Goal: Task Accomplishment & Management: Manage account settings

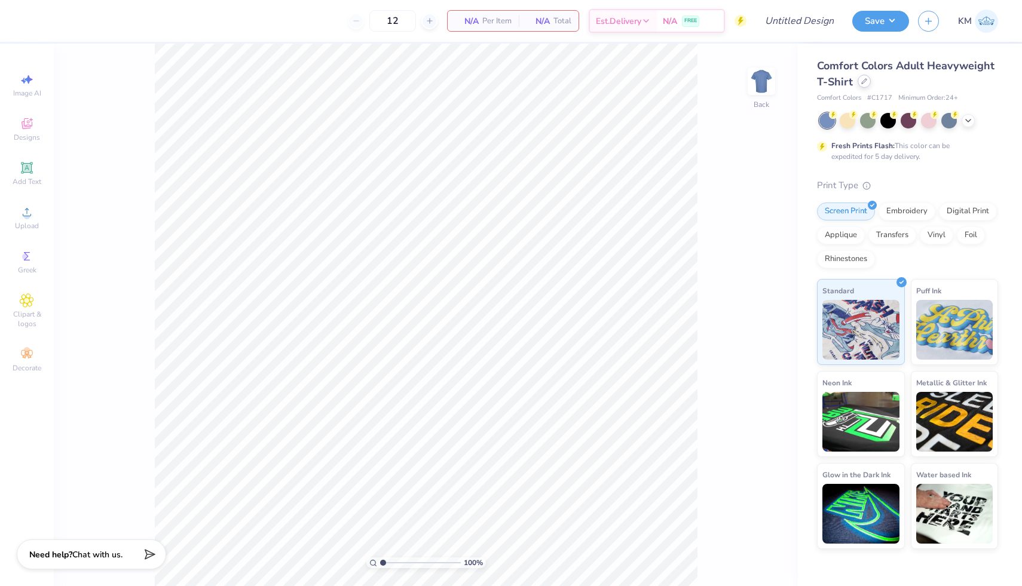
click at [581, 84] on div at bounding box center [863, 81] width 13 height 13
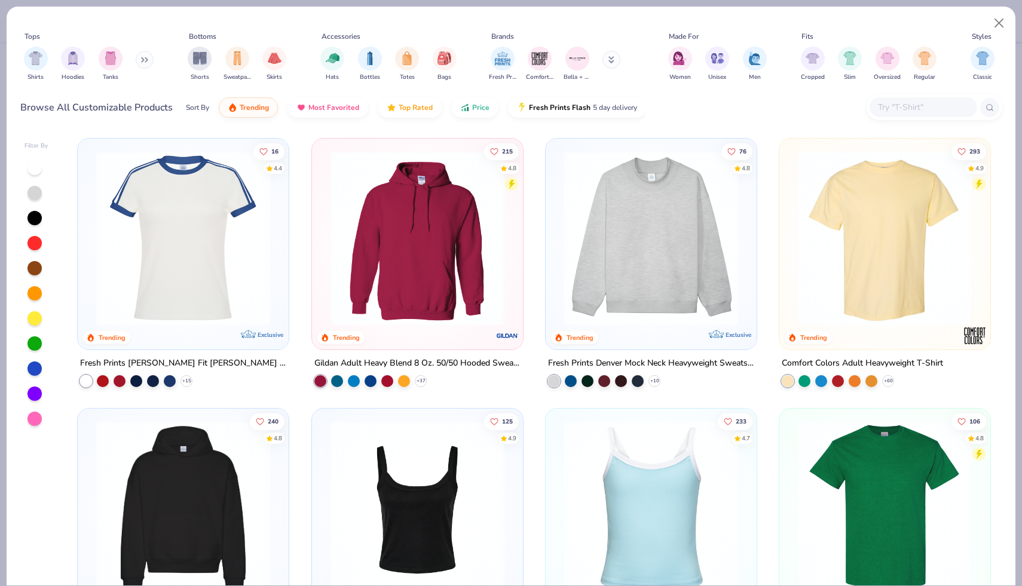
click at [581, 110] on div at bounding box center [923, 107] width 108 height 20
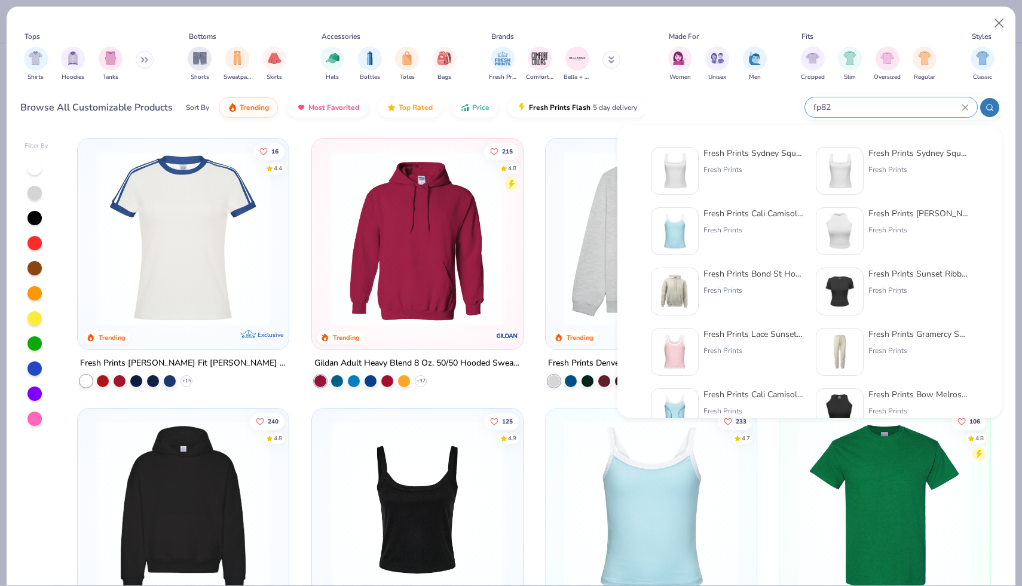
type input "fp82"
click at [581, 153] on div "Fresh Prints Sydney Square Neck Tank Top" at bounding box center [753, 153] width 100 height 13
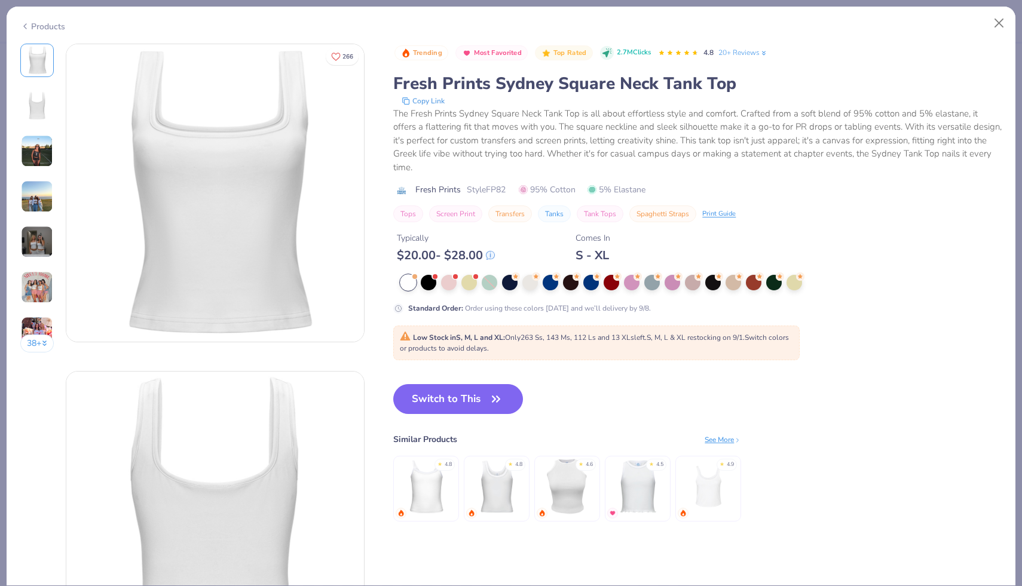
click at [40, 156] on img at bounding box center [37, 151] width 32 height 32
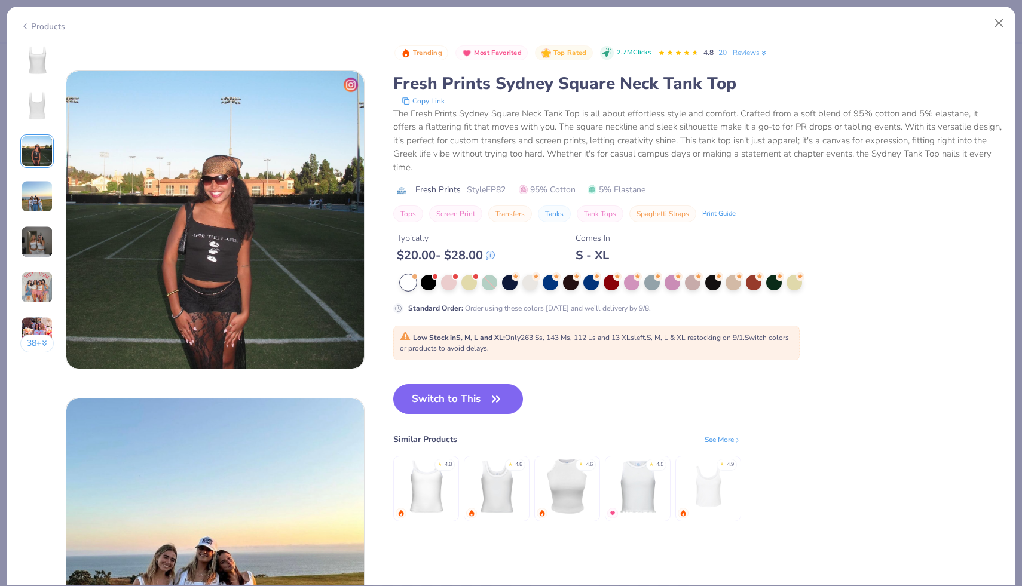
scroll to position [655, 0]
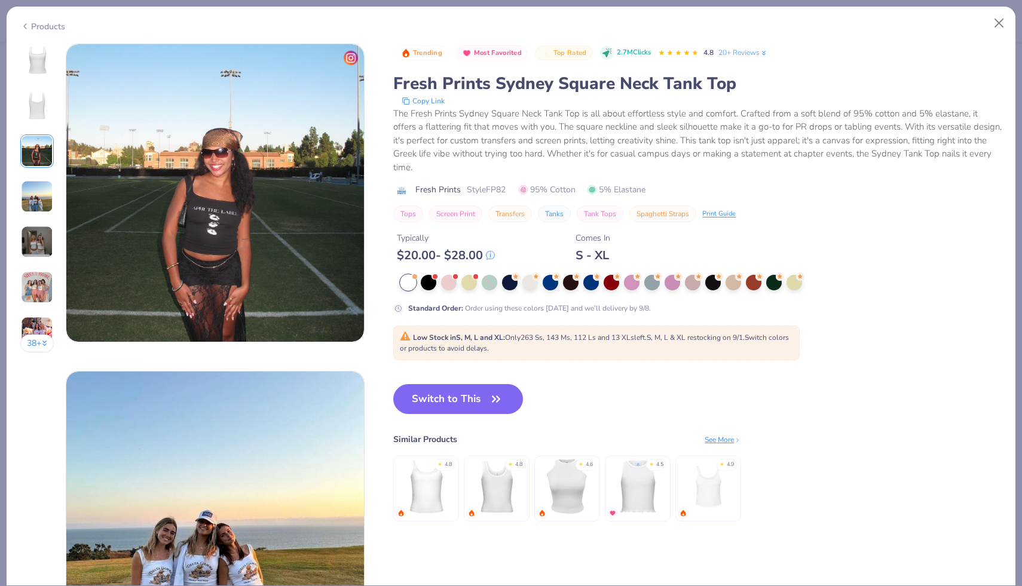
click at [38, 195] on img at bounding box center [37, 196] width 32 height 32
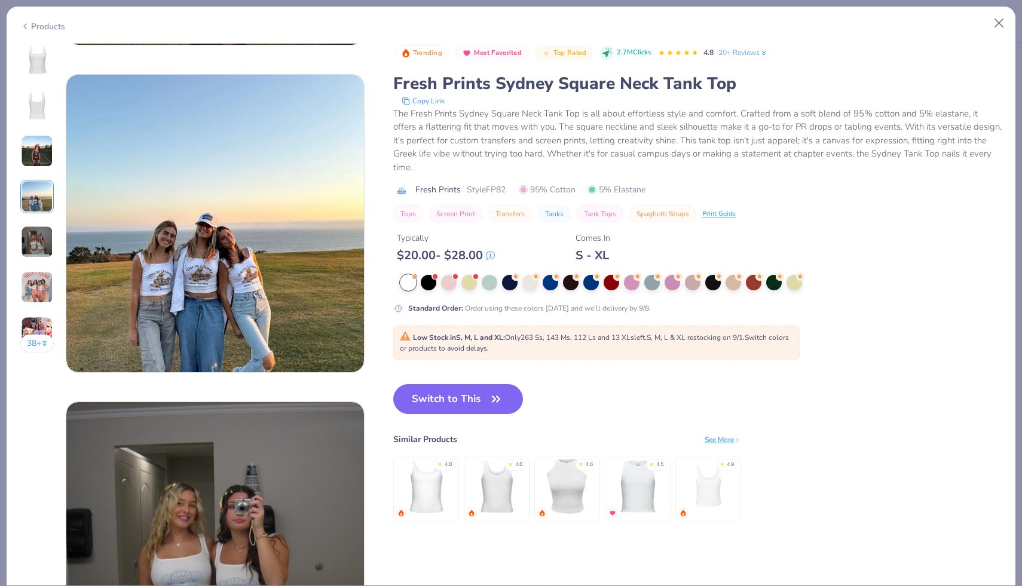
scroll to position [982, 0]
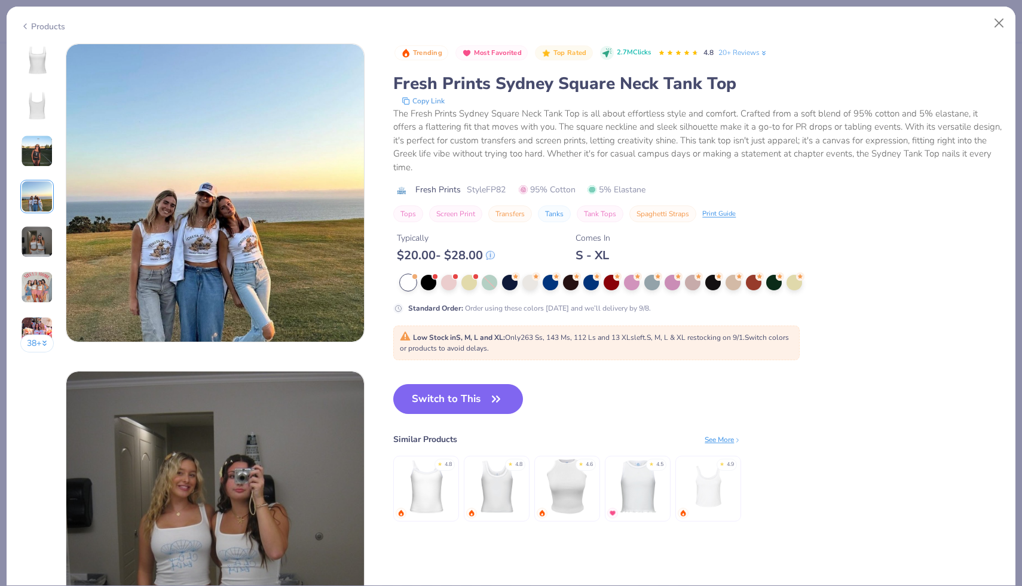
click at [36, 259] on div "38 +" at bounding box center [37, 203] width 34 height 318
click at [40, 246] on img at bounding box center [37, 242] width 32 height 32
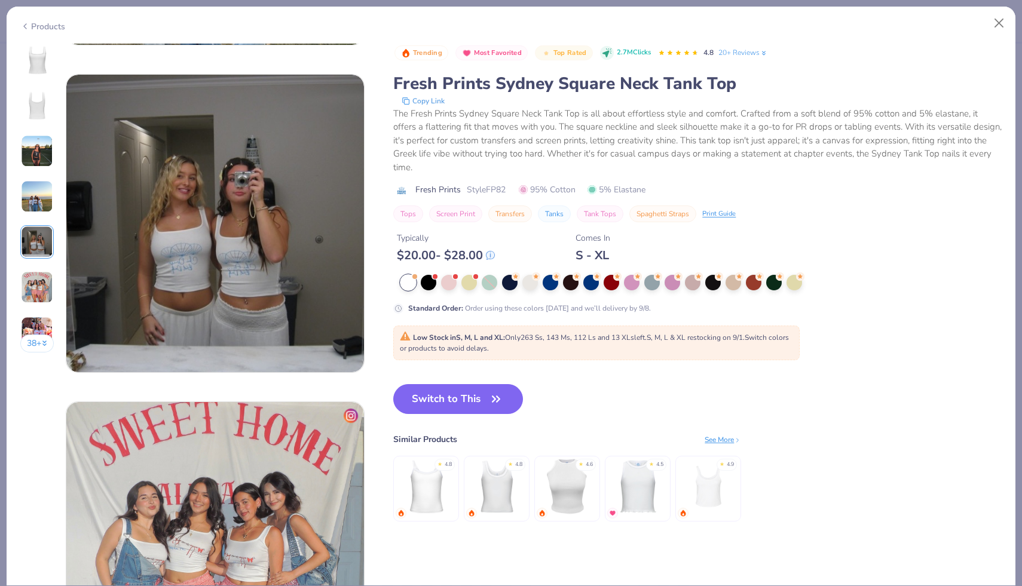
scroll to position [1310, 0]
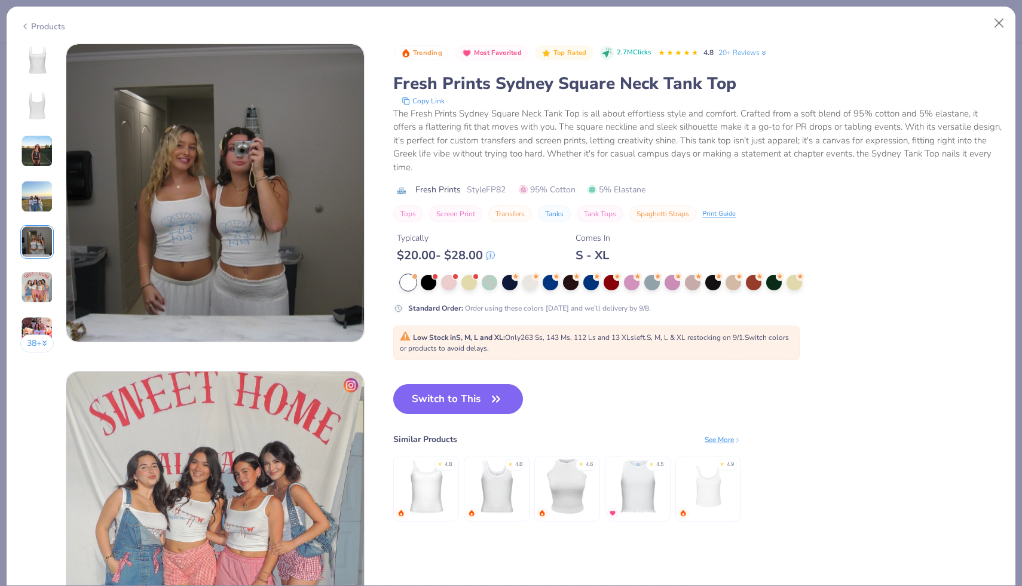
click at [38, 267] on div "38 +" at bounding box center [37, 203] width 34 height 318
click at [39, 280] on img at bounding box center [37, 287] width 32 height 32
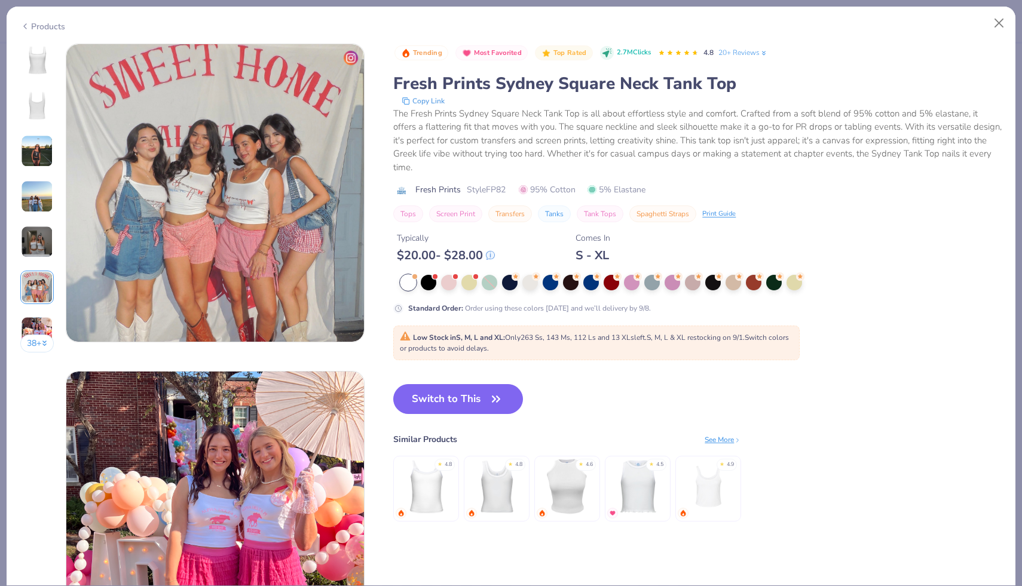
click at [35, 343] on button "38 +" at bounding box center [37, 344] width 34 height 18
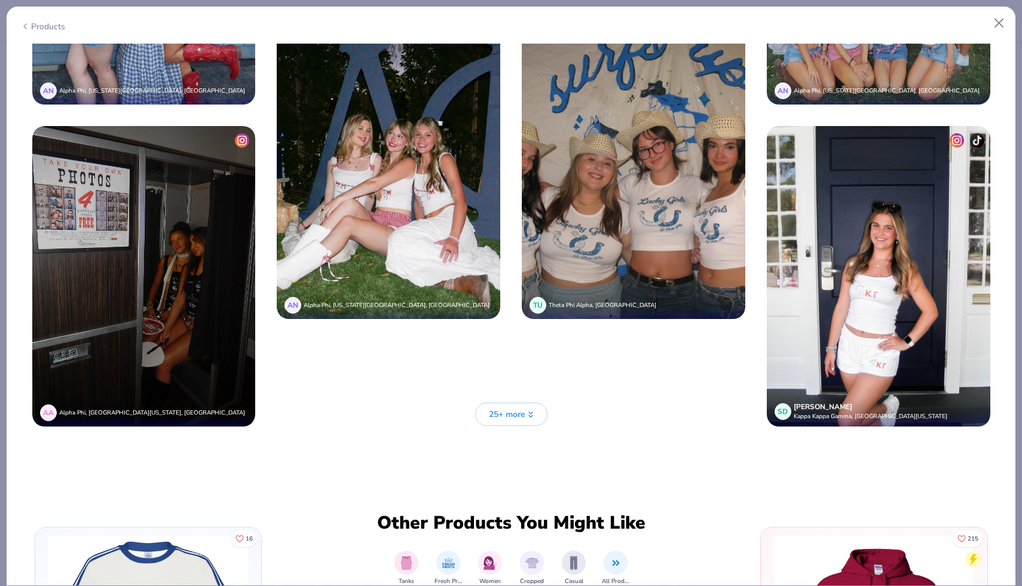
scroll to position [3398, 0]
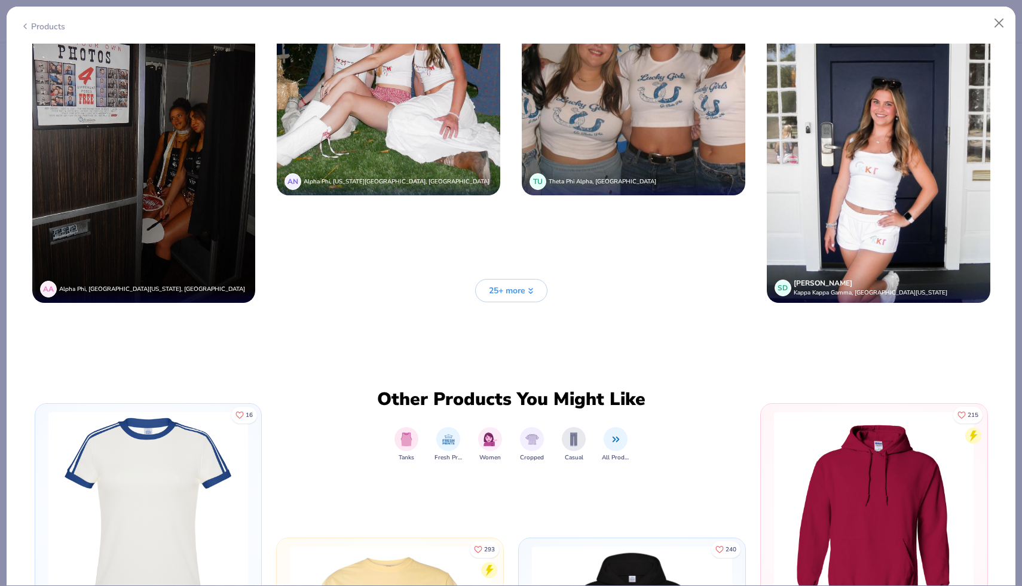
click at [531, 292] on icon at bounding box center [531, 293] width 4 height 2
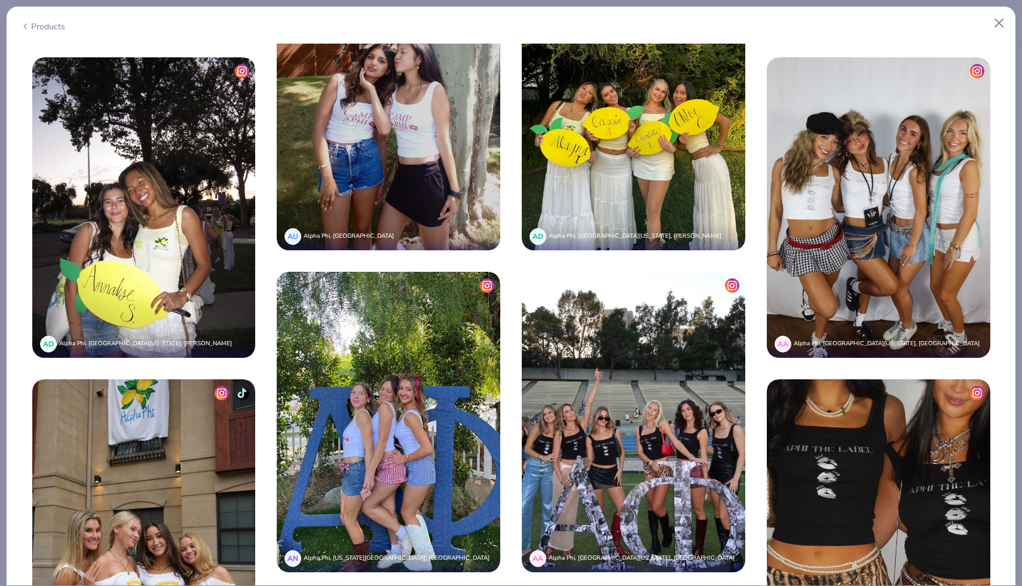
scroll to position [4309, 0]
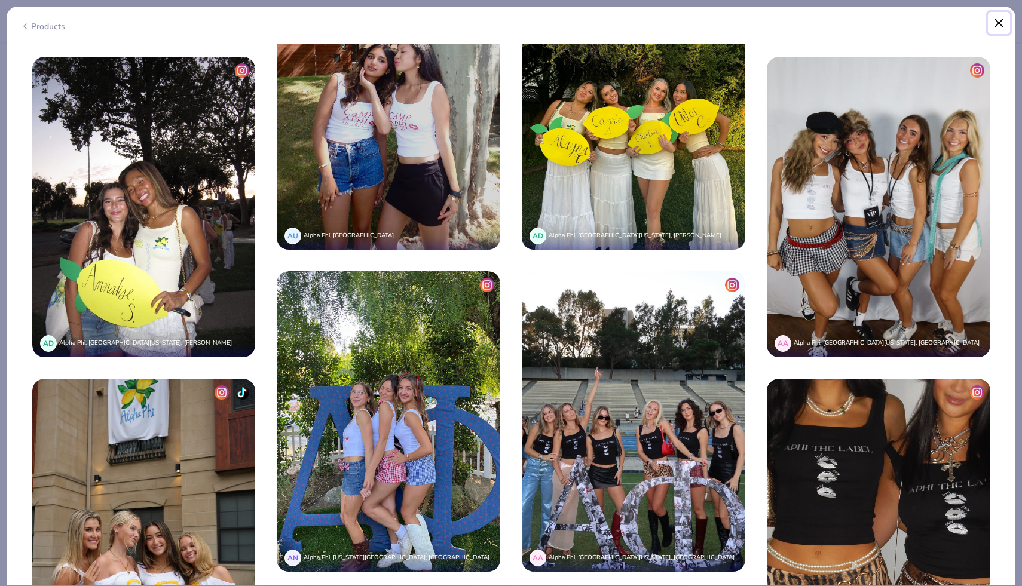
click at [581, 21] on button "Close" at bounding box center [999, 23] width 23 height 23
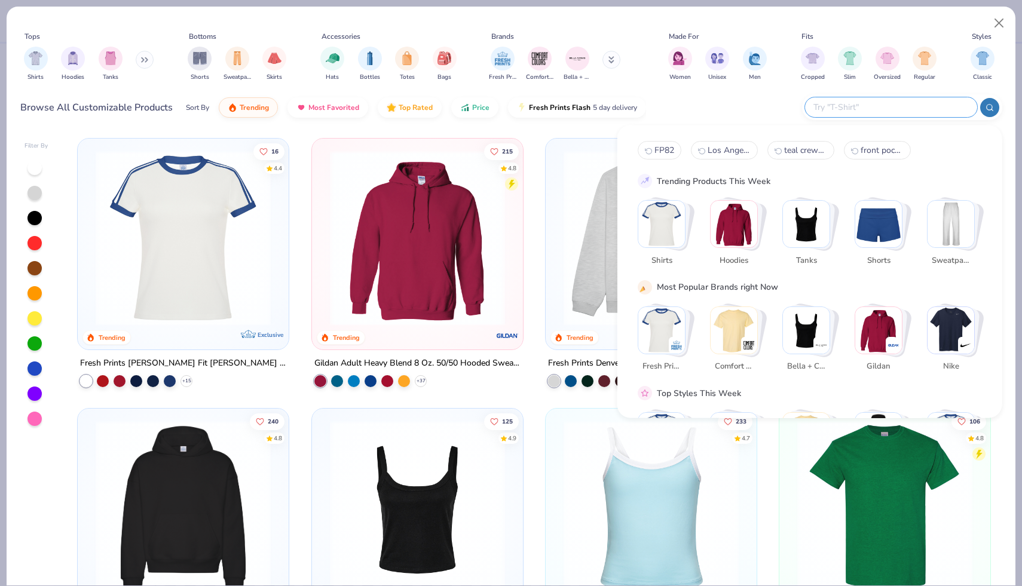
click at [581, 108] on input "text" at bounding box center [890, 107] width 157 height 14
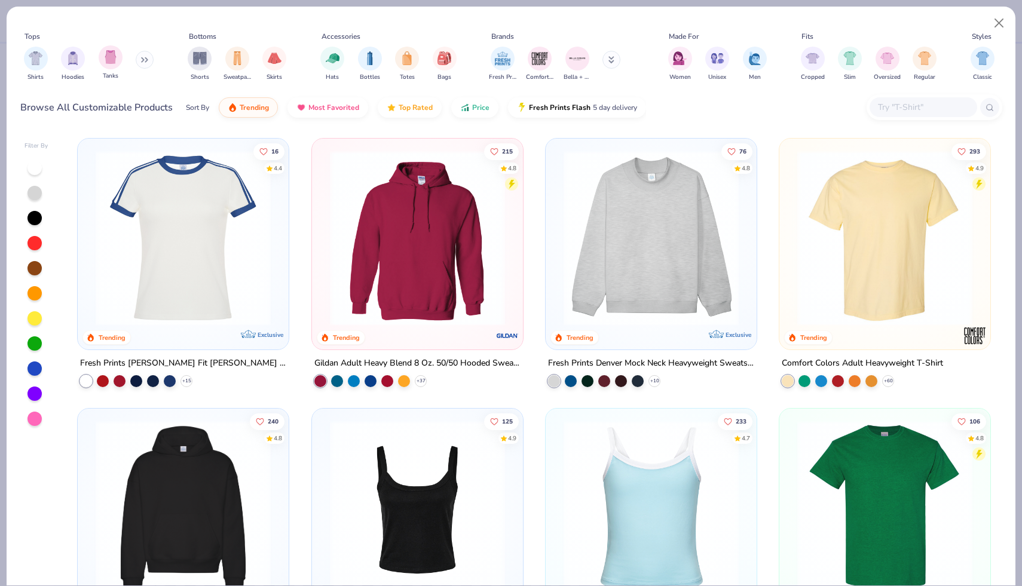
click at [109, 71] on div "Tanks" at bounding box center [111, 62] width 24 height 35
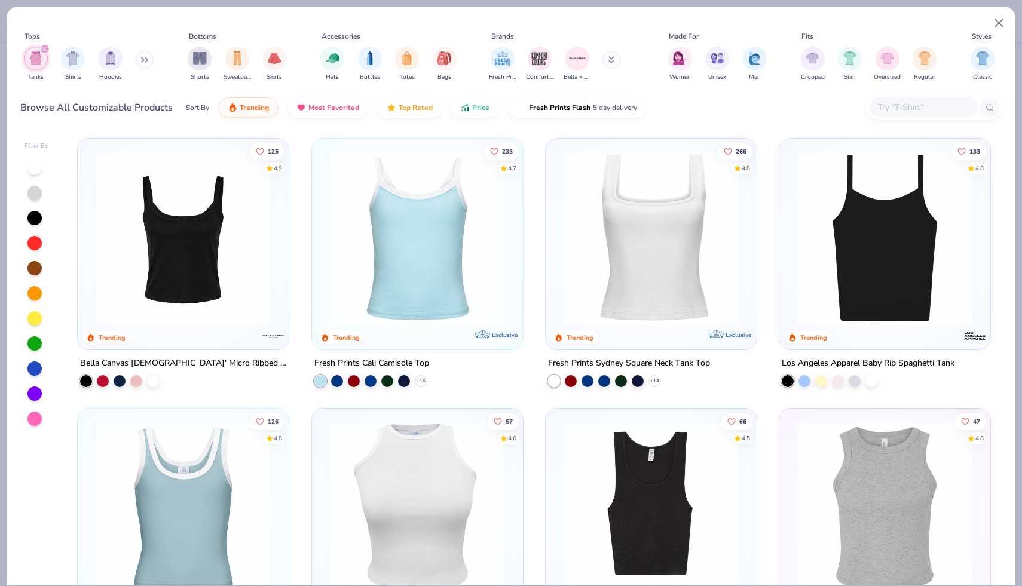
click at [581, 327] on div at bounding box center [884, 241] width 199 height 193
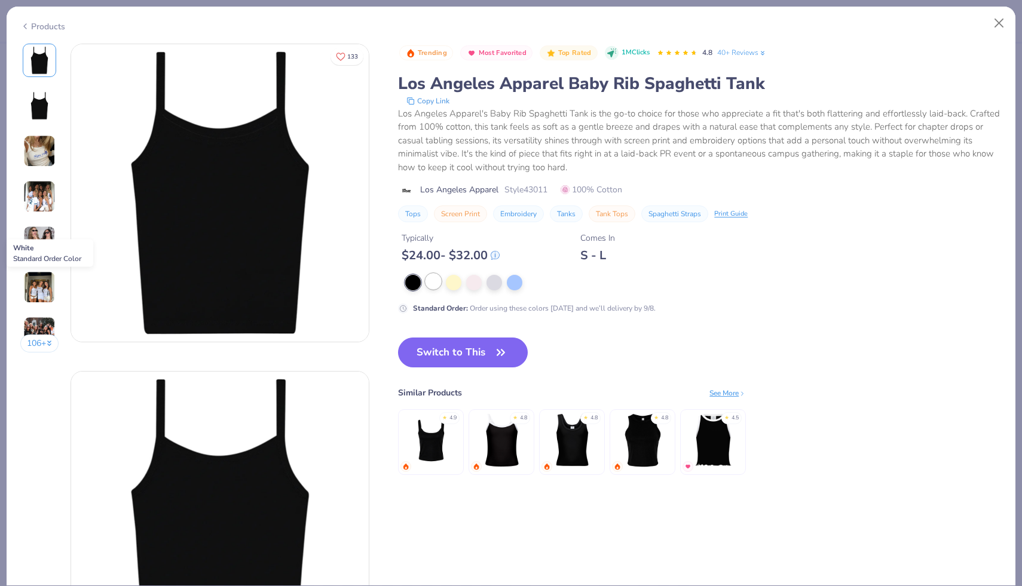
click at [431, 281] on div at bounding box center [433, 282] width 16 height 16
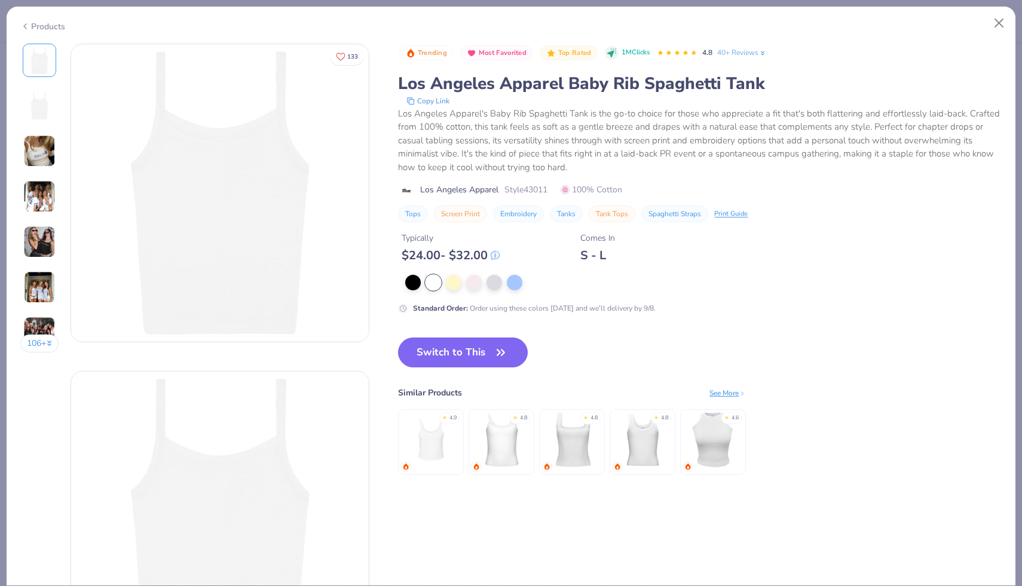
click at [44, 161] on img at bounding box center [39, 151] width 32 height 32
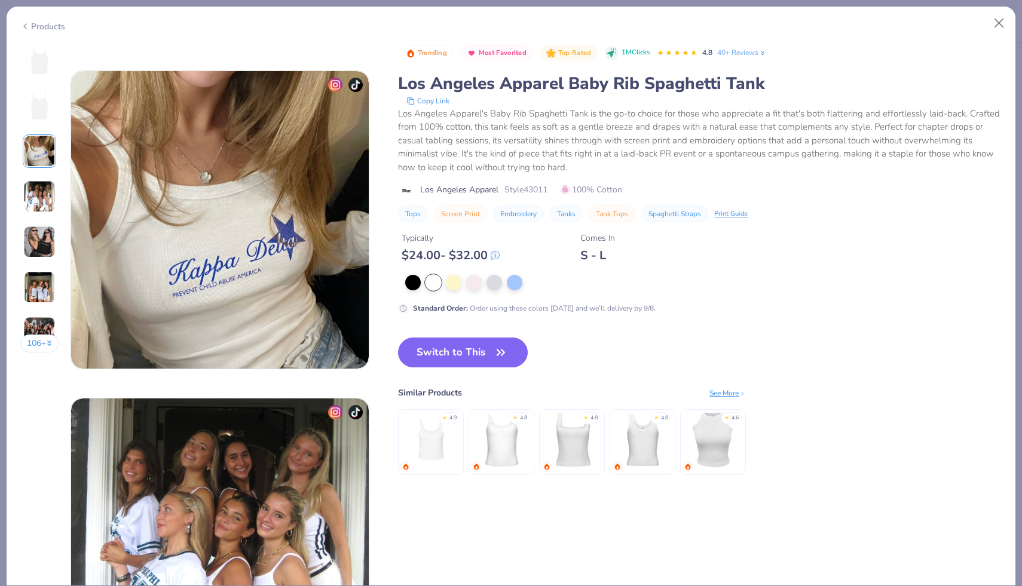
scroll to position [655, 0]
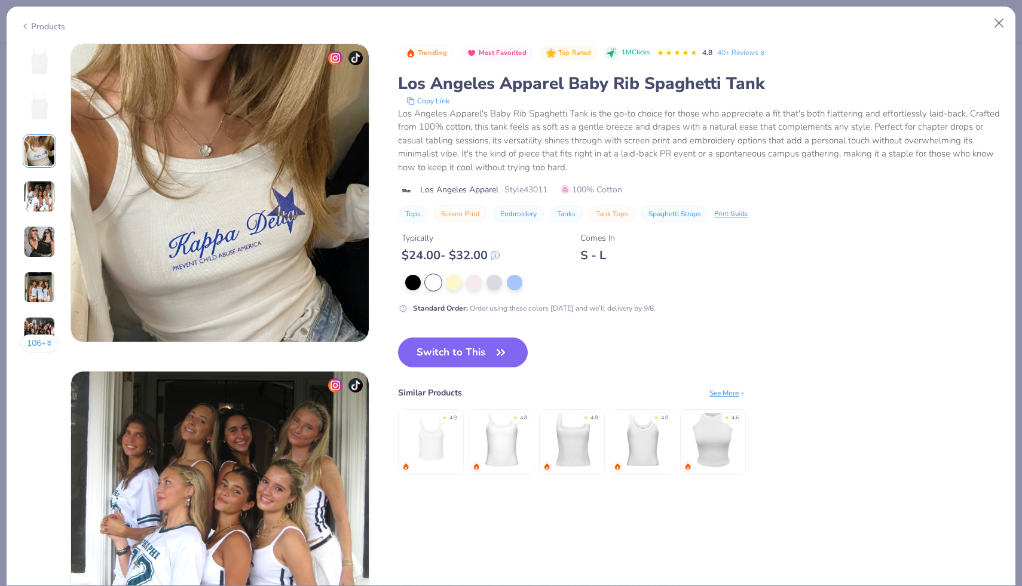
click at [42, 188] on img at bounding box center [39, 196] width 32 height 32
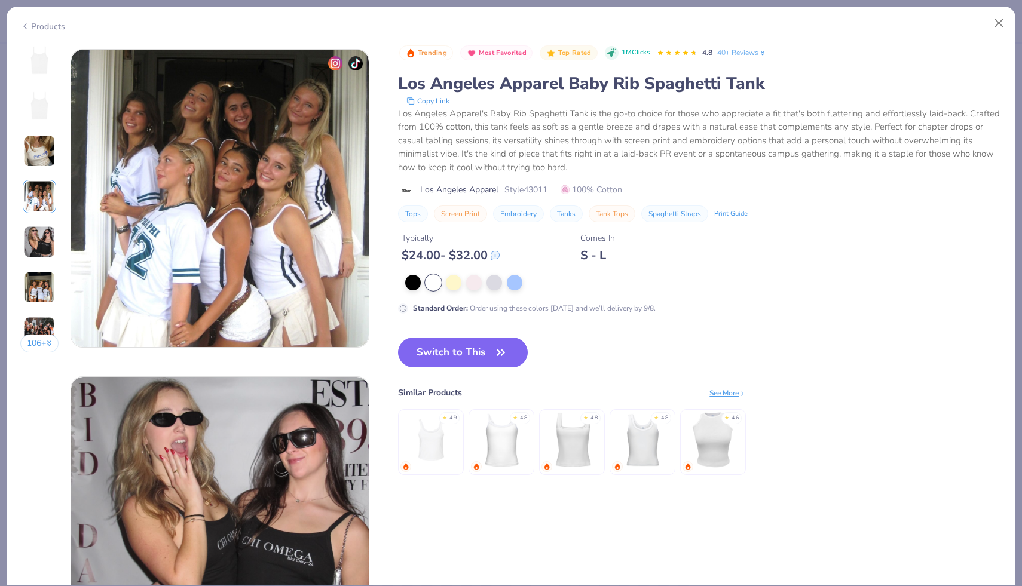
scroll to position [982, 0]
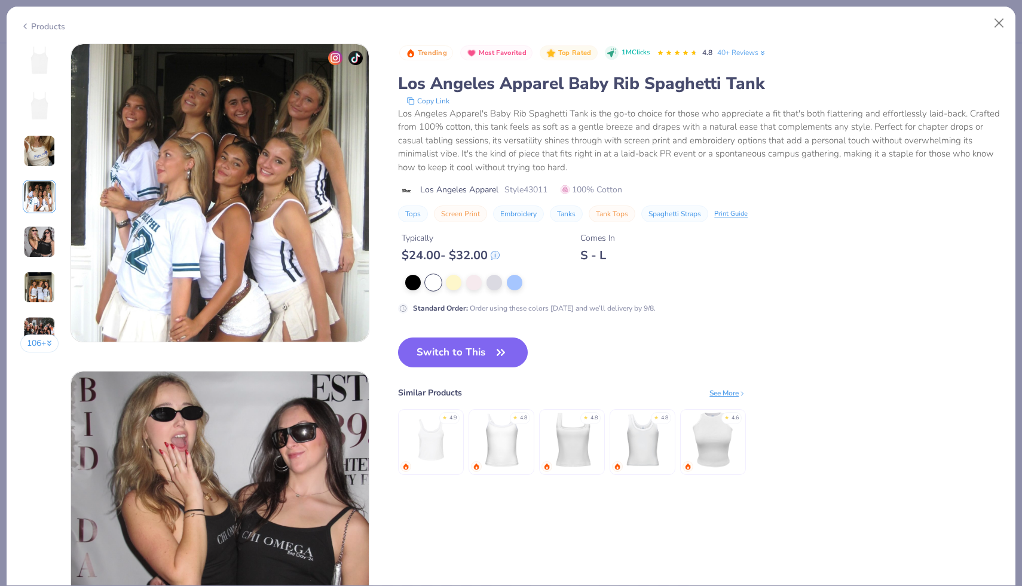
click at [41, 347] on button "106 +" at bounding box center [39, 344] width 39 height 18
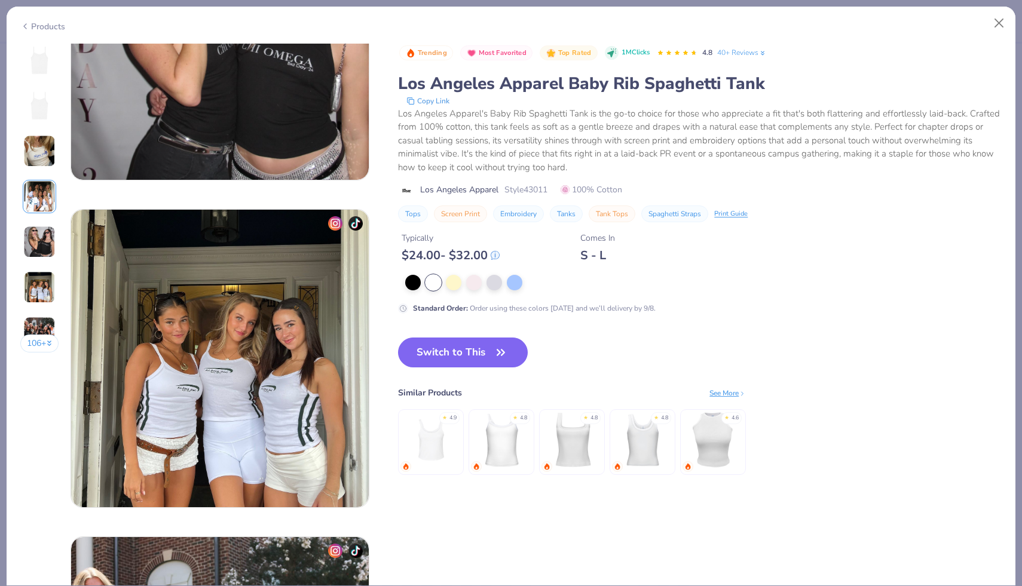
scroll to position [1470, 0]
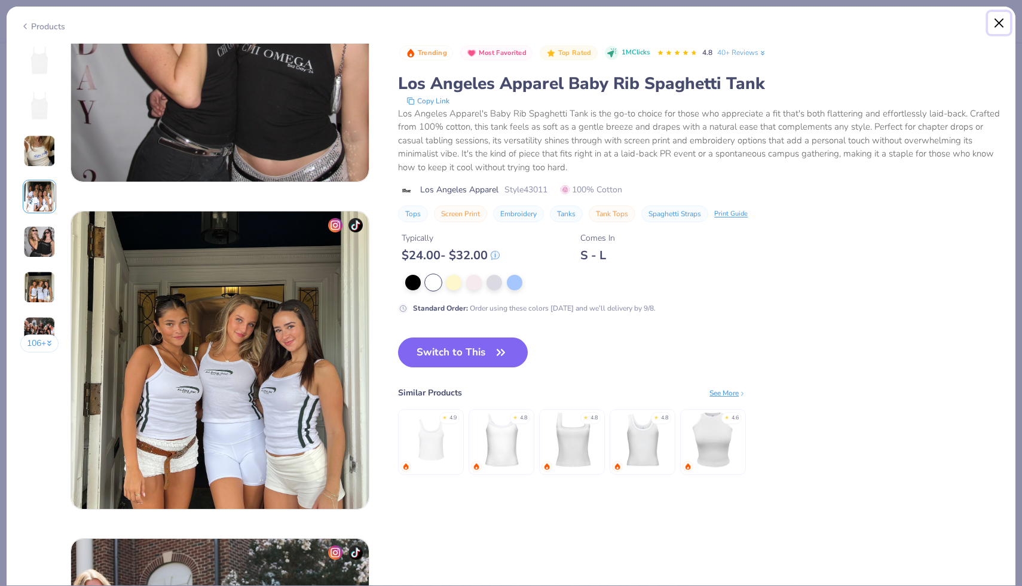
click at [581, 20] on button "Close" at bounding box center [999, 23] width 23 height 23
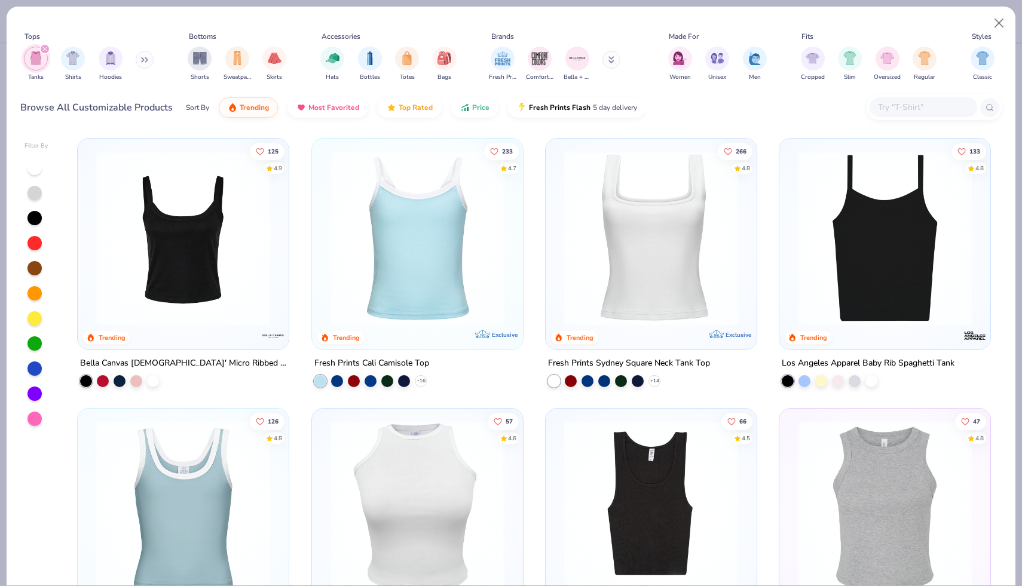
click at [581, 230] on img at bounding box center [650, 238] width 187 height 175
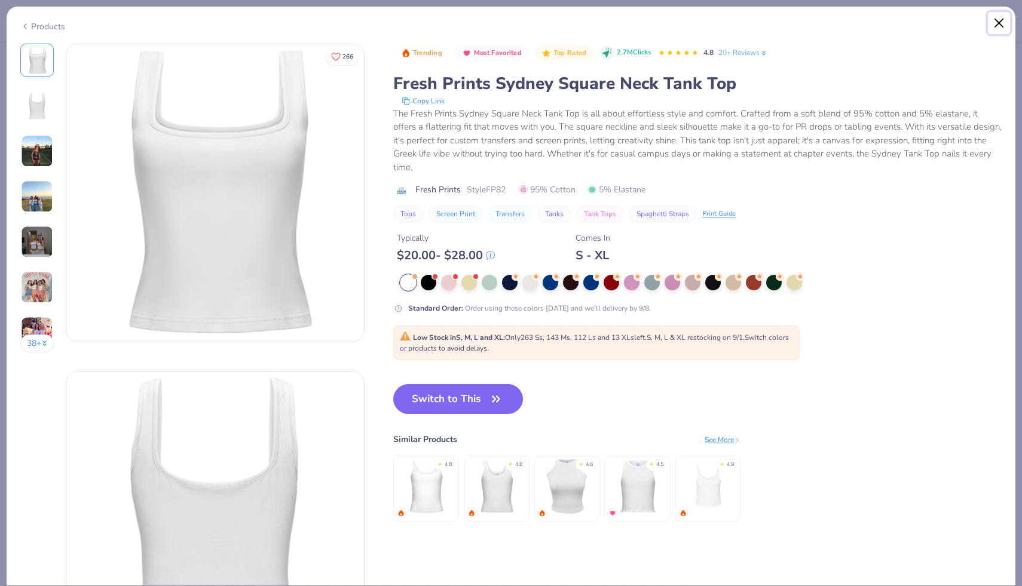
click at [581, 26] on button "Close" at bounding box center [999, 23] width 23 height 23
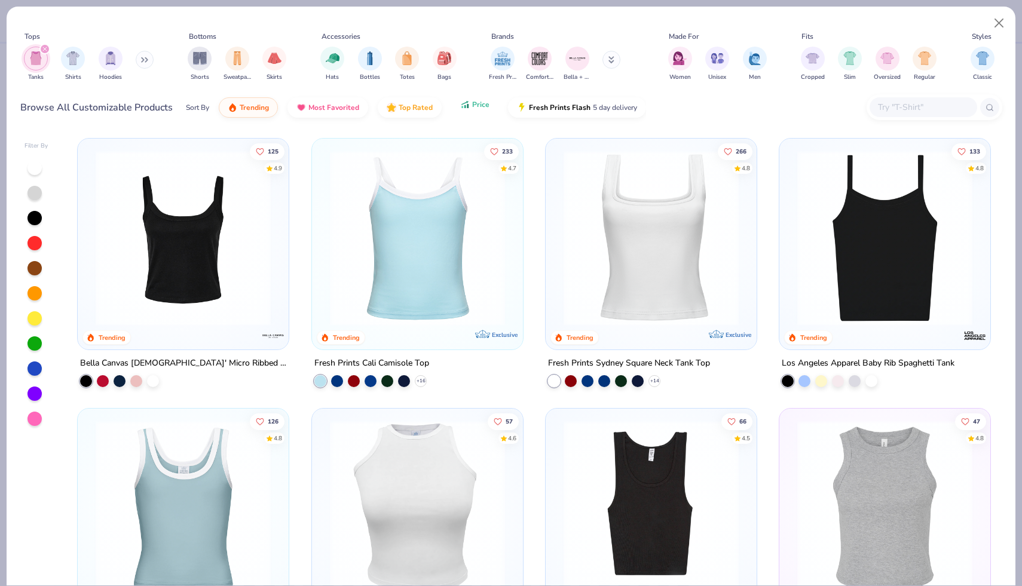
click at [470, 100] on button "Price" at bounding box center [474, 104] width 47 height 20
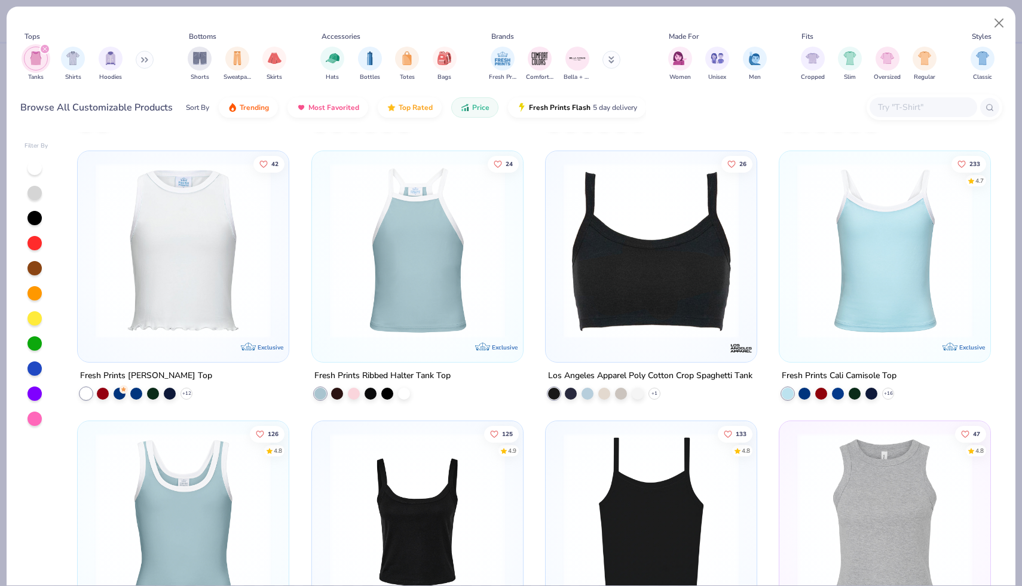
scroll to position [1735, 0]
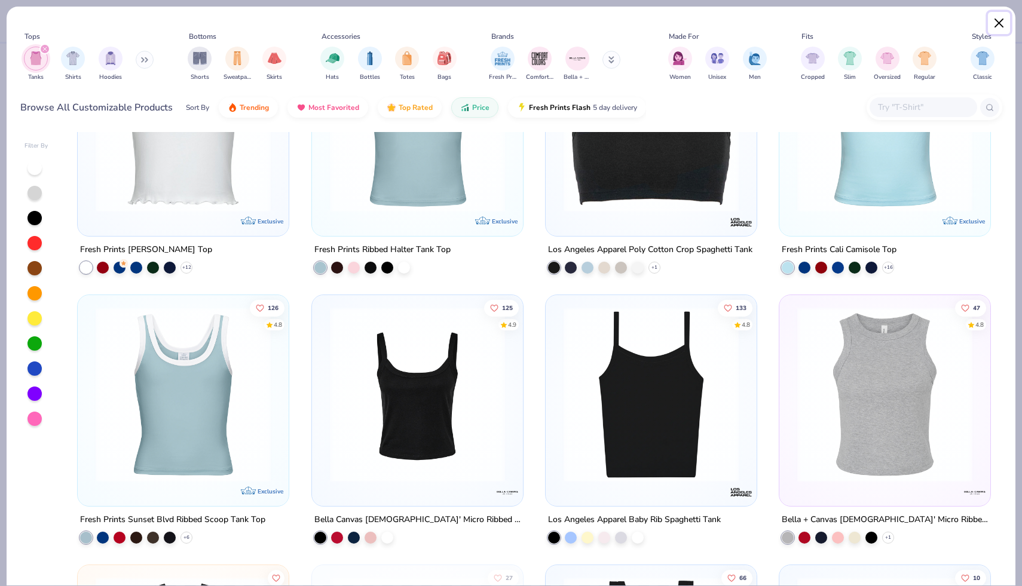
click at [581, 24] on button "Close" at bounding box center [999, 23] width 23 height 23
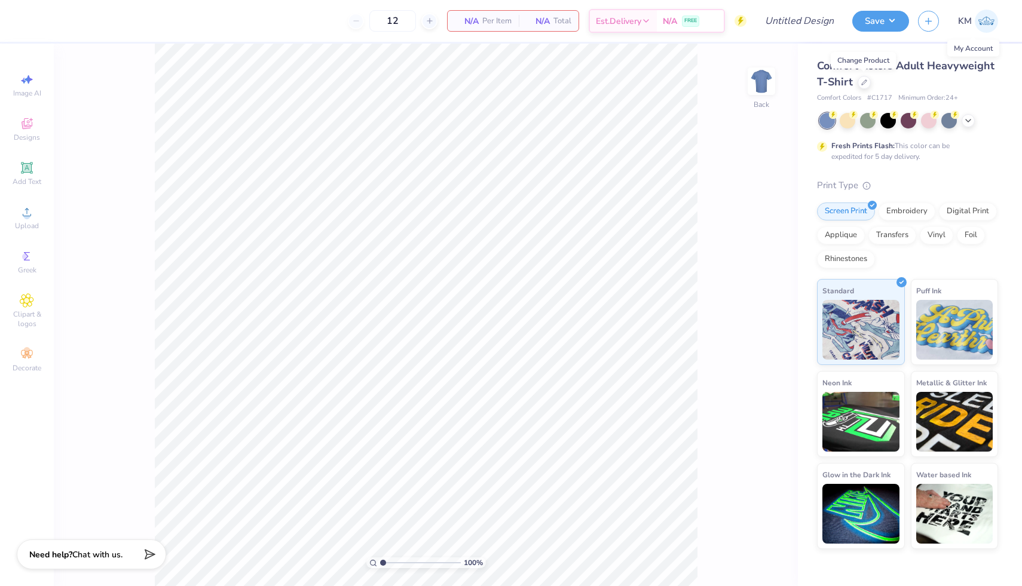
click at [581, 20] on span "KM" at bounding box center [965, 21] width 14 height 14
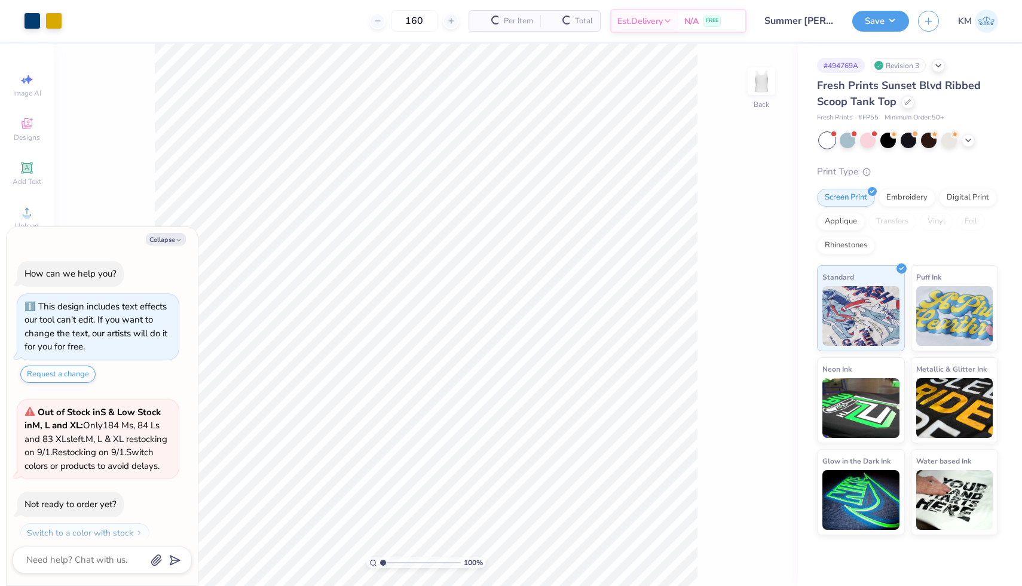
scroll to position [47, 0]
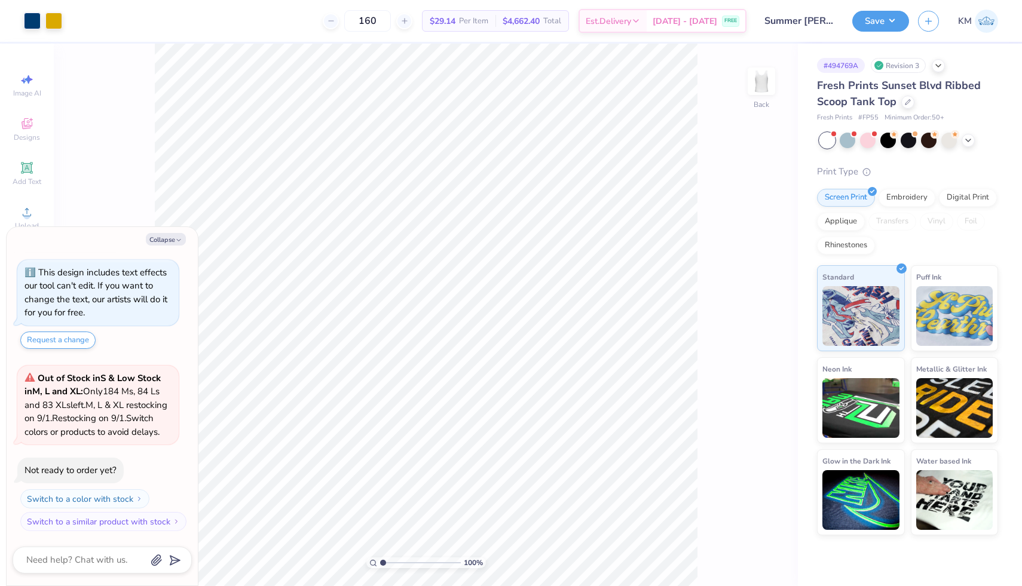
click at [899, 106] on div "Fresh Prints Sunset Blvd Ribbed Scoop Tank Top" at bounding box center [907, 94] width 181 height 32
click at [903, 106] on div at bounding box center [907, 100] width 13 height 13
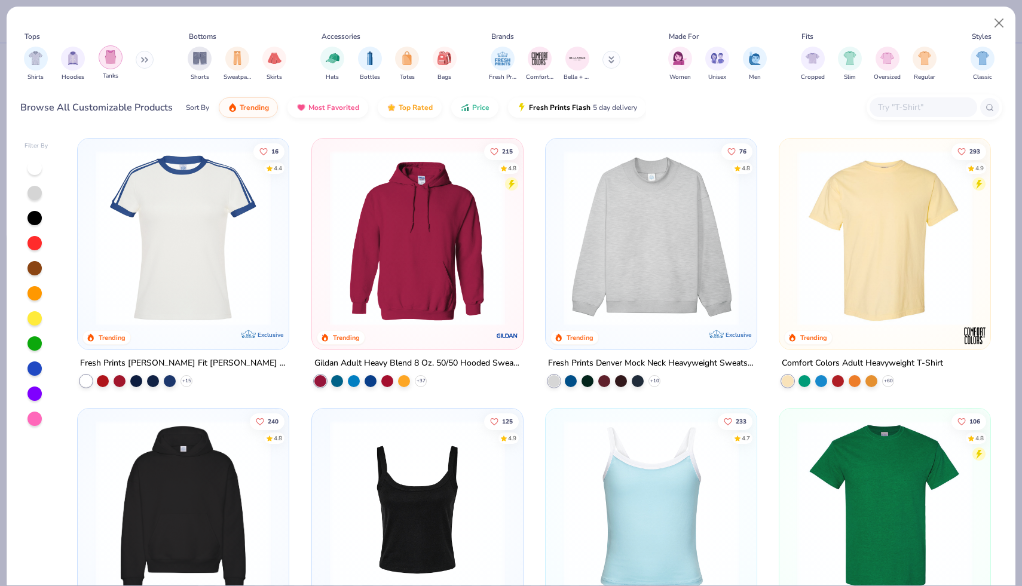
click at [102, 66] on div "filter for Tanks" at bounding box center [111, 57] width 24 height 24
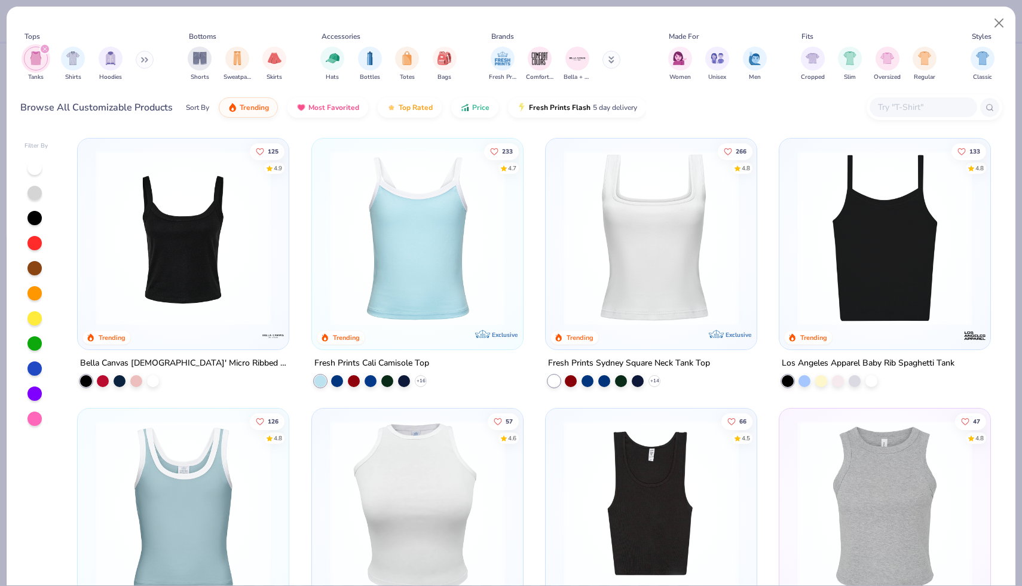
click at [862, 326] on div at bounding box center [884, 241] width 199 height 193
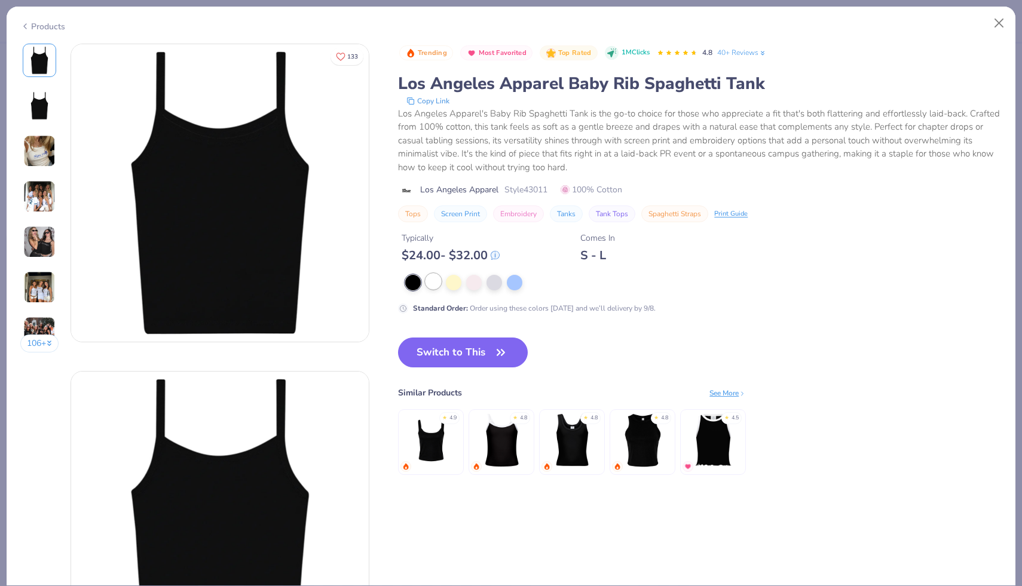
click at [438, 282] on div at bounding box center [433, 282] width 16 height 16
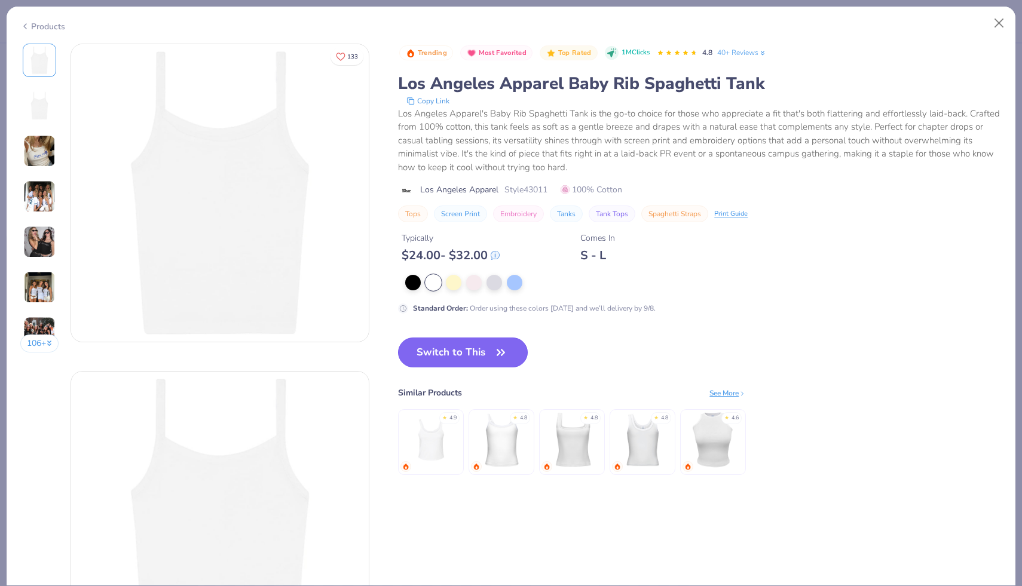
click at [447, 349] on button "Switch to This" at bounding box center [463, 353] width 130 height 30
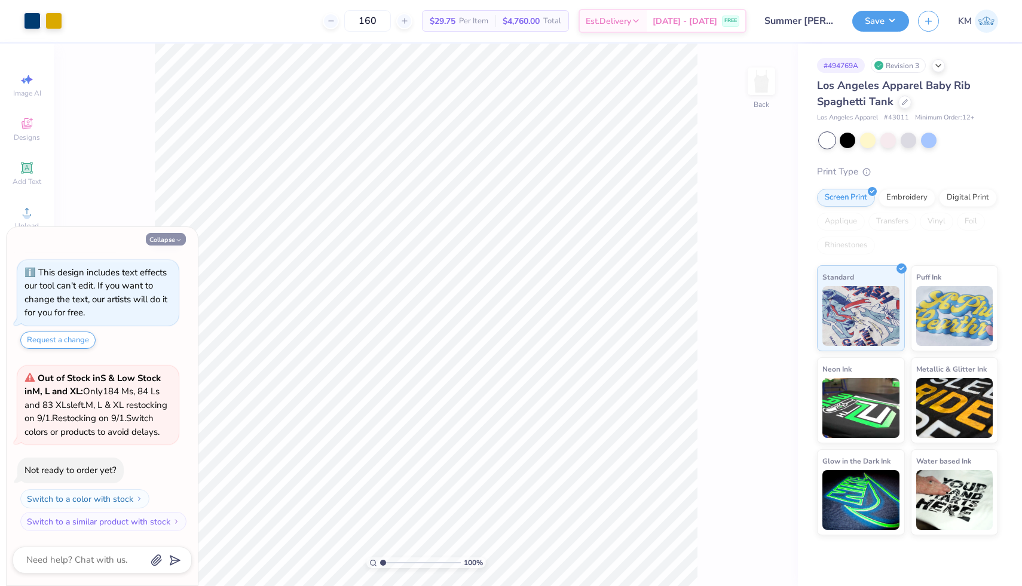
click at [176, 240] on icon "button" at bounding box center [178, 240] width 7 height 7
type textarea "x"
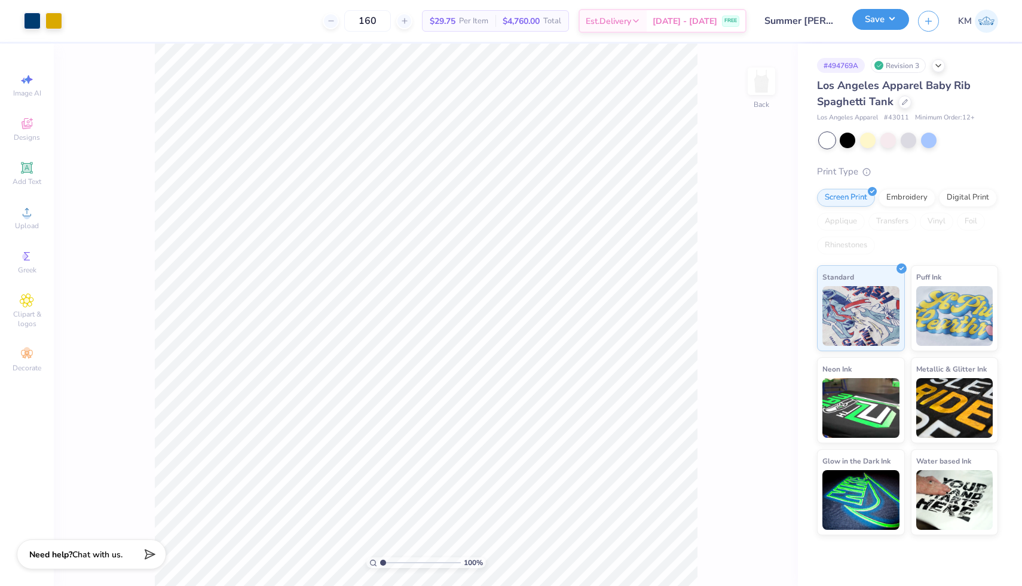
click at [879, 27] on button "Save" at bounding box center [880, 19] width 57 height 21
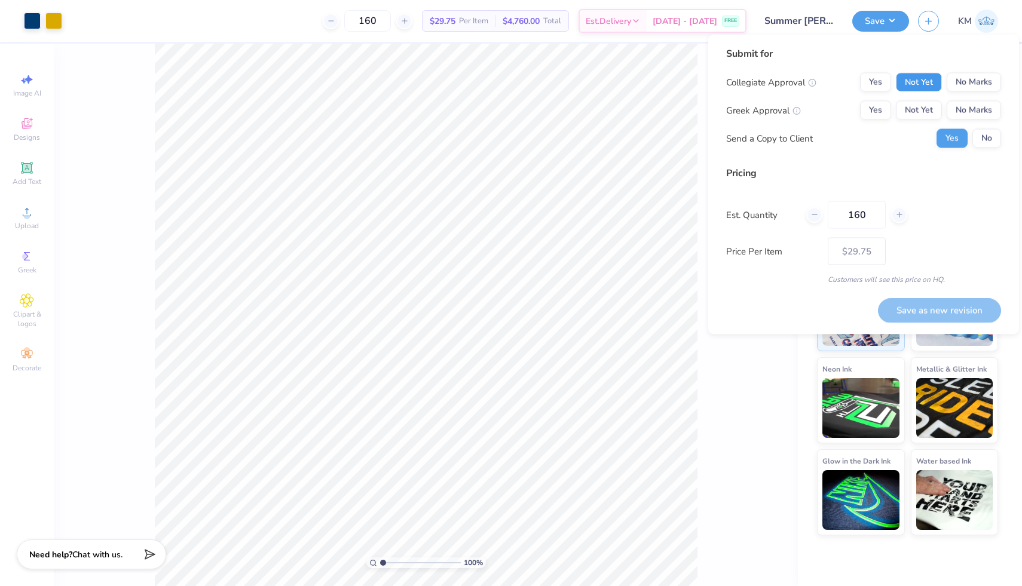
click at [918, 84] on button "Not Yet" at bounding box center [919, 82] width 46 height 19
click at [918, 101] on button "Not Yet" at bounding box center [919, 110] width 46 height 19
click at [989, 133] on button "No" at bounding box center [986, 138] width 29 height 19
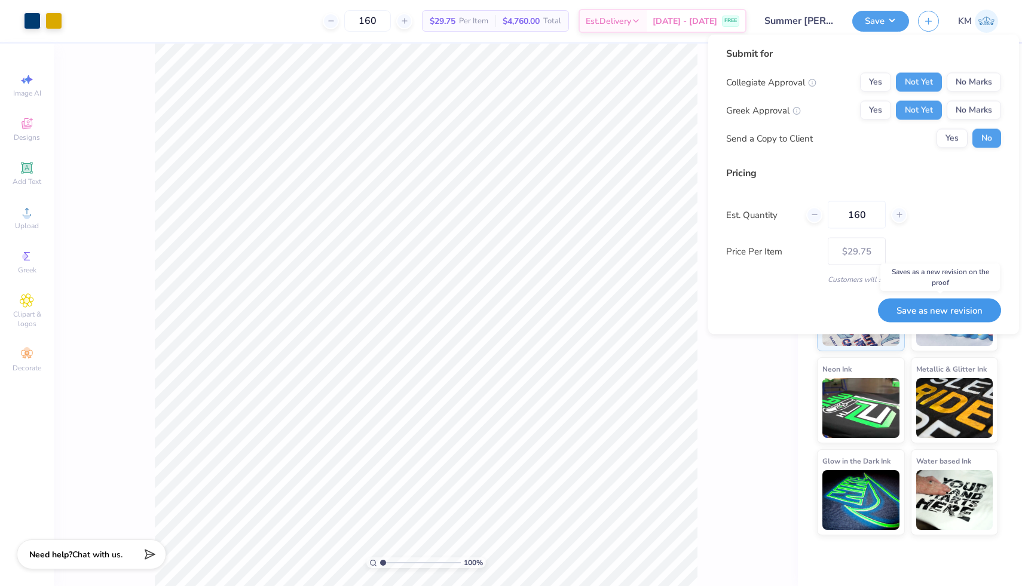
click at [924, 314] on button "Save as new revision" at bounding box center [939, 310] width 123 height 24
type input "$29.75"
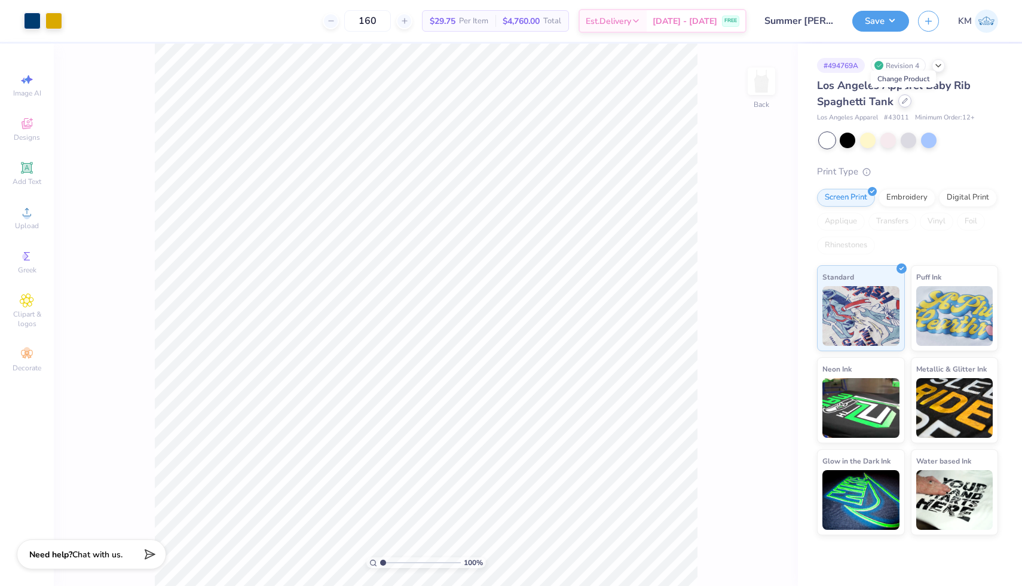
click at [899, 105] on div at bounding box center [904, 100] width 13 height 13
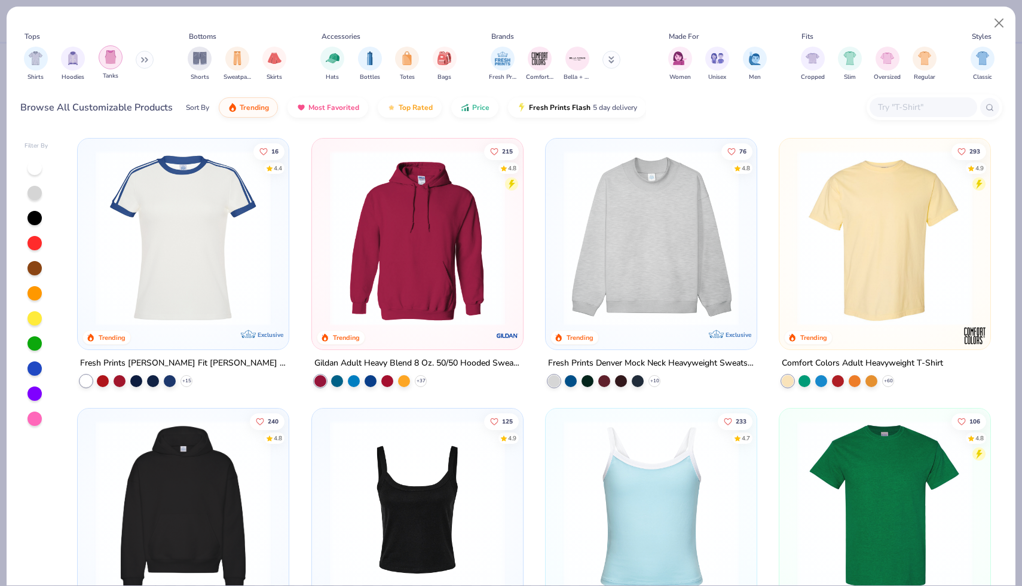
click at [106, 61] on img "filter for Tanks" at bounding box center [110, 57] width 13 height 14
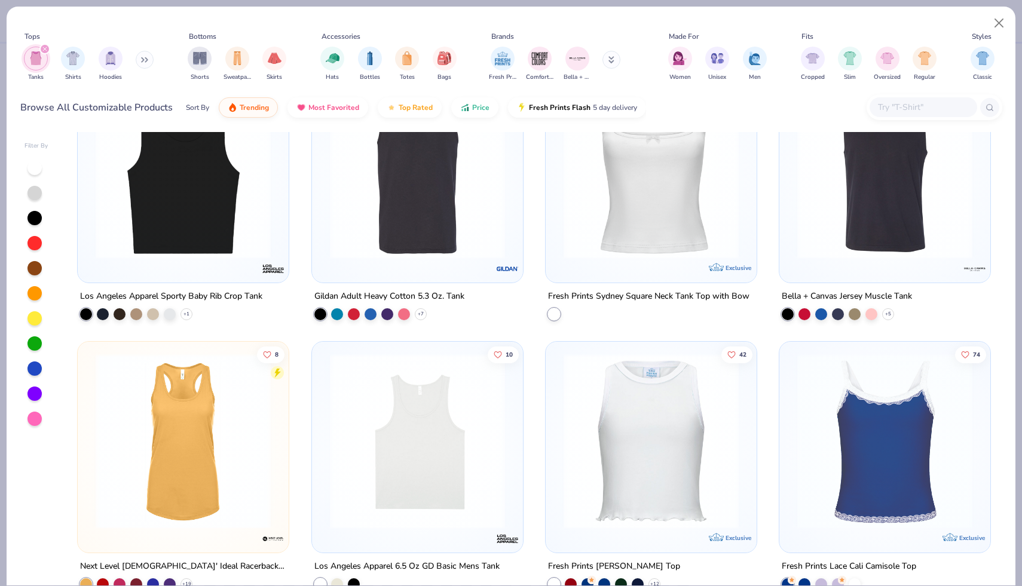
scroll to position [645, 0]
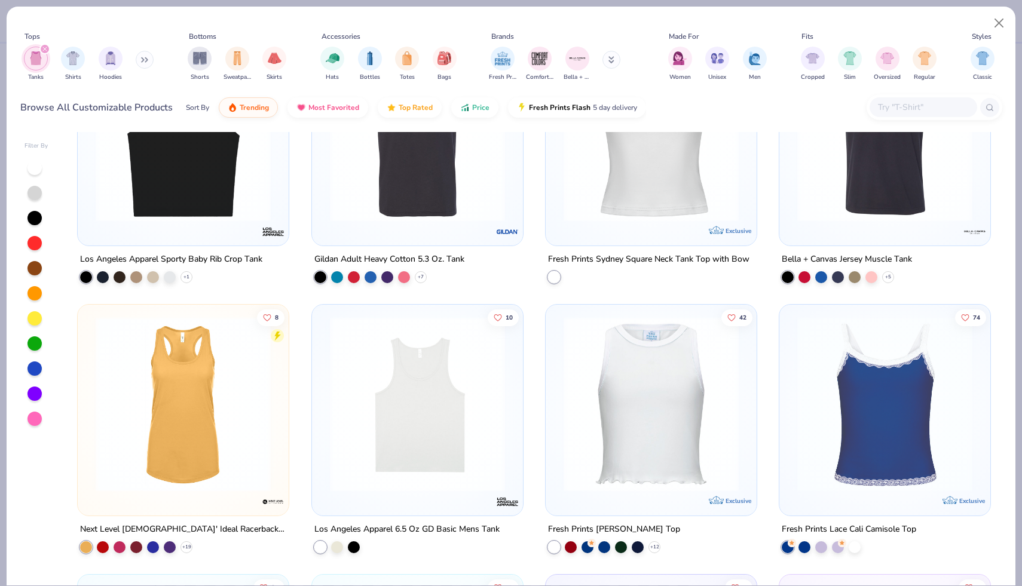
click at [846, 496] on div at bounding box center [884, 407] width 199 height 193
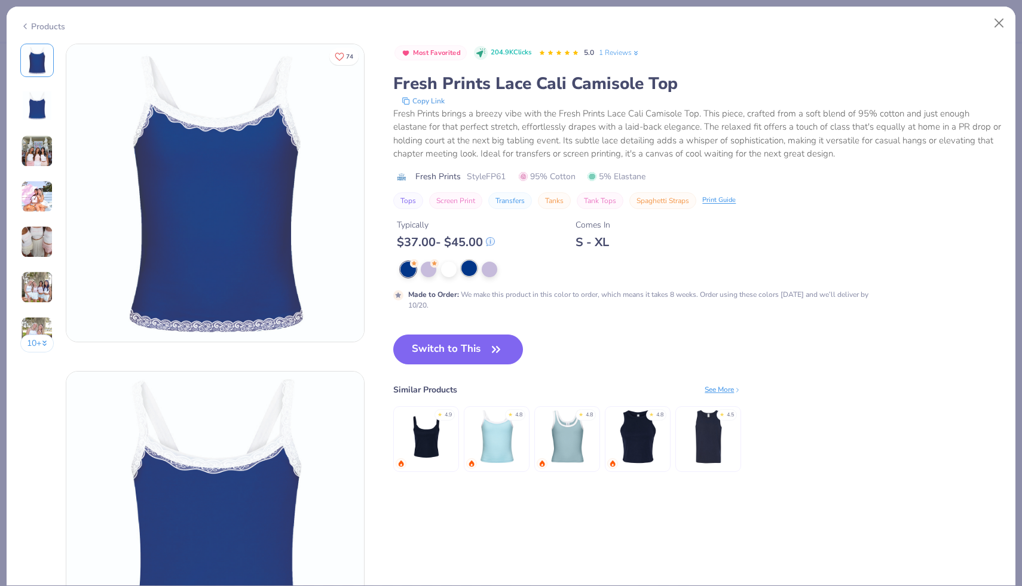
click at [469, 271] on div at bounding box center [469, 268] width 16 height 16
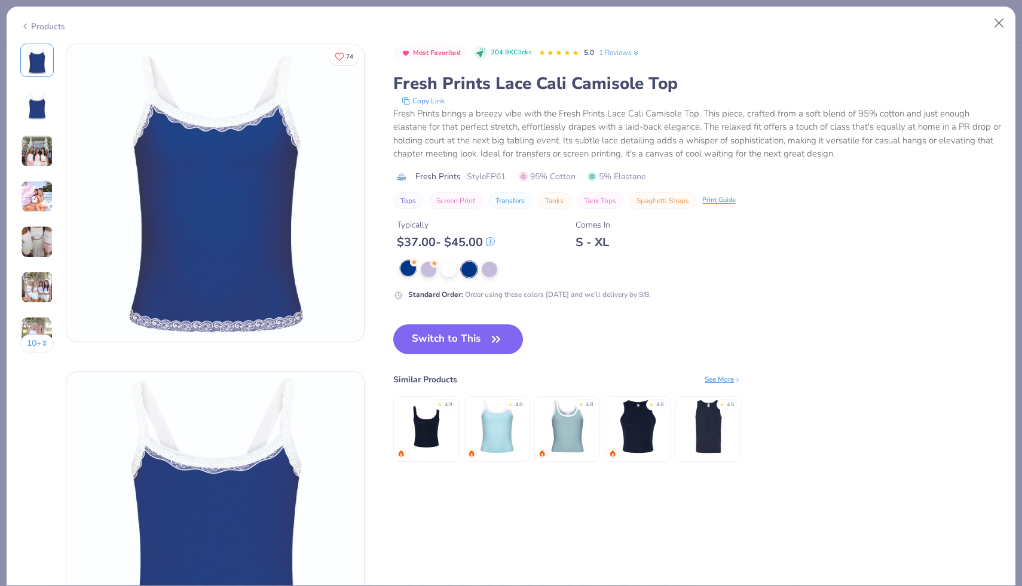
click at [406, 273] on div at bounding box center [408, 268] width 16 height 16
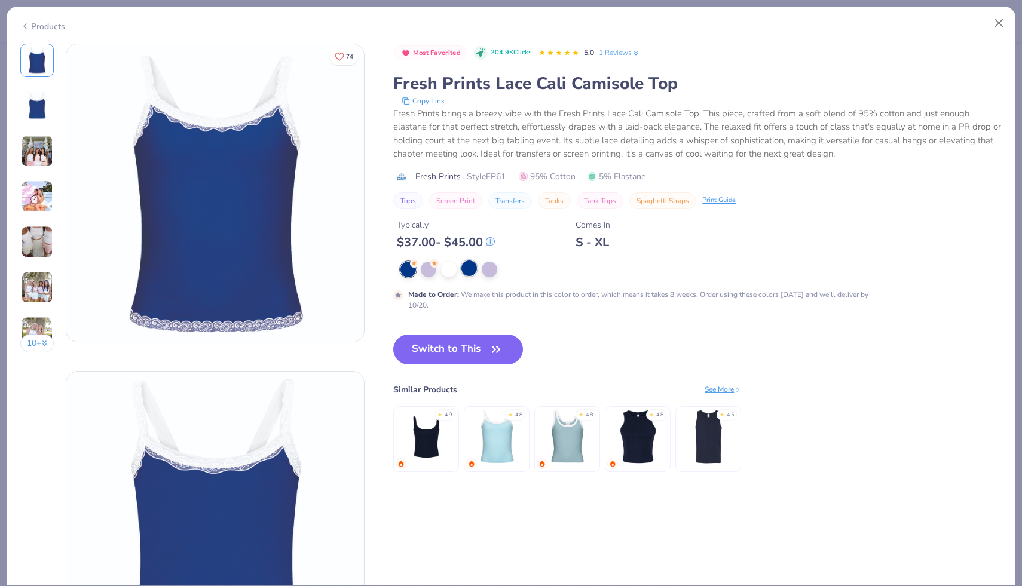
click at [472, 269] on div at bounding box center [469, 268] width 16 height 16
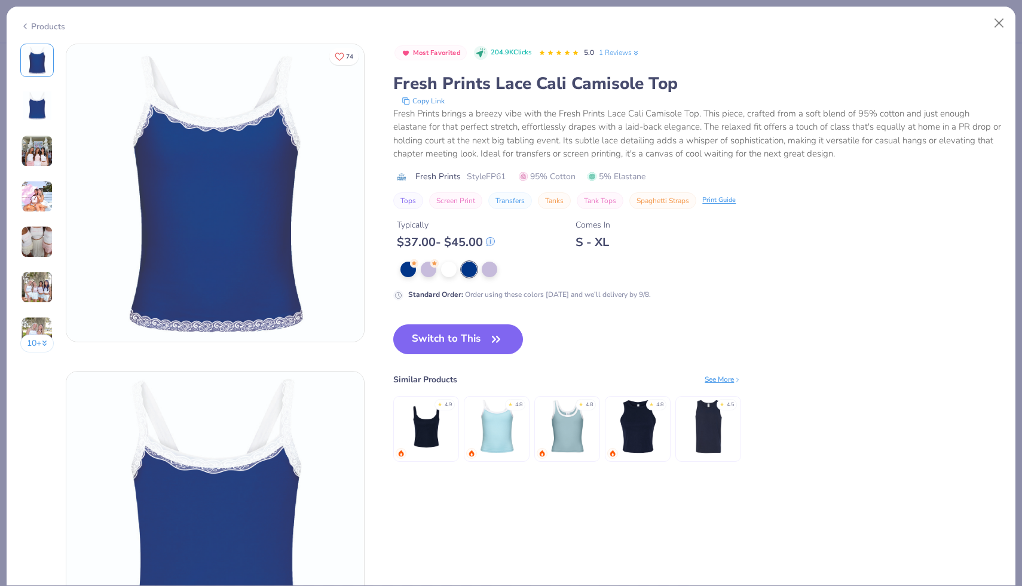
click at [397, 274] on div at bounding box center [632, 270] width 478 height 16
click at [414, 422] on img at bounding box center [426, 426] width 57 height 57
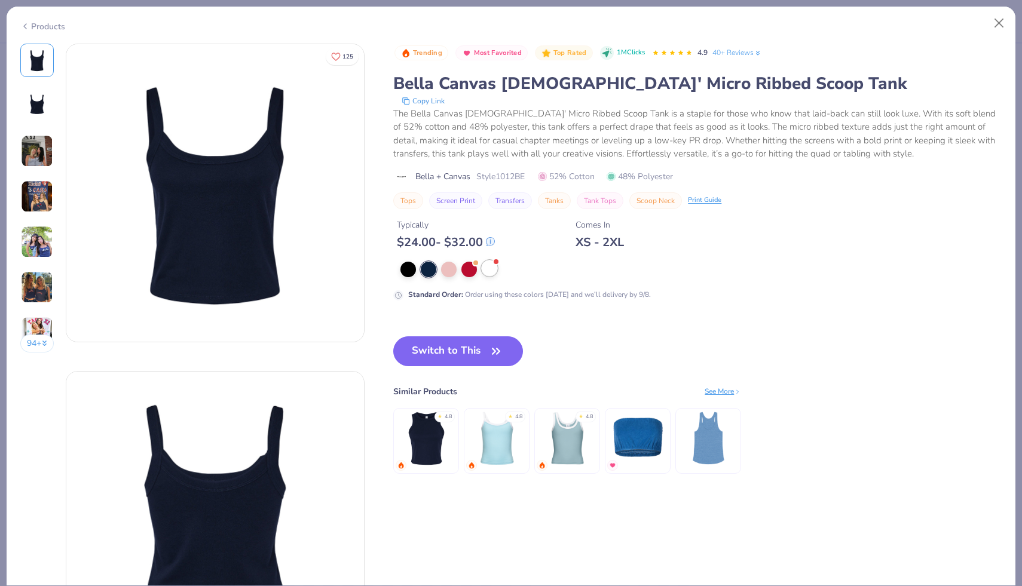
click at [491, 272] on div at bounding box center [490, 268] width 16 height 16
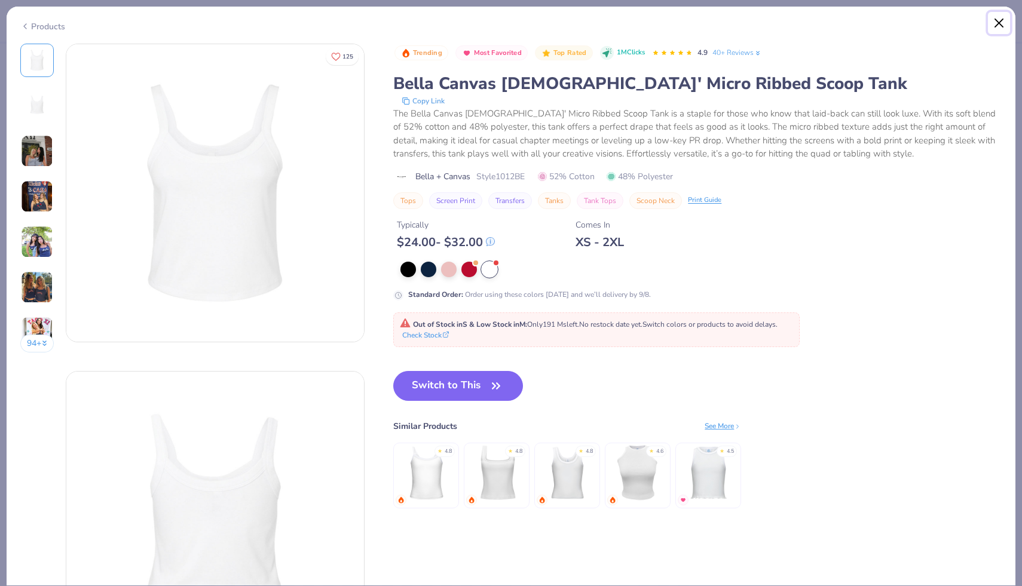
click at [996, 23] on button "Close" at bounding box center [999, 23] width 23 height 23
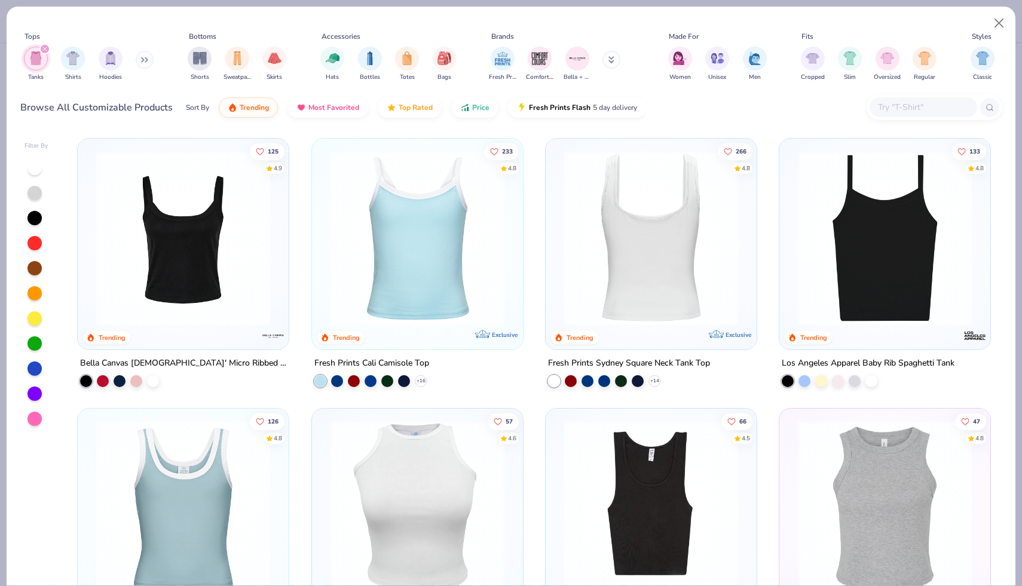
click at [621, 308] on img at bounding box center [650, 238] width 187 height 175
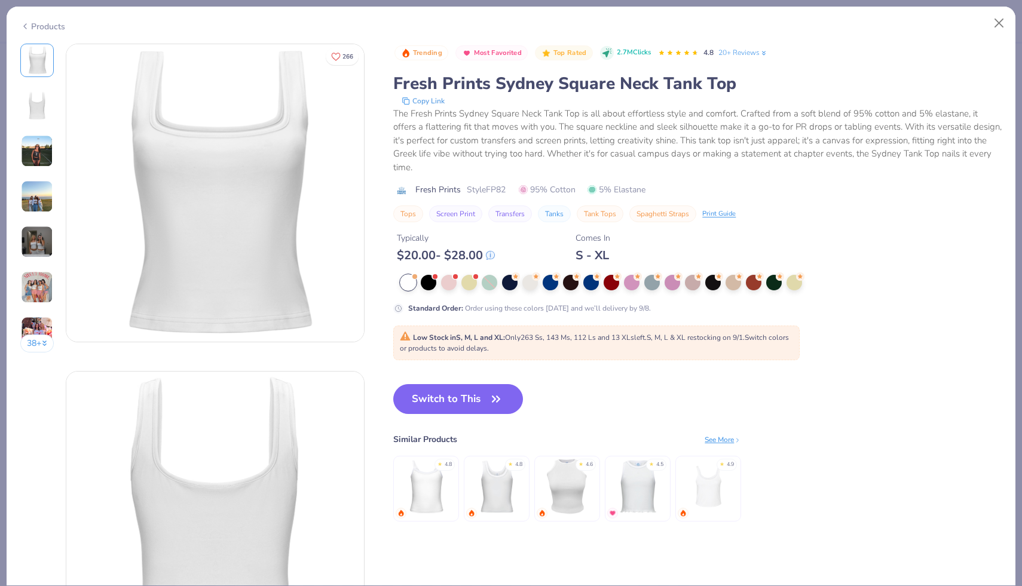
click at [33, 150] on img at bounding box center [37, 151] width 32 height 32
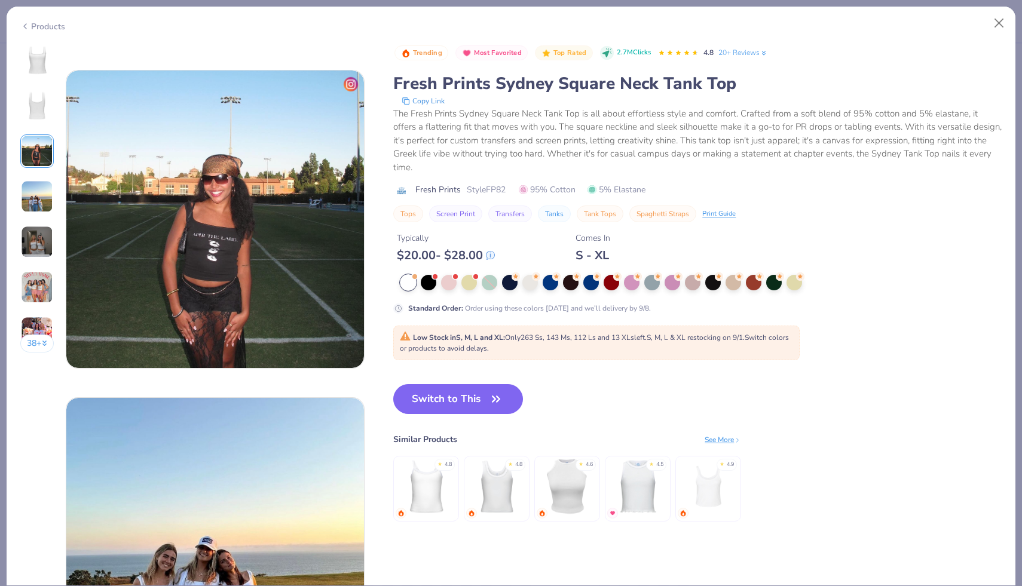
scroll to position [655, 0]
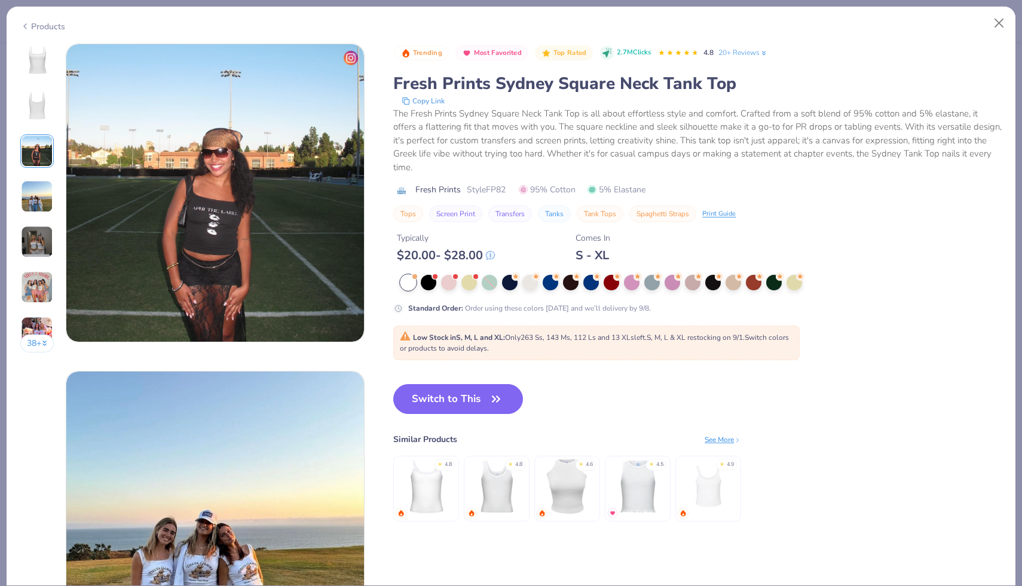
click at [252, 176] on img at bounding box center [215, 193] width 298 height 298
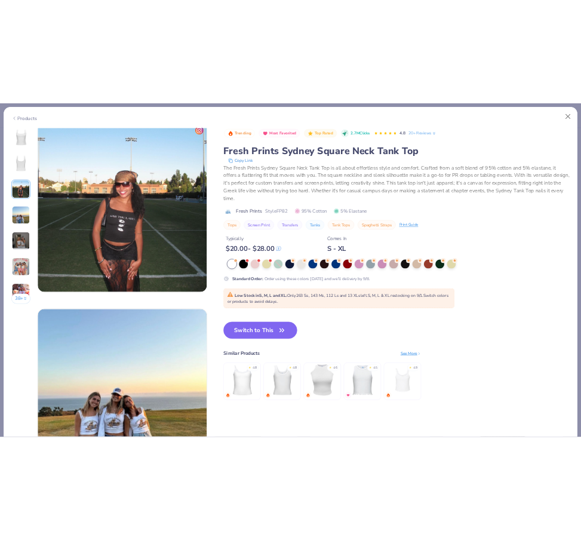
scroll to position [667, 0]
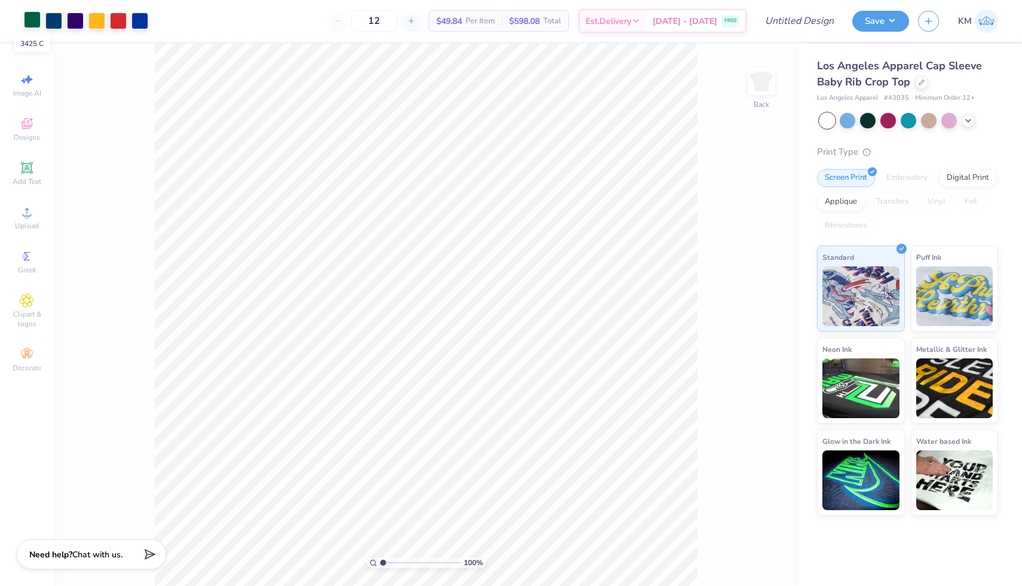
click at [32, 23] on div at bounding box center [32, 19] width 17 height 17
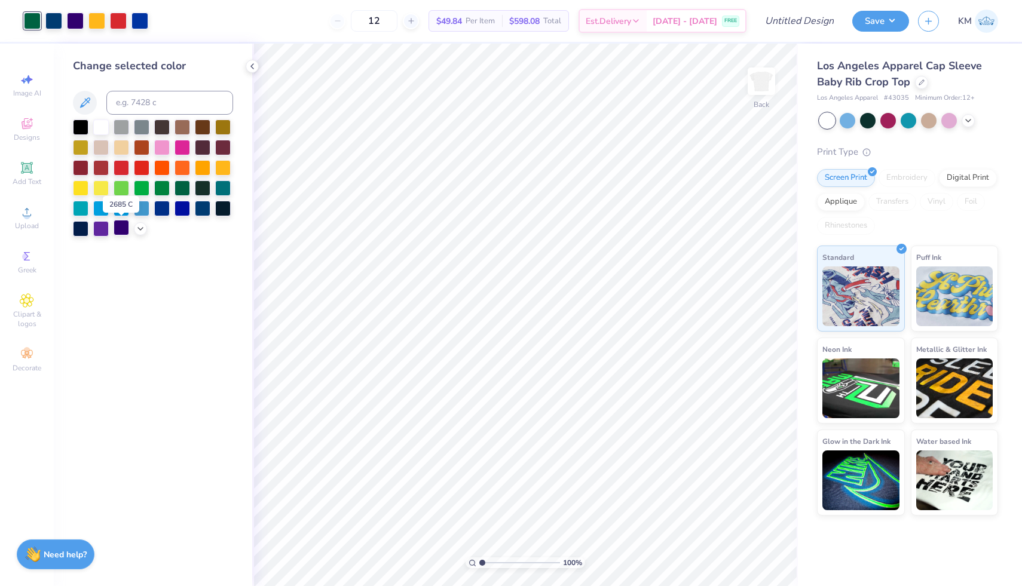
click at [122, 224] on div at bounding box center [122, 228] width 16 height 16
click at [50, 24] on div at bounding box center [53, 19] width 17 height 17
click at [168, 210] on div at bounding box center [162, 208] width 16 height 16
click at [35, 20] on div at bounding box center [32, 19] width 17 height 17
click at [165, 209] on div at bounding box center [162, 208] width 16 height 16
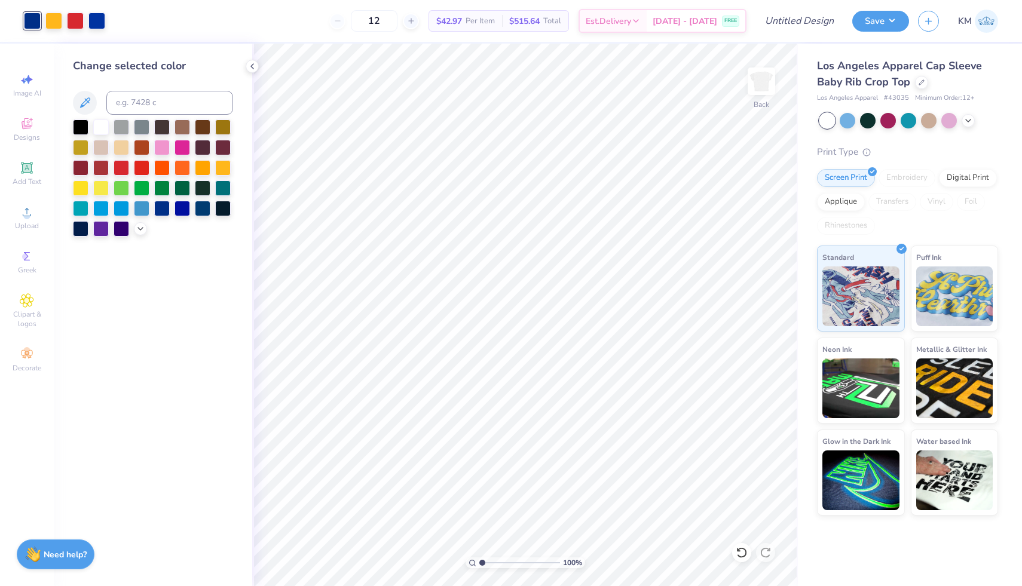
click at [64, 23] on div at bounding box center [64, 21] width 81 height 17
click at [53, 19] on div at bounding box center [53, 19] width 17 height 17
click at [164, 211] on div at bounding box center [162, 208] width 16 height 16
click at [53, 20] on div at bounding box center [53, 19] width 17 height 17
click at [166, 204] on div at bounding box center [162, 208] width 16 height 16
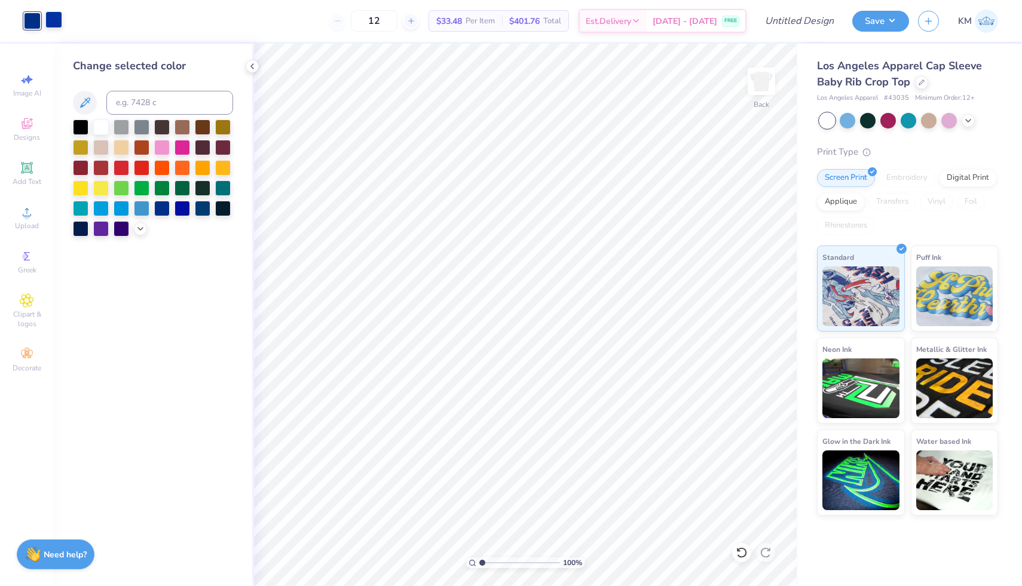
click at [56, 26] on div at bounding box center [53, 19] width 17 height 17
click at [164, 208] on div at bounding box center [162, 208] width 16 height 16
click at [397, 29] on input "12" at bounding box center [374, 21] width 47 height 22
type input "160"
click at [255, 64] on icon at bounding box center [252, 67] width 10 height 10
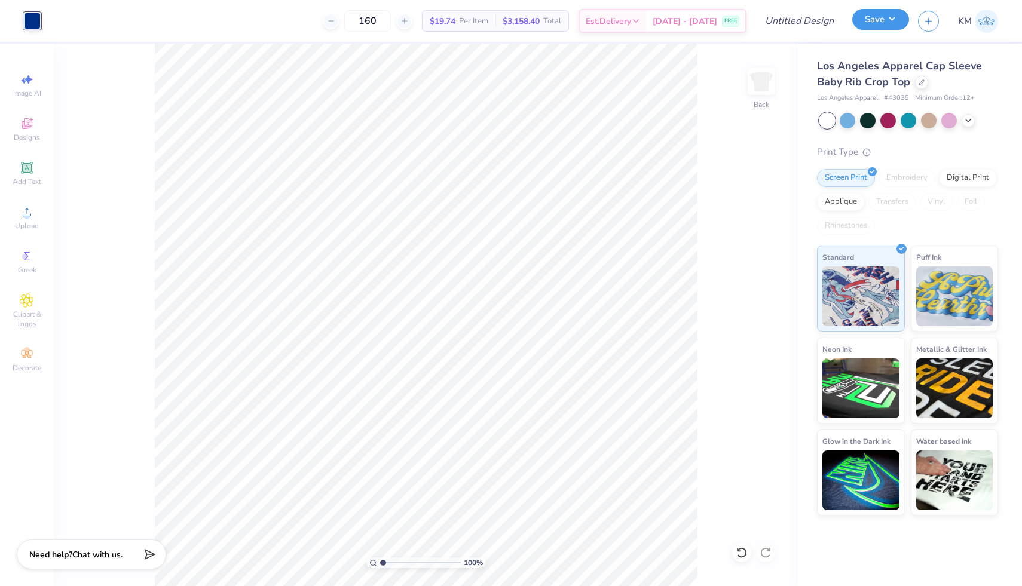
click at [860, 25] on button "Save" at bounding box center [880, 19] width 57 height 21
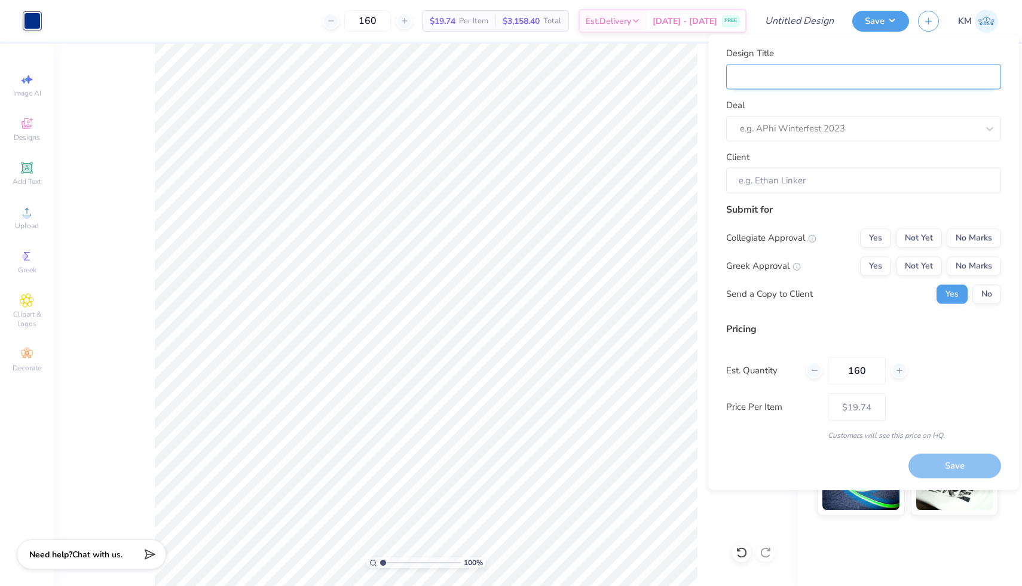
click at [791, 76] on input "Design Title" at bounding box center [863, 77] width 275 height 26
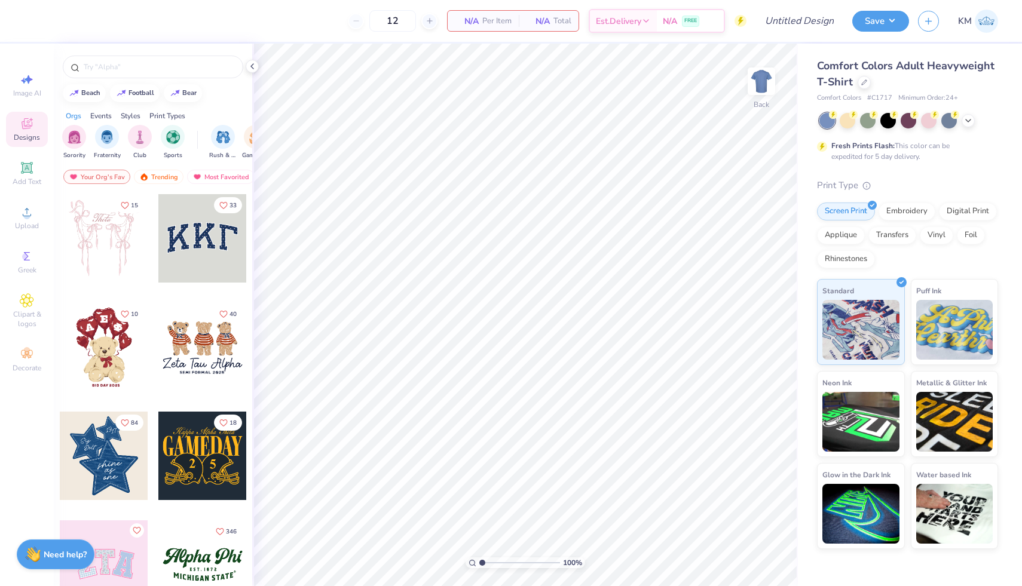
click at [860, 87] on div "Comfort Colors Adult Heavyweight T-Shirt" at bounding box center [907, 74] width 181 height 32
click at [863, 82] on icon at bounding box center [864, 81] width 6 height 6
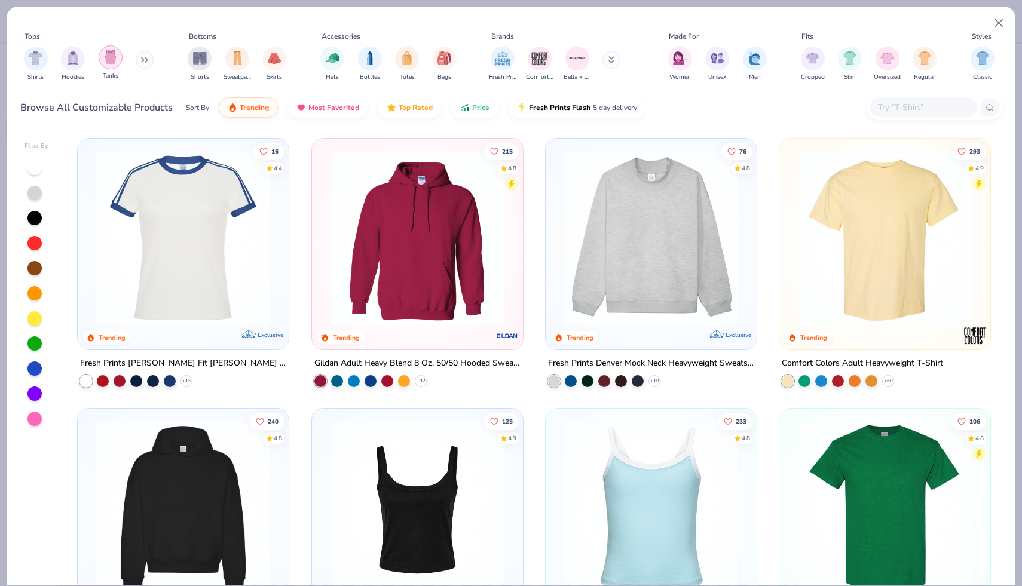
click at [104, 66] on div "filter for Tanks" at bounding box center [111, 57] width 24 height 24
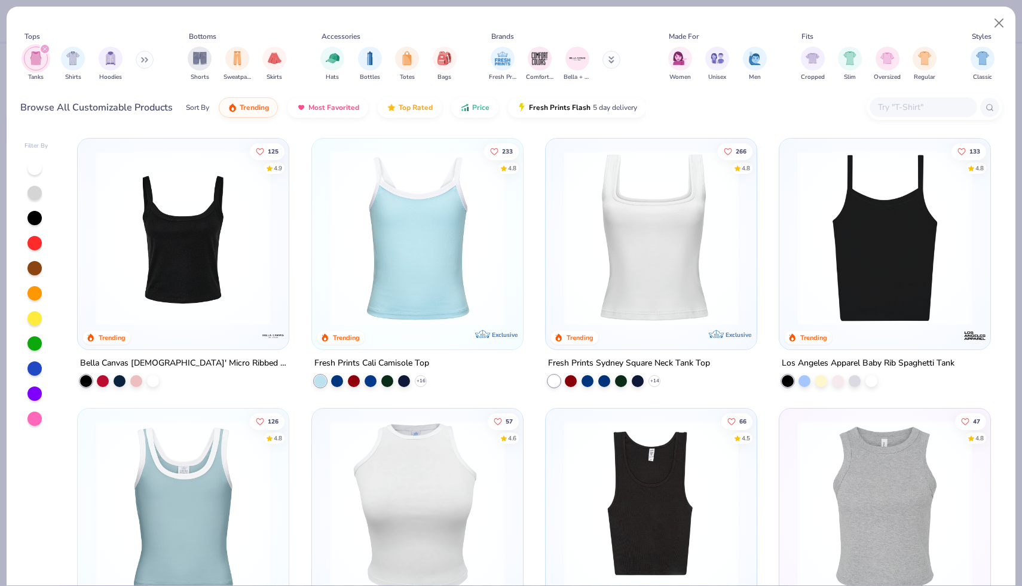
click at [143, 66] on button at bounding box center [145, 60] width 18 height 18
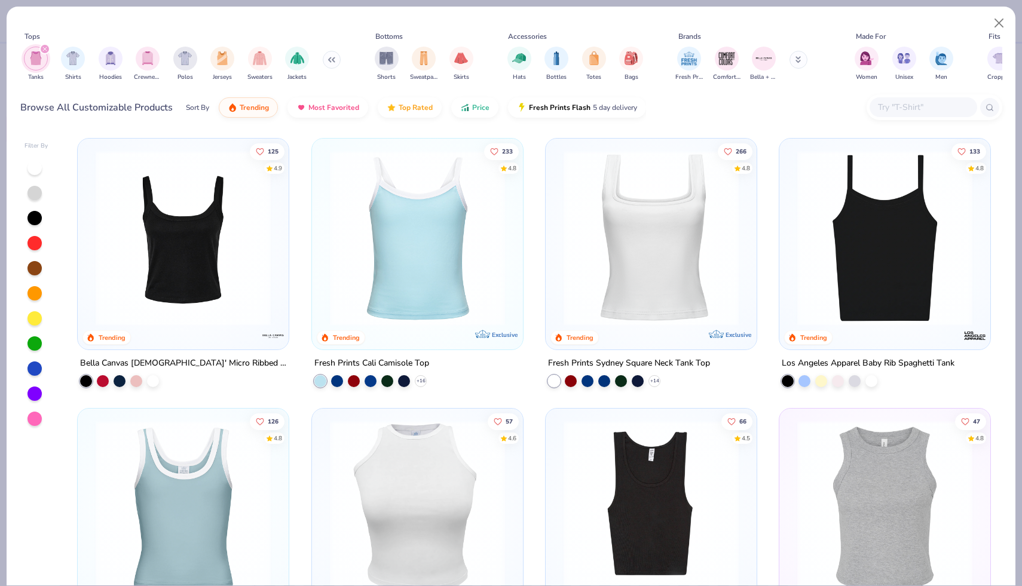
click at [204, 257] on img at bounding box center [183, 238] width 187 height 175
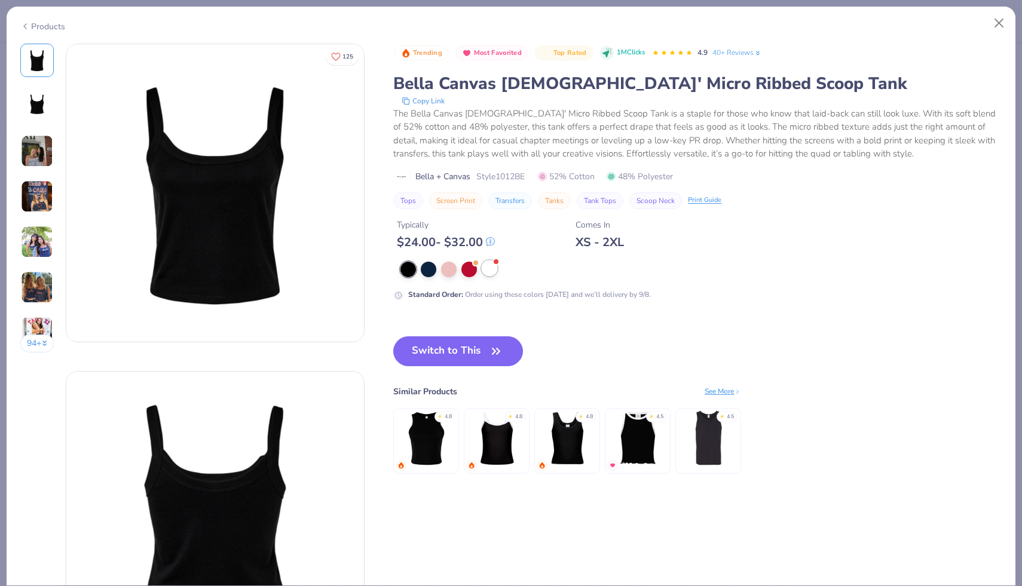
click at [487, 272] on div at bounding box center [490, 268] width 16 height 16
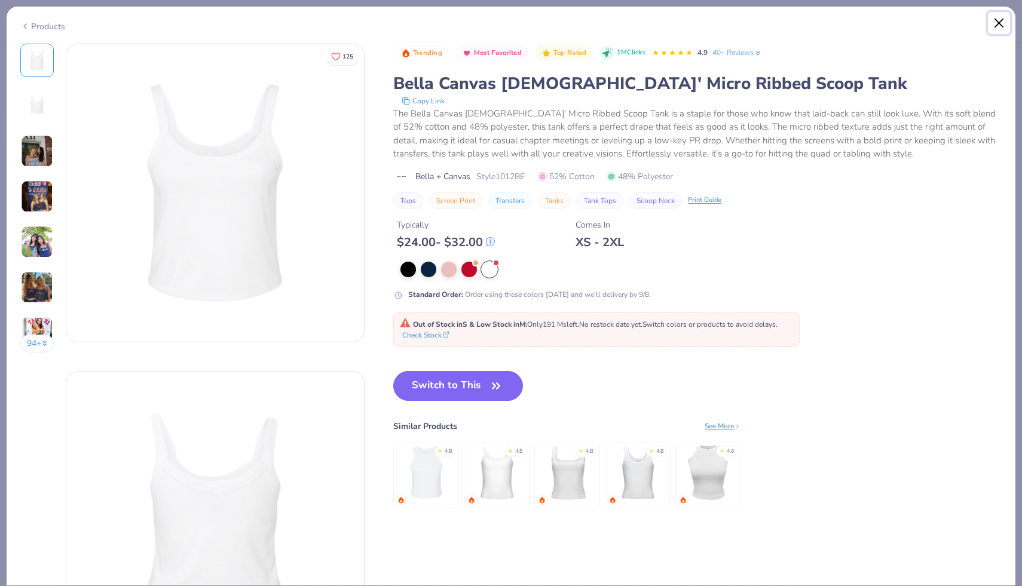
click at [1002, 24] on button "Close" at bounding box center [999, 23] width 23 height 23
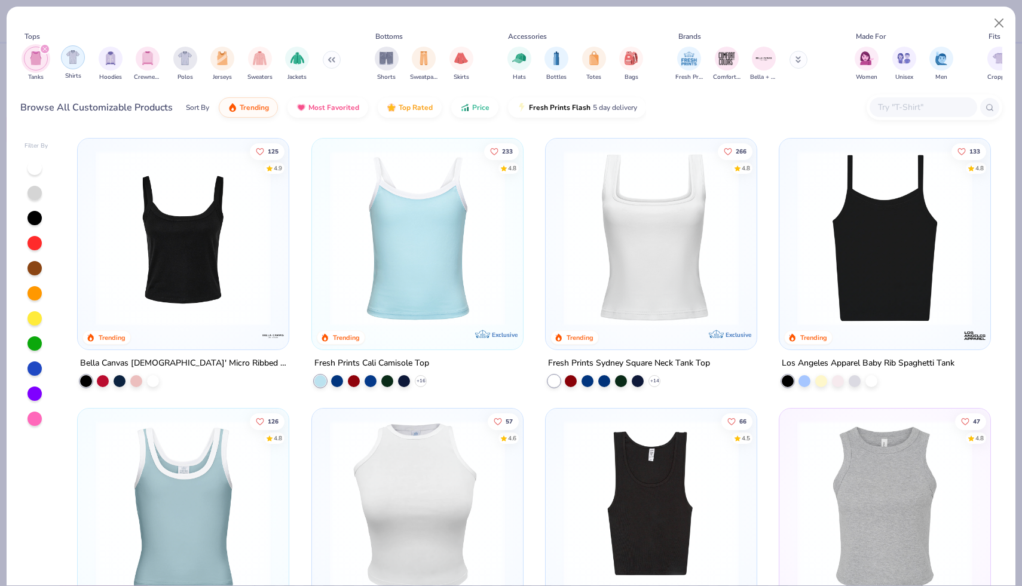
click at [77, 63] on img "filter for Shirts" at bounding box center [73, 57] width 14 height 14
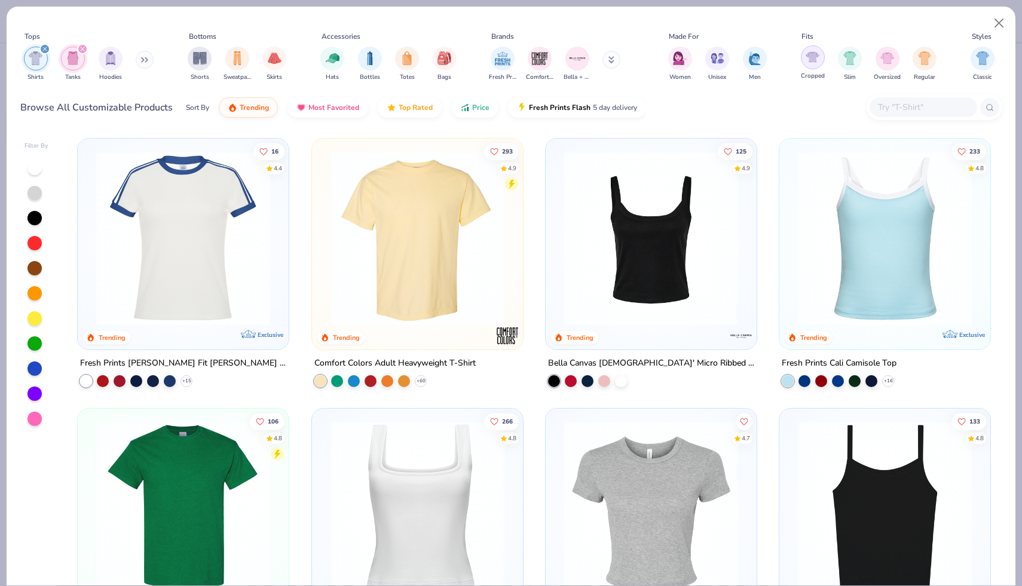
click at [813, 66] on div "filter for Cropped" at bounding box center [813, 57] width 24 height 24
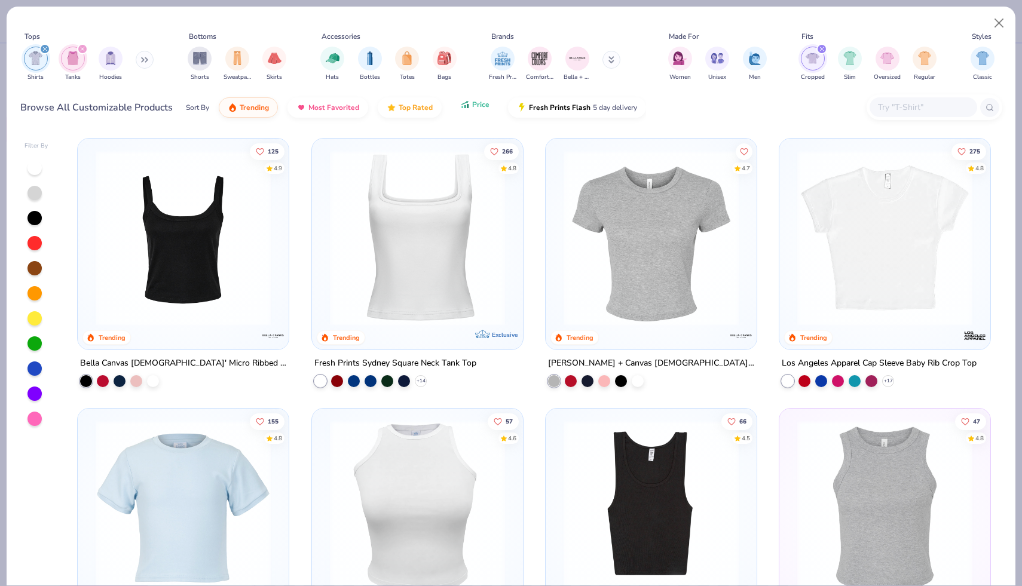
click at [482, 111] on button "Price" at bounding box center [474, 104] width 47 height 20
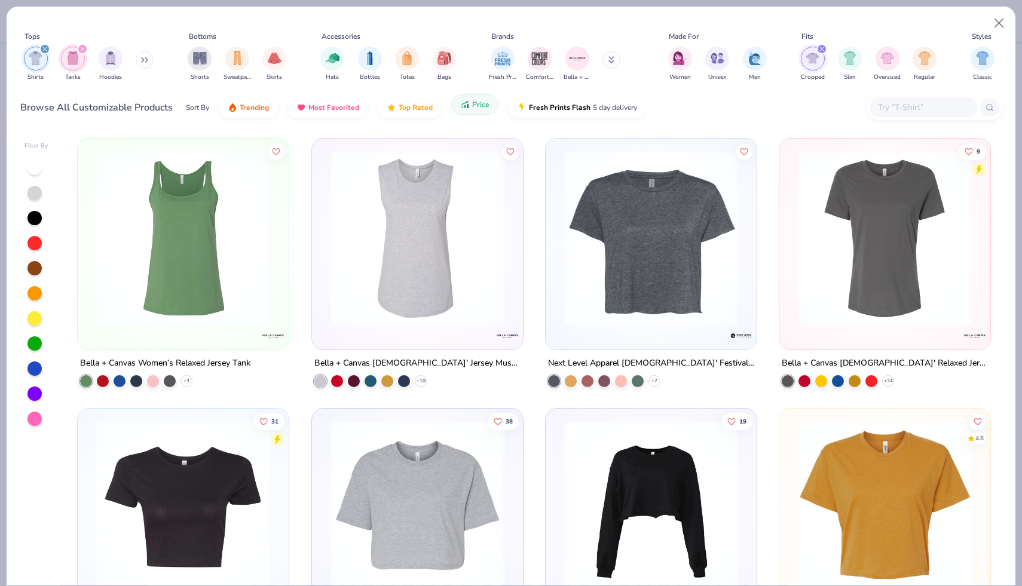
click at [479, 112] on button "Price" at bounding box center [474, 104] width 47 height 20
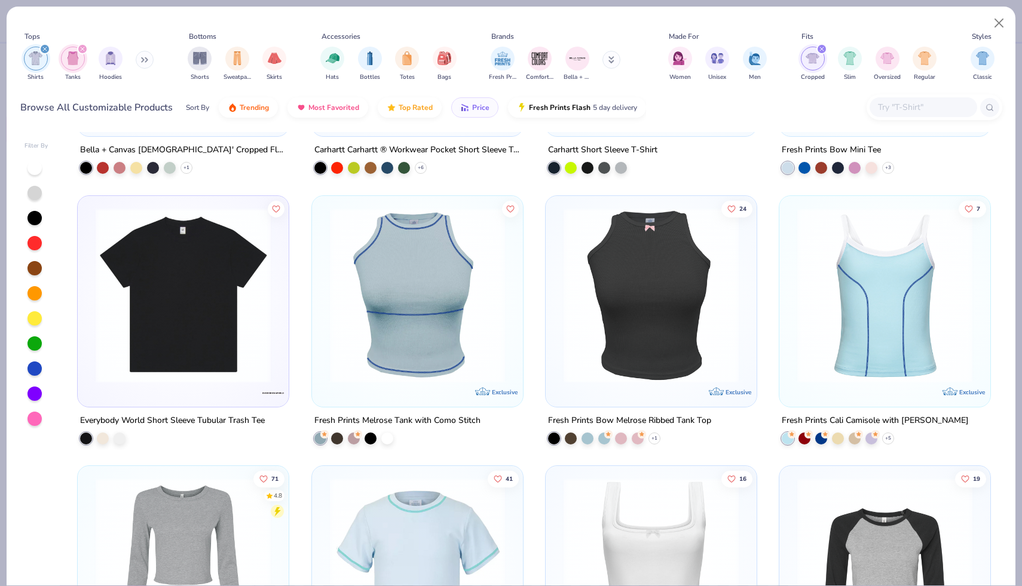
scroll to position [485, 0]
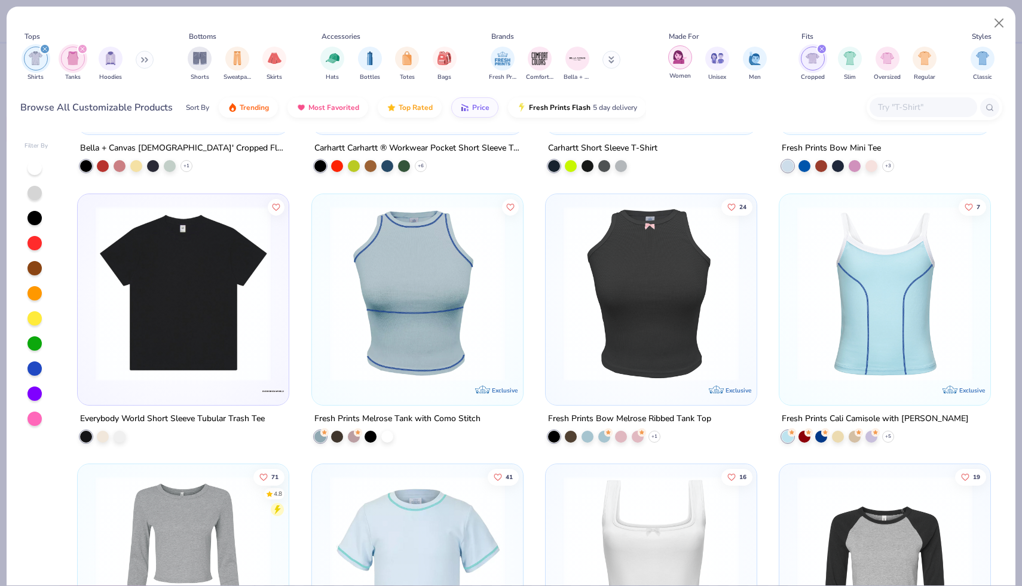
click at [685, 54] on img "filter for Women" at bounding box center [680, 57] width 14 height 14
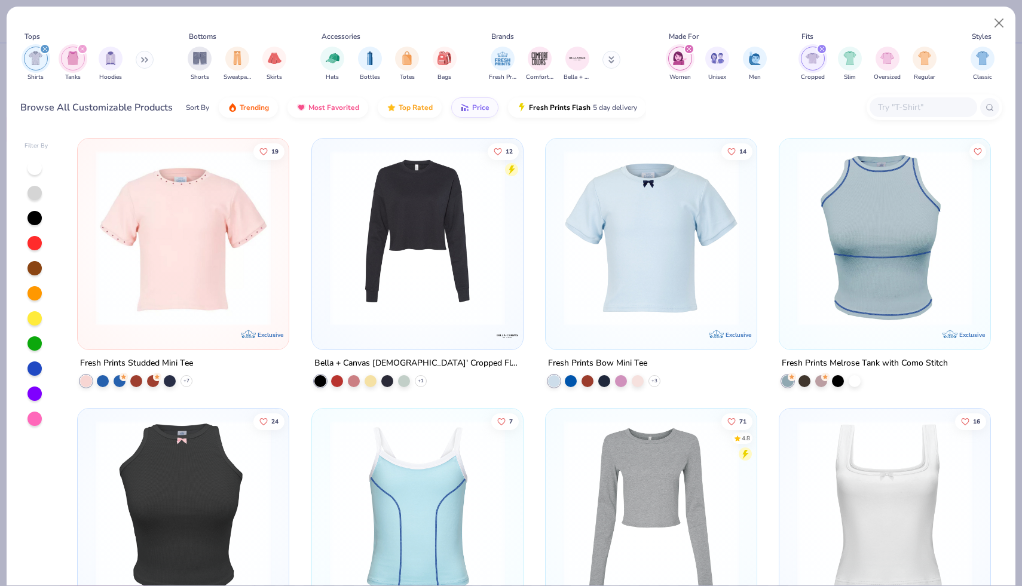
scroll to position [1, 0]
click at [483, 107] on span "Price" at bounding box center [480, 105] width 17 height 10
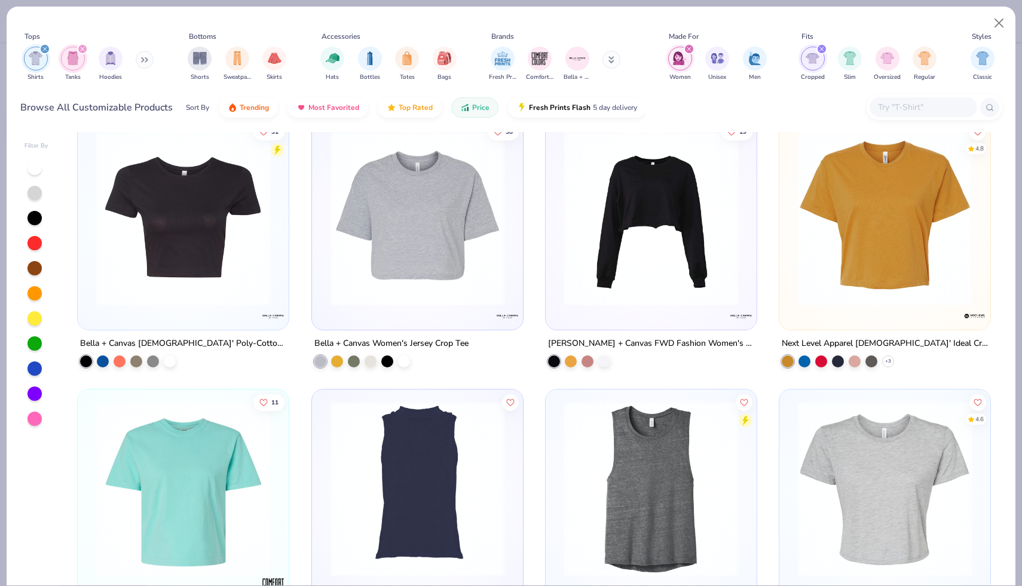
scroll to position [289, 0]
click at [401, 294] on img at bounding box center [417, 218] width 187 height 175
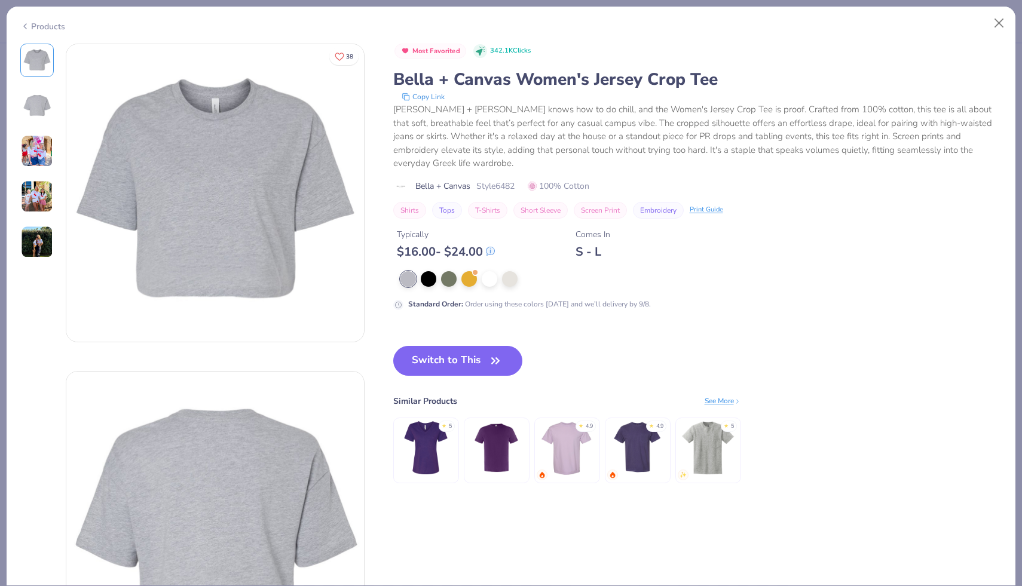
click at [42, 187] on img at bounding box center [37, 196] width 32 height 32
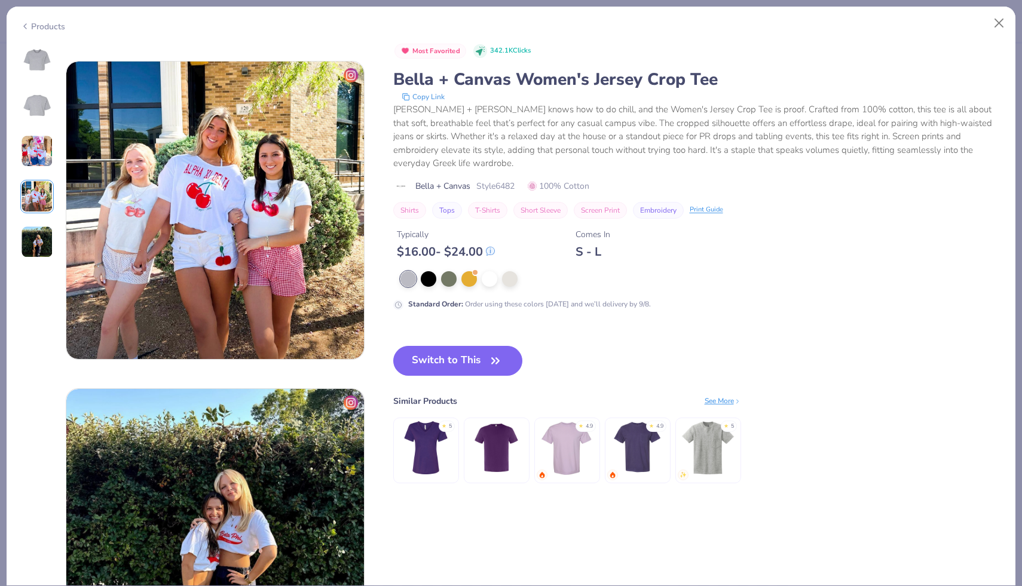
scroll to position [982, 0]
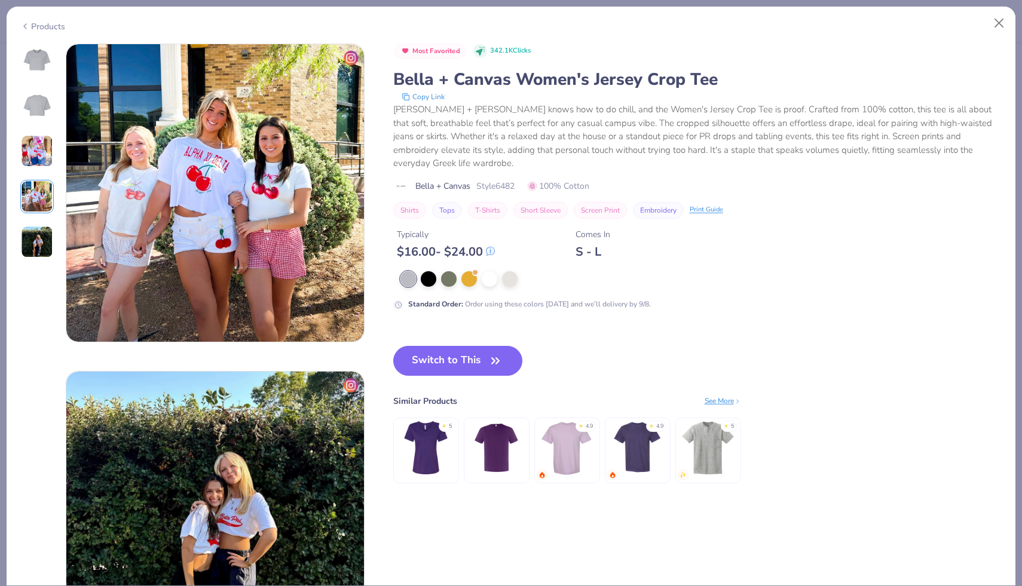
click at [39, 243] on img at bounding box center [37, 242] width 32 height 32
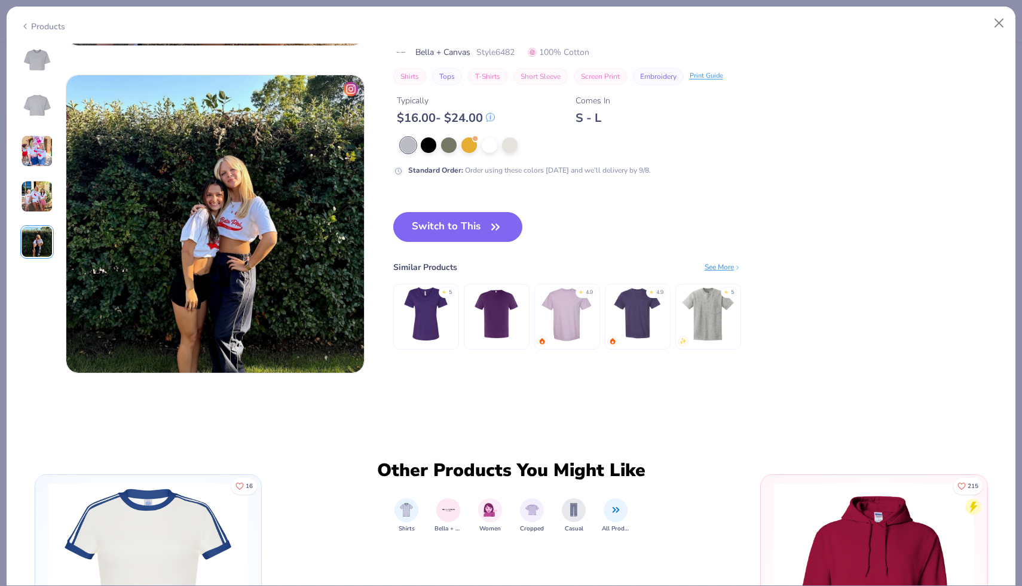
scroll to position [1310, 0]
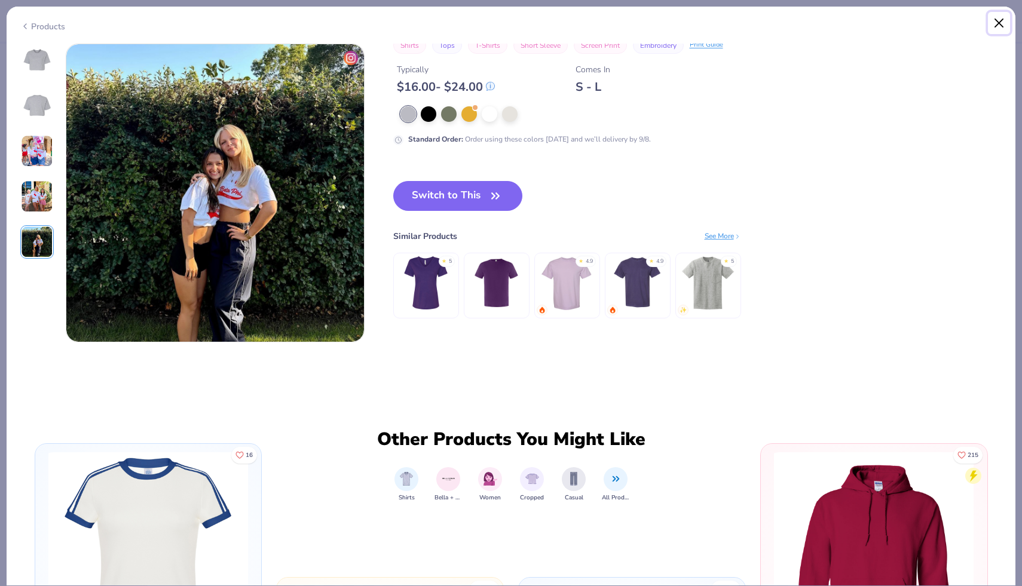
click at [1002, 28] on button "Close" at bounding box center [999, 23] width 23 height 23
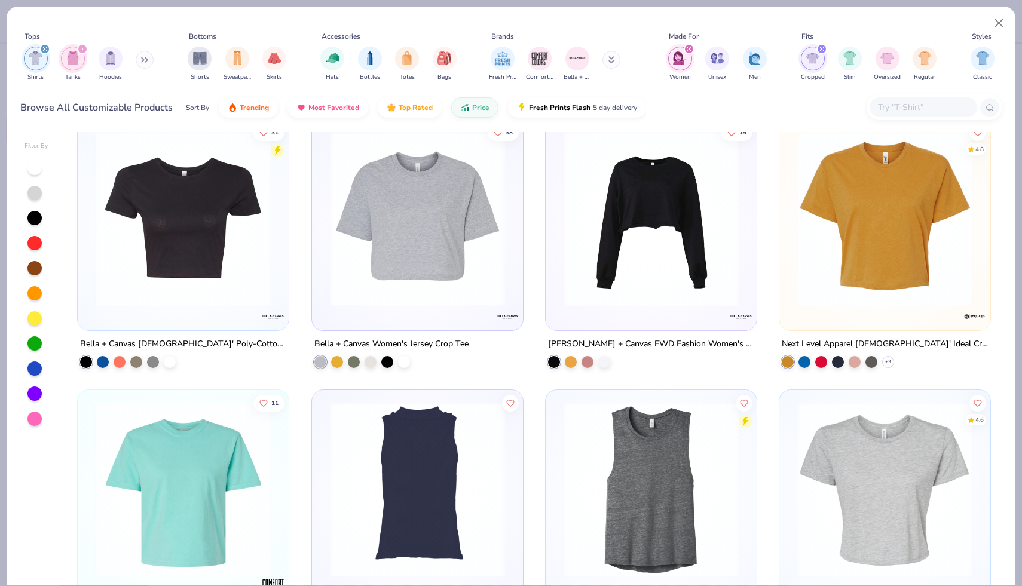
click at [187, 195] on img at bounding box center [183, 218] width 187 height 175
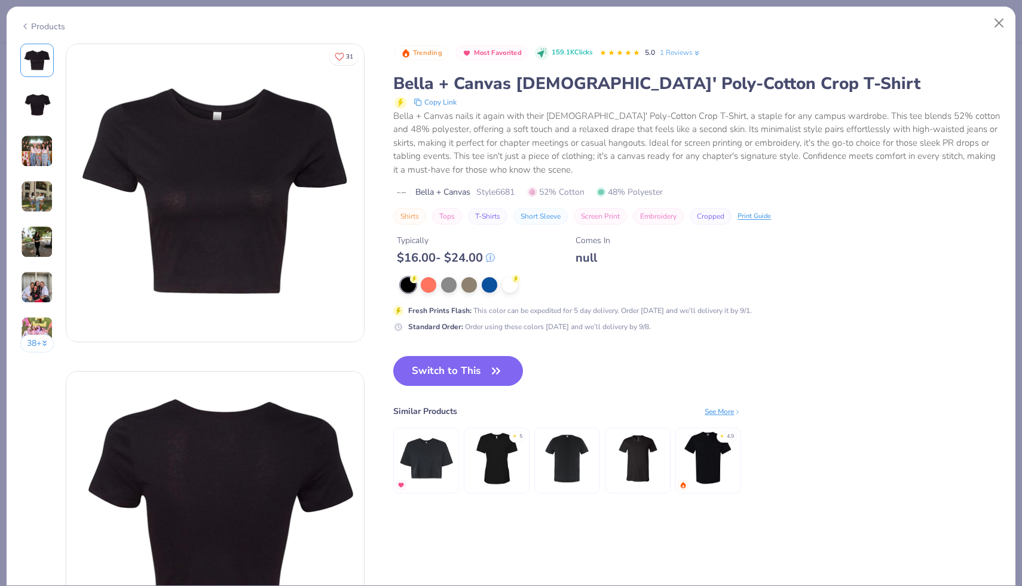
click at [45, 153] on img at bounding box center [37, 151] width 32 height 32
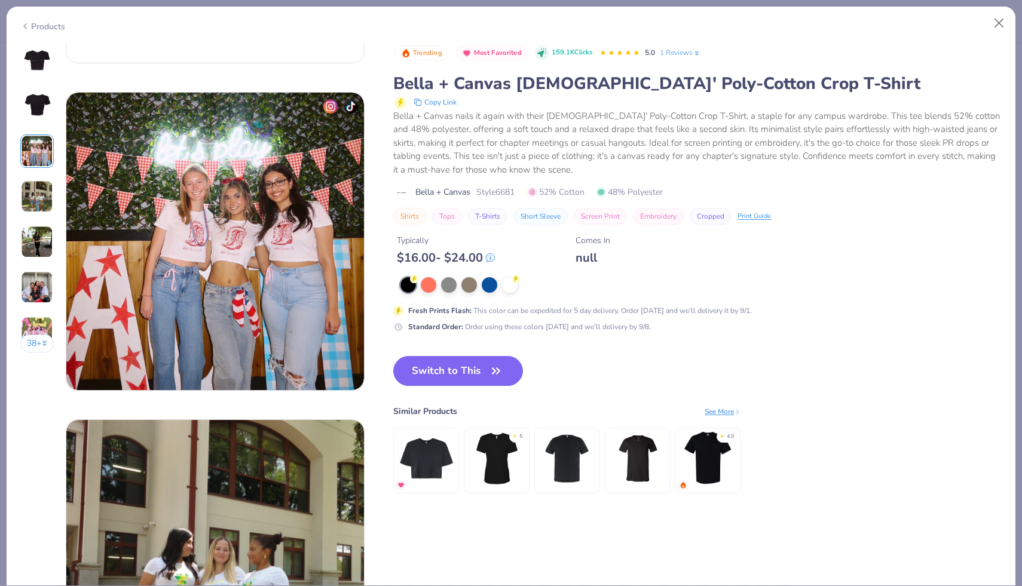
scroll to position [655, 0]
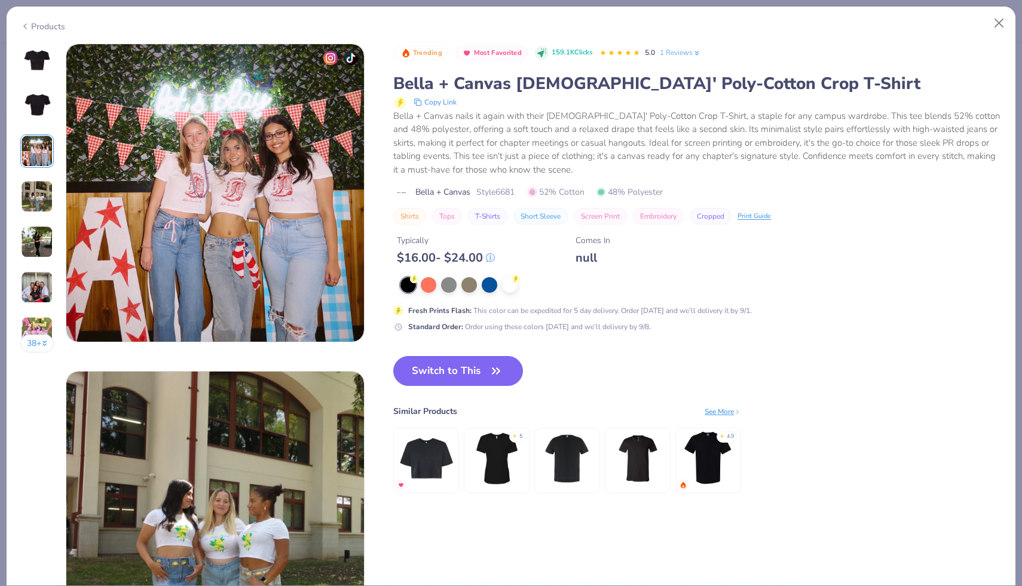
click at [45, 185] on img at bounding box center [37, 196] width 32 height 32
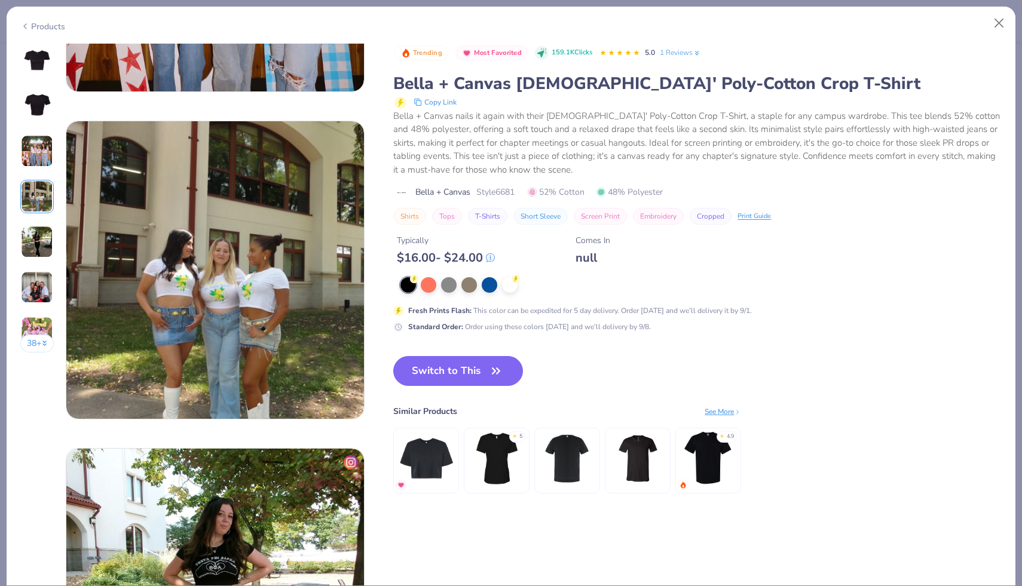
scroll to position [982, 0]
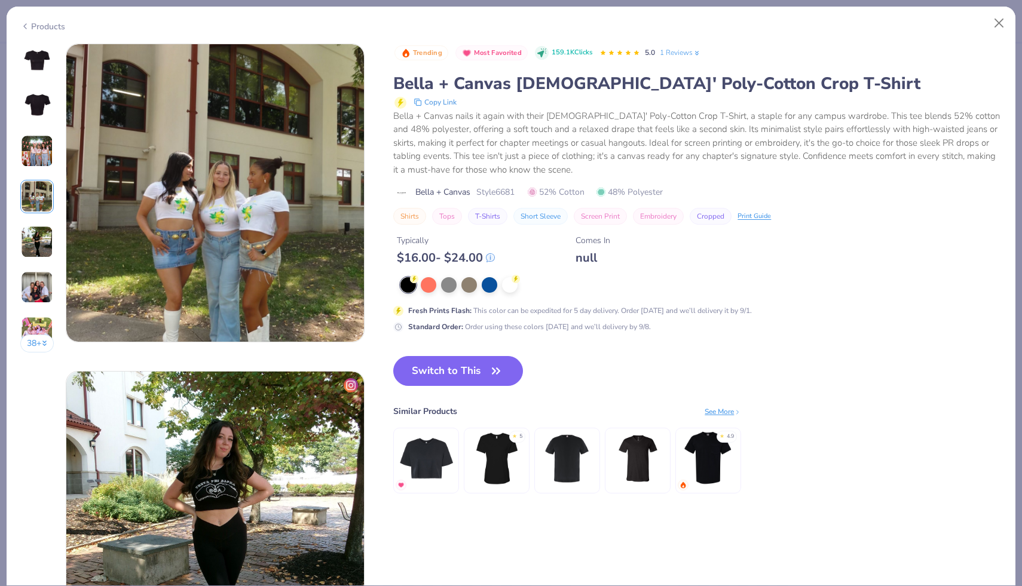
click at [43, 226] on img at bounding box center [37, 242] width 32 height 32
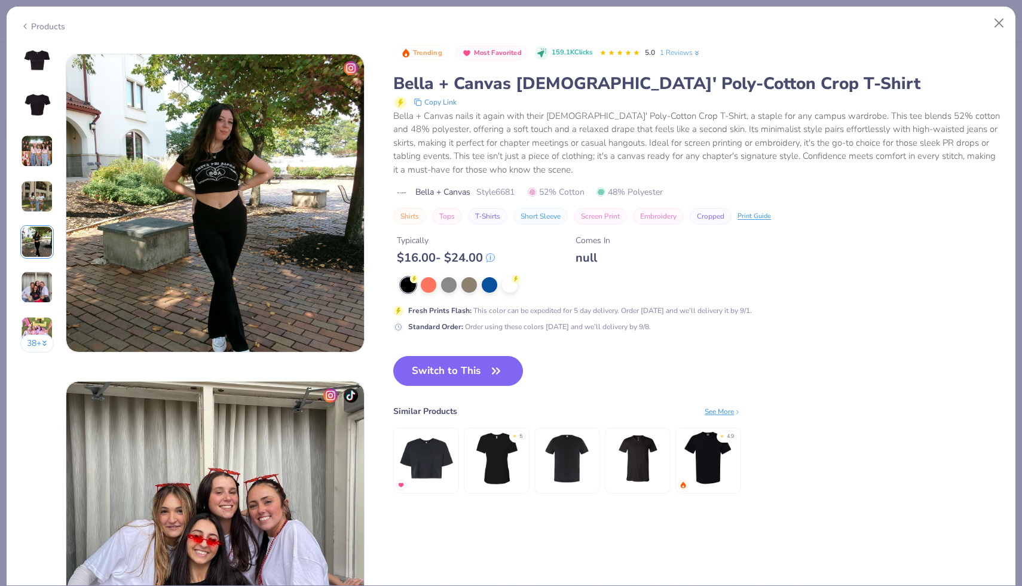
scroll to position [1310, 0]
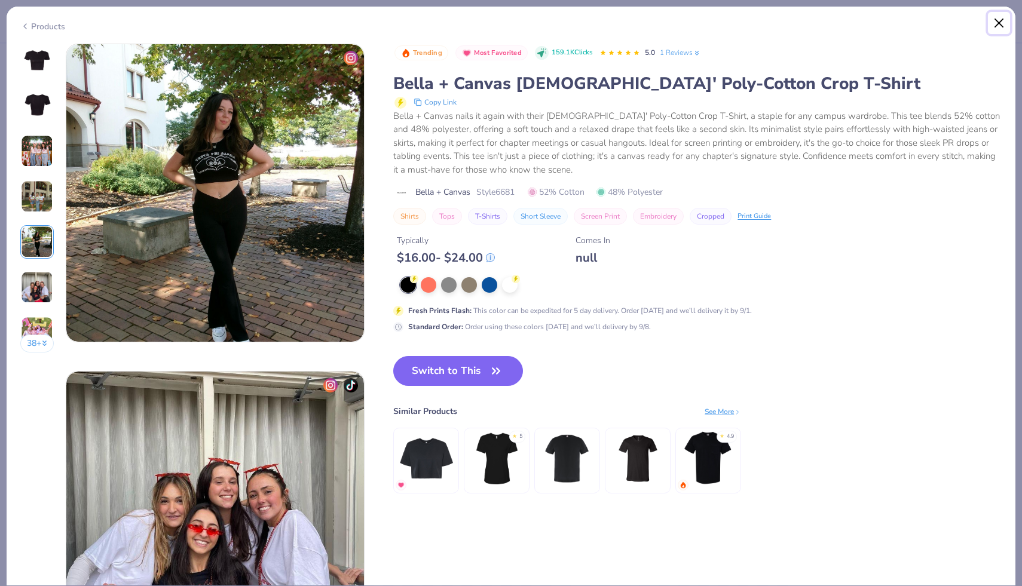
click at [1006, 22] on button "Close" at bounding box center [999, 23] width 23 height 23
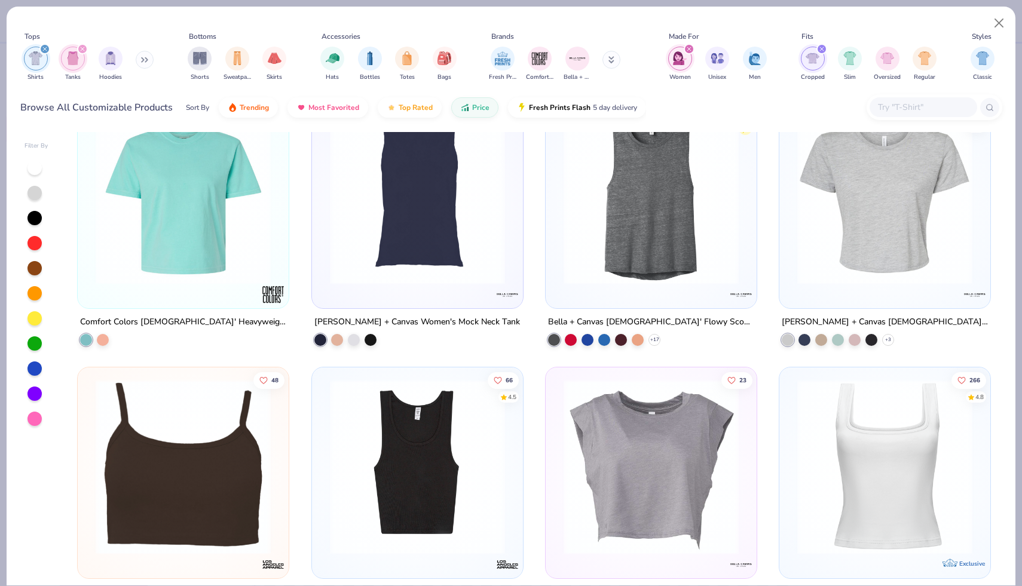
scroll to position [636, 0]
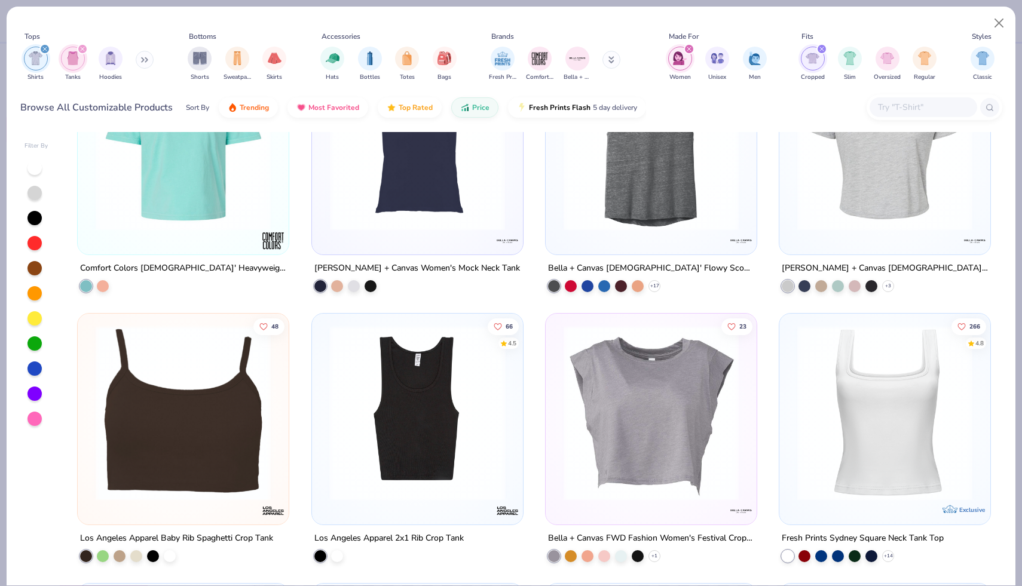
click at [323, 459] on img at bounding box center [229, 413] width 187 height 175
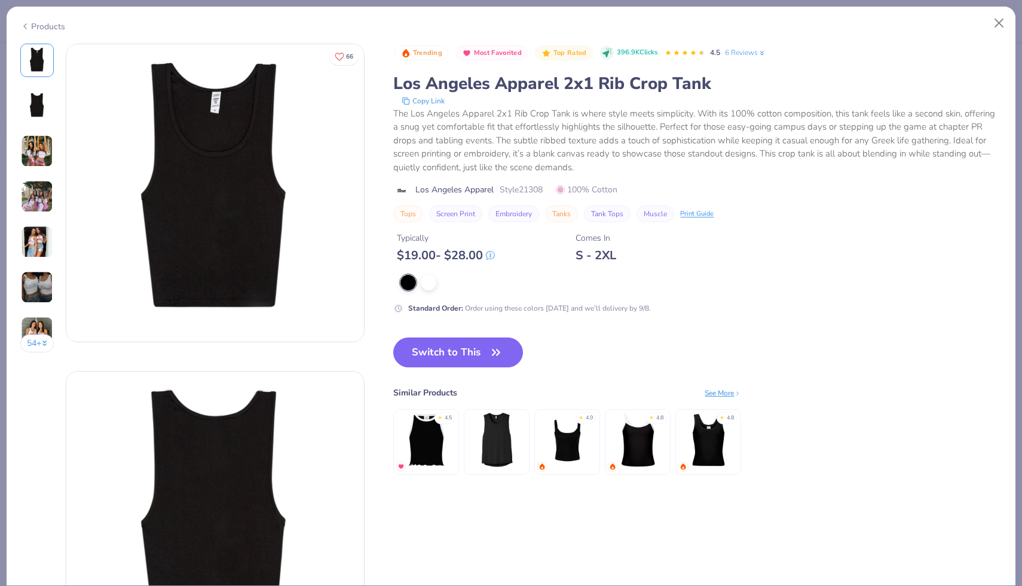
click at [48, 290] on img at bounding box center [37, 287] width 32 height 32
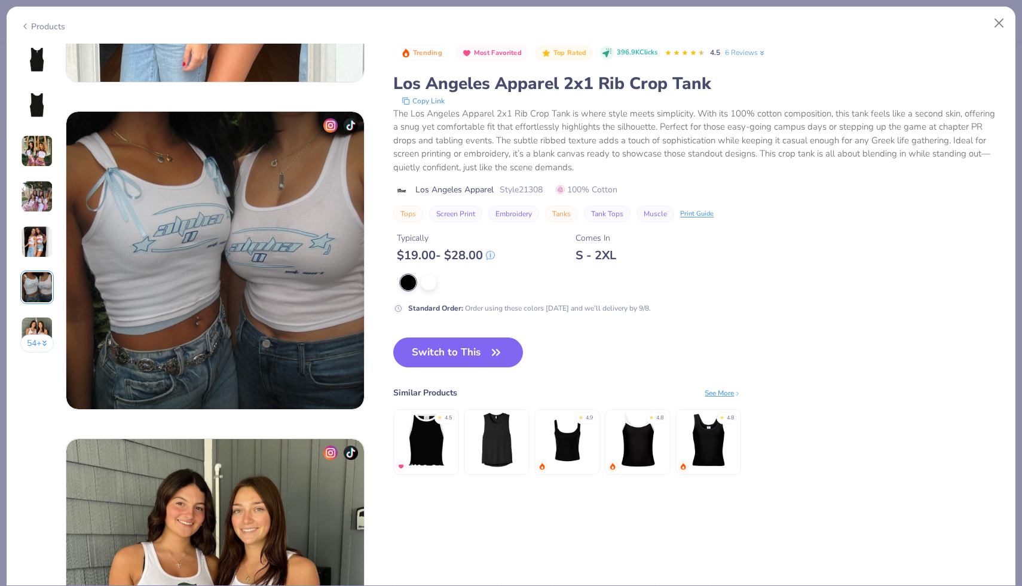
scroll to position [1637, 0]
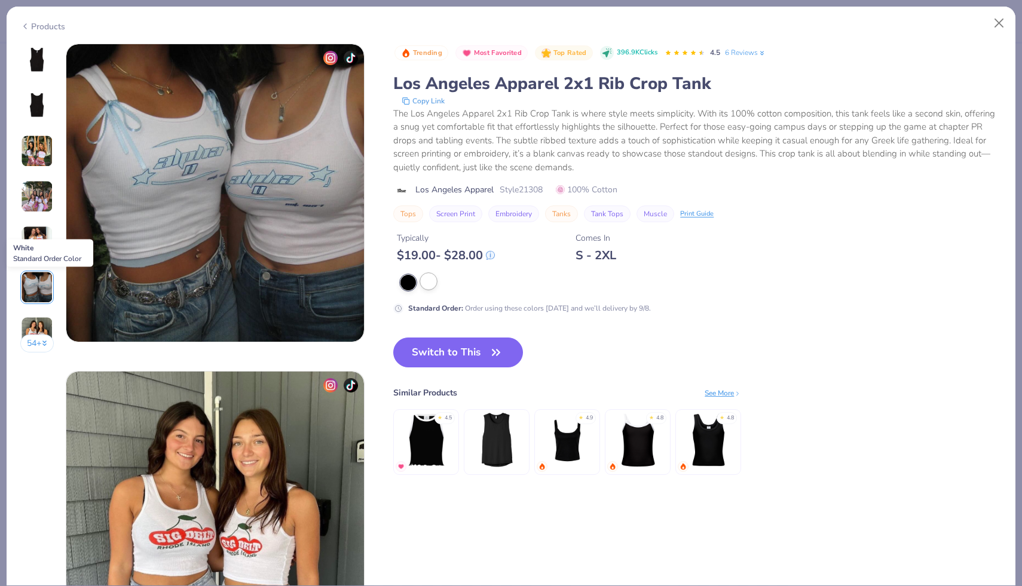
click at [429, 286] on div at bounding box center [429, 282] width 16 height 16
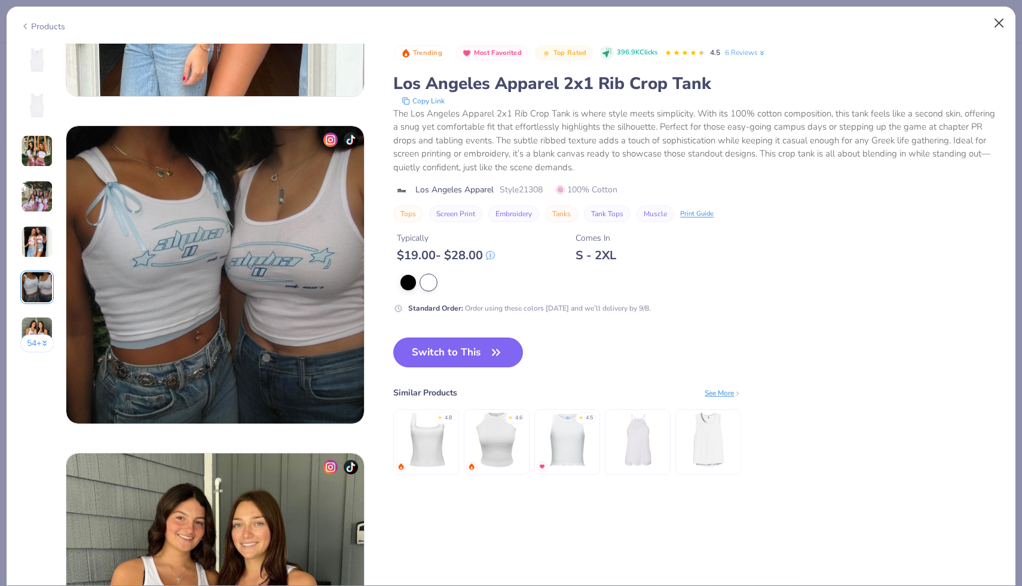
scroll to position [1084, 0]
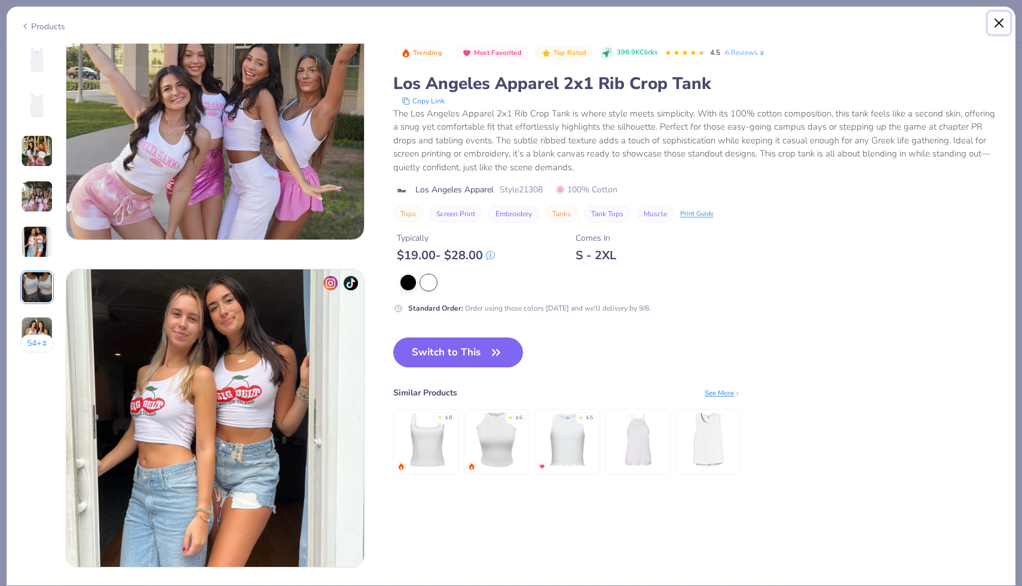
click at [994, 23] on button "Close" at bounding box center [999, 23] width 23 height 23
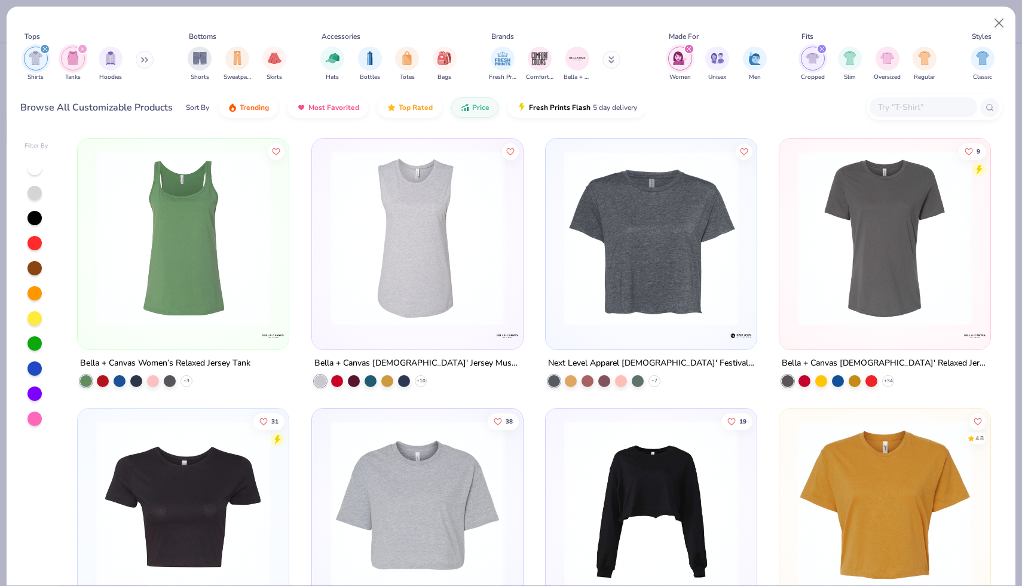
click at [83, 49] on icon "filter for Tanks" at bounding box center [82, 49] width 5 height 5
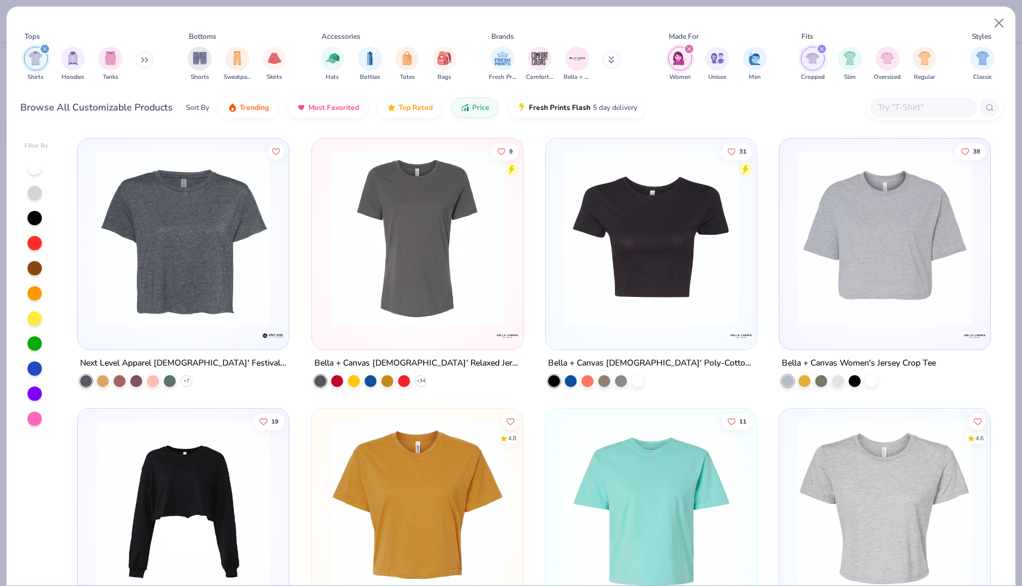
click at [42, 49] on icon "filter for Shirts" at bounding box center [44, 49] width 5 height 5
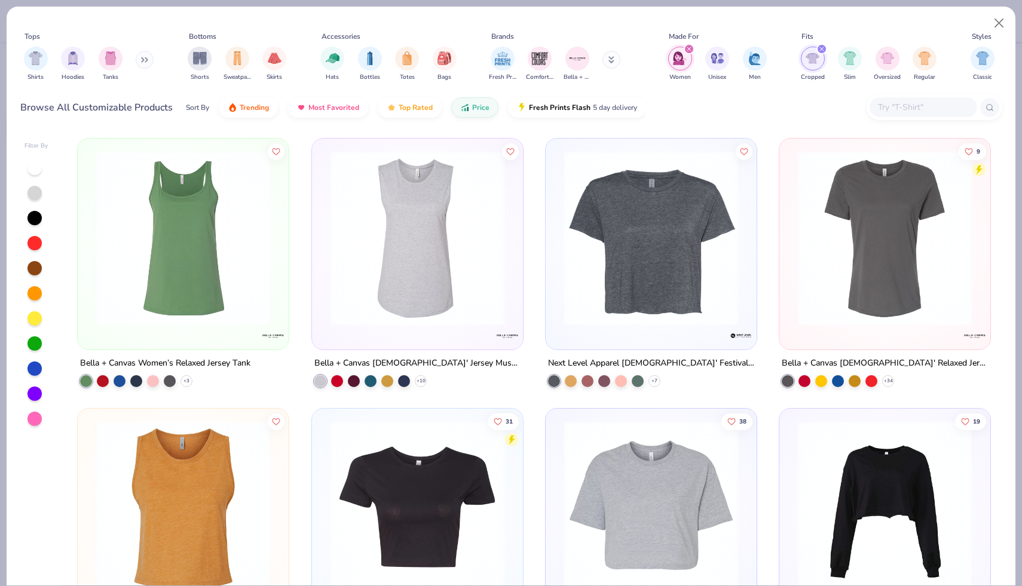
click at [819, 48] on icon "filter for Cropped" at bounding box center [821, 49] width 5 height 5
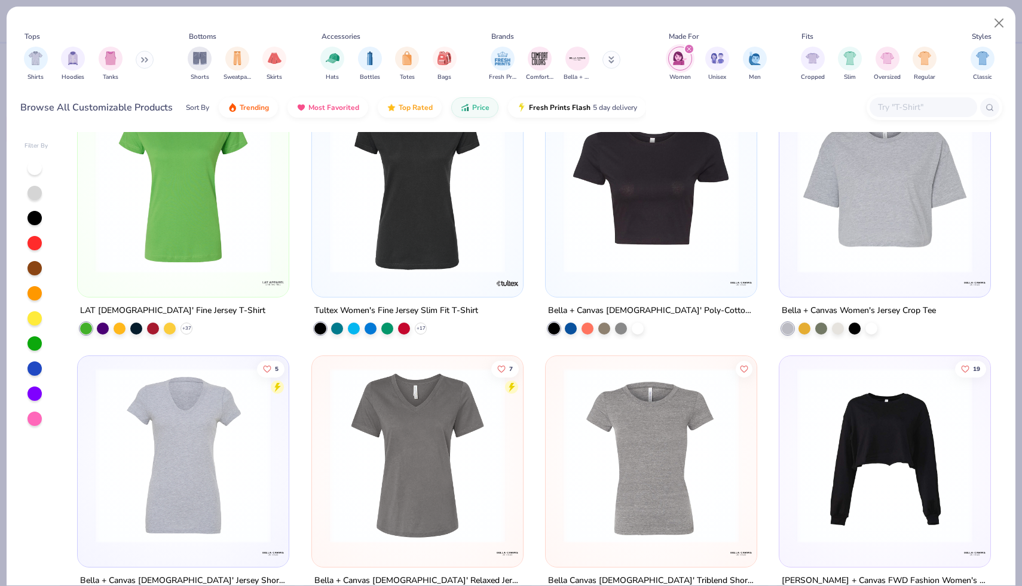
scroll to position [1675, 0]
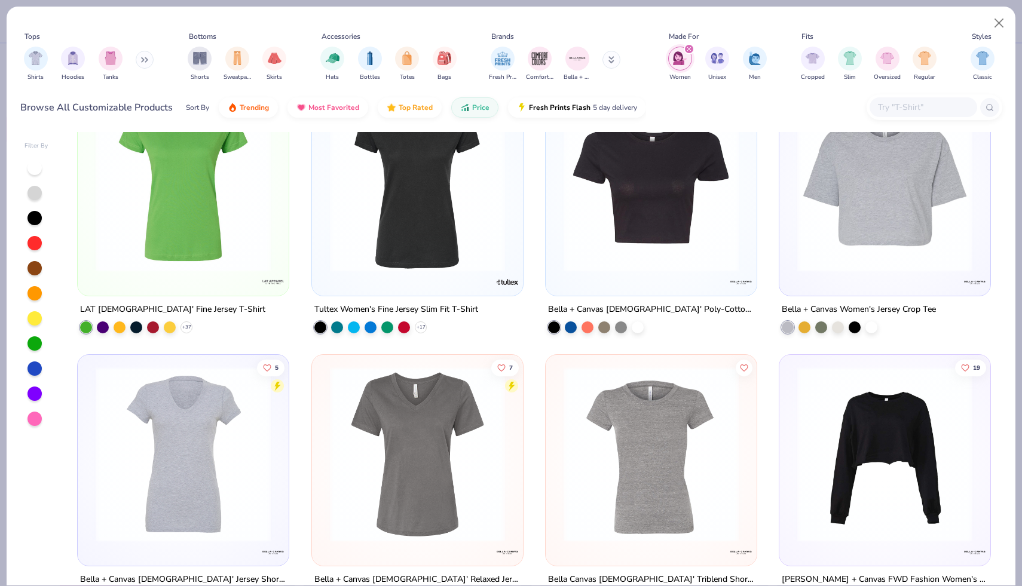
click at [630, 278] on div at bounding box center [650, 186] width 199 height 193
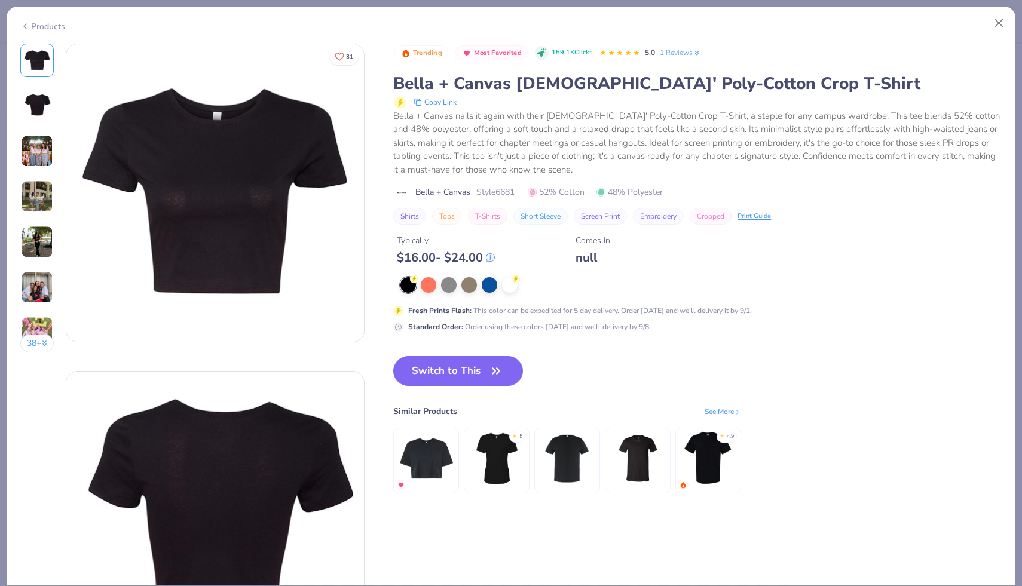
click at [26, 160] on img at bounding box center [37, 151] width 32 height 32
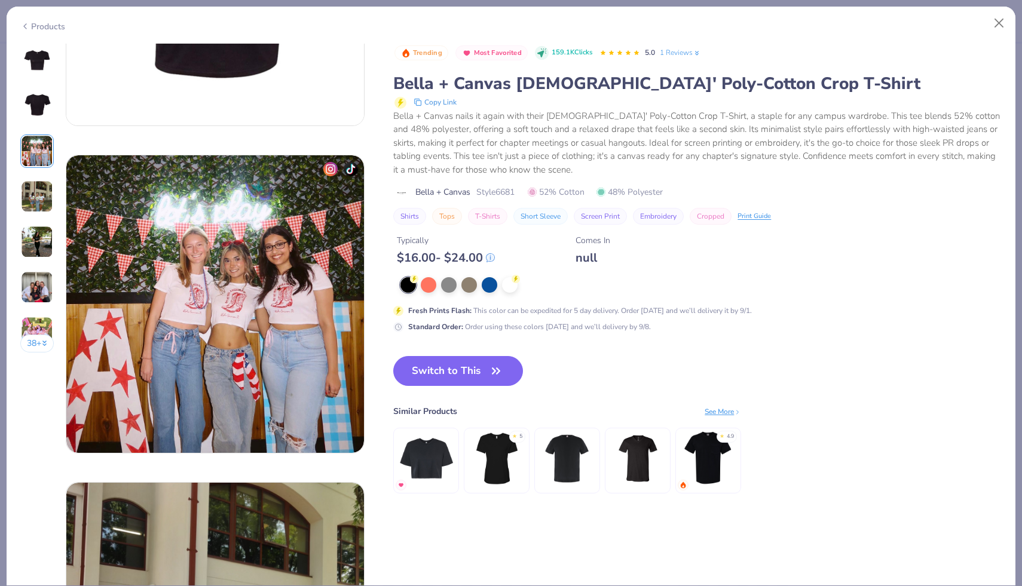
scroll to position [655, 0]
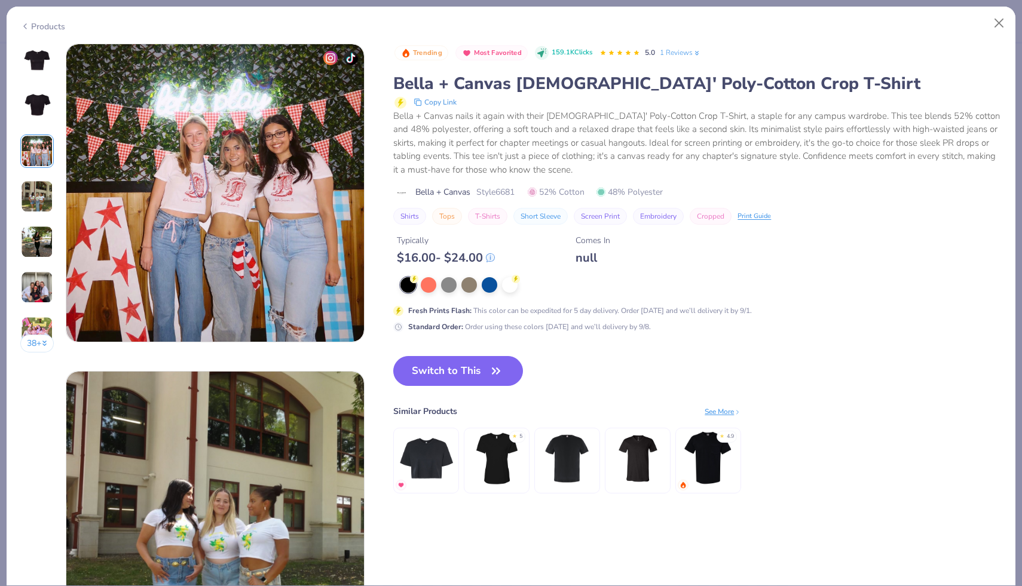
click at [36, 189] on img at bounding box center [37, 196] width 32 height 32
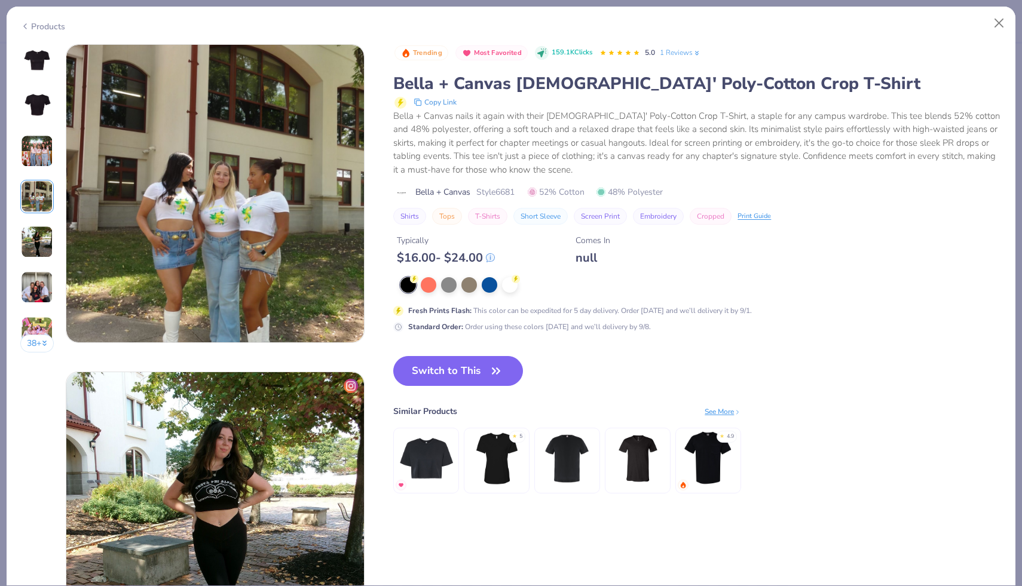
scroll to position [982, 0]
click at [511, 295] on div "Fresh Prints Flash : This color can be expedited for 5 day delivery. Order toda…" at bounding box center [632, 304] width 478 height 55
click at [511, 288] on div at bounding box center [510, 284] width 16 height 16
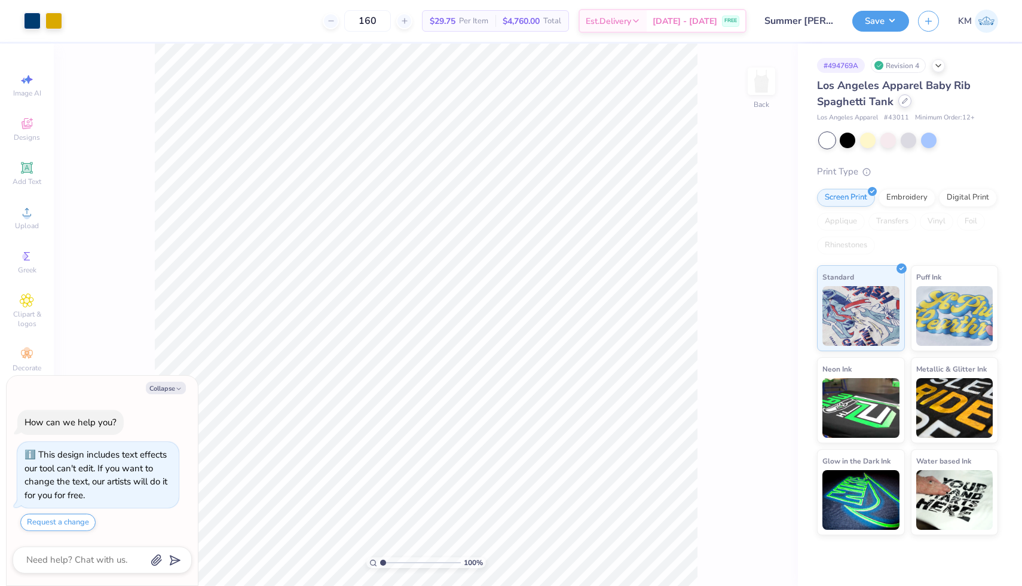
click at [902, 103] on icon at bounding box center [905, 101] width 6 height 6
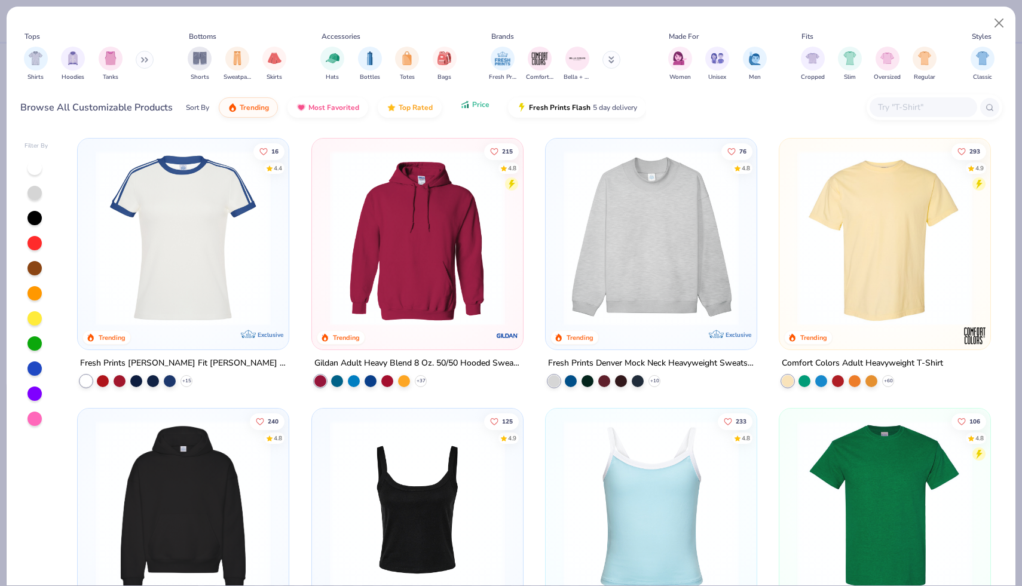
click at [478, 109] on span "Price" at bounding box center [480, 105] width 17 height 10
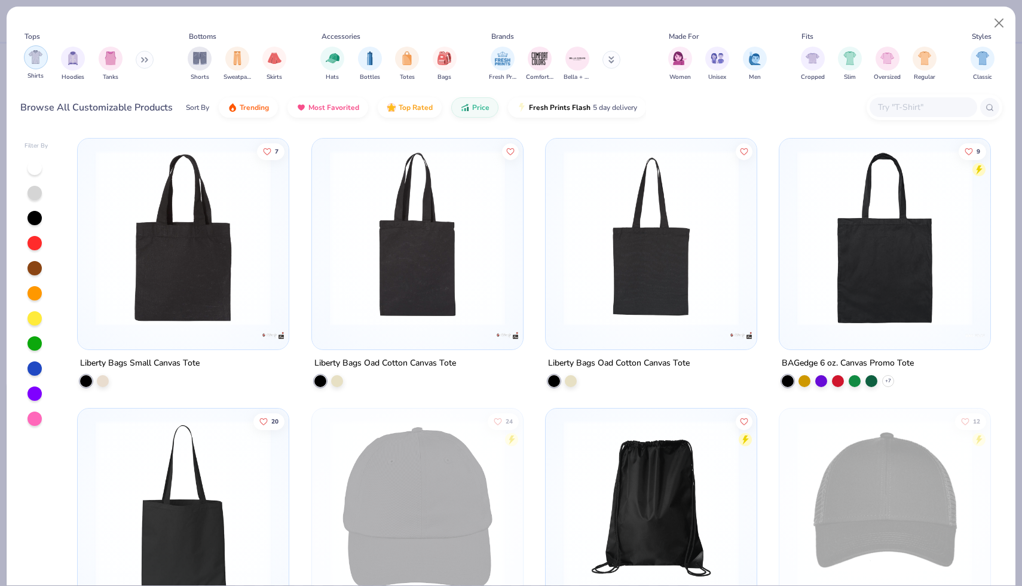
click at [39, 65] on div "filter for Shirts" at bounding box center [36, 57] width 24 height 24
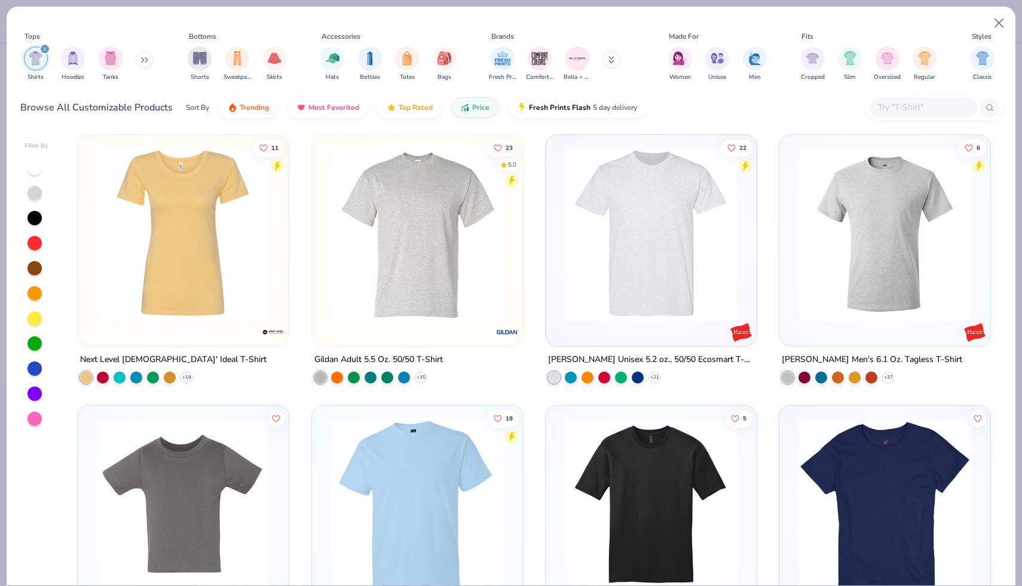
scroll to position [281, 0]
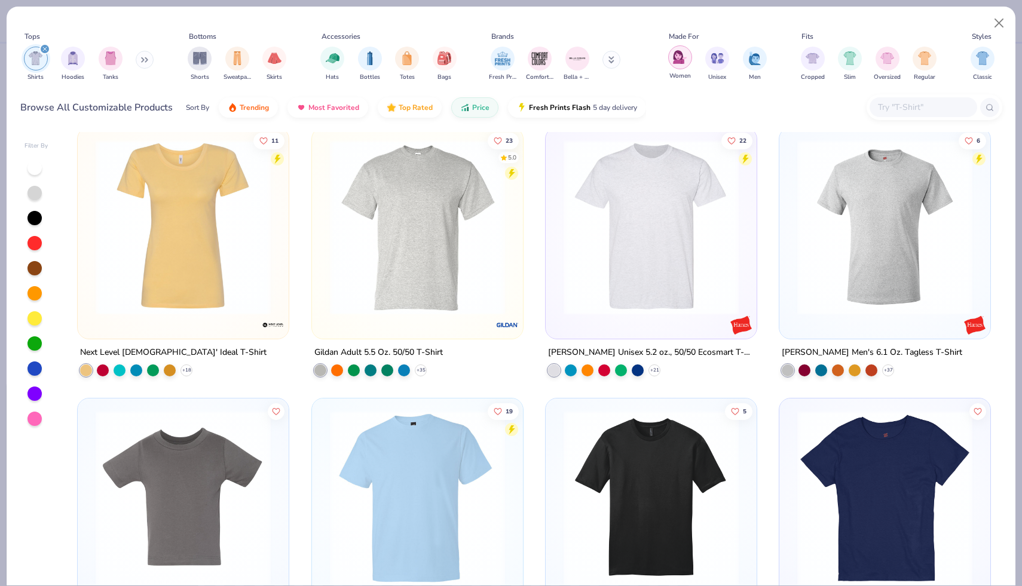
click at [679, 63] on img "filter for Women" at bounding box center [680, 57] width 14 height 14
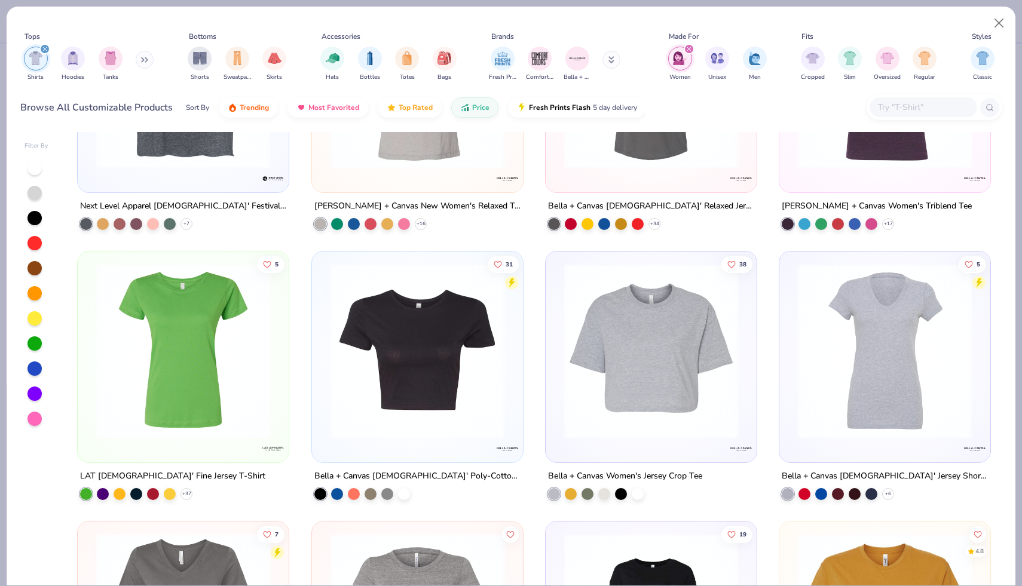
scroll to position [703, 0]
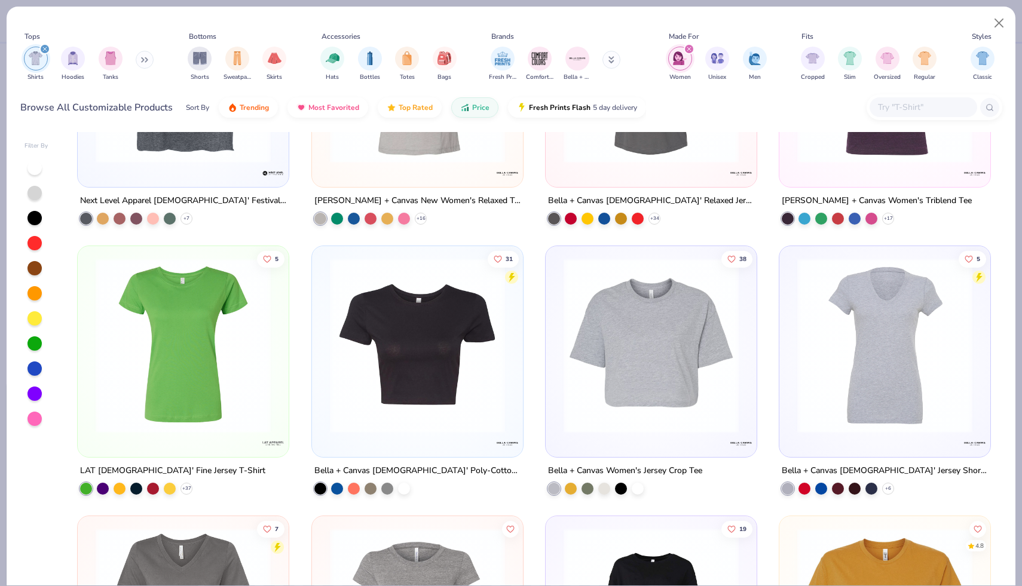
click at [461, 367] on img at bounding box center [417, 345] width 187 height 175
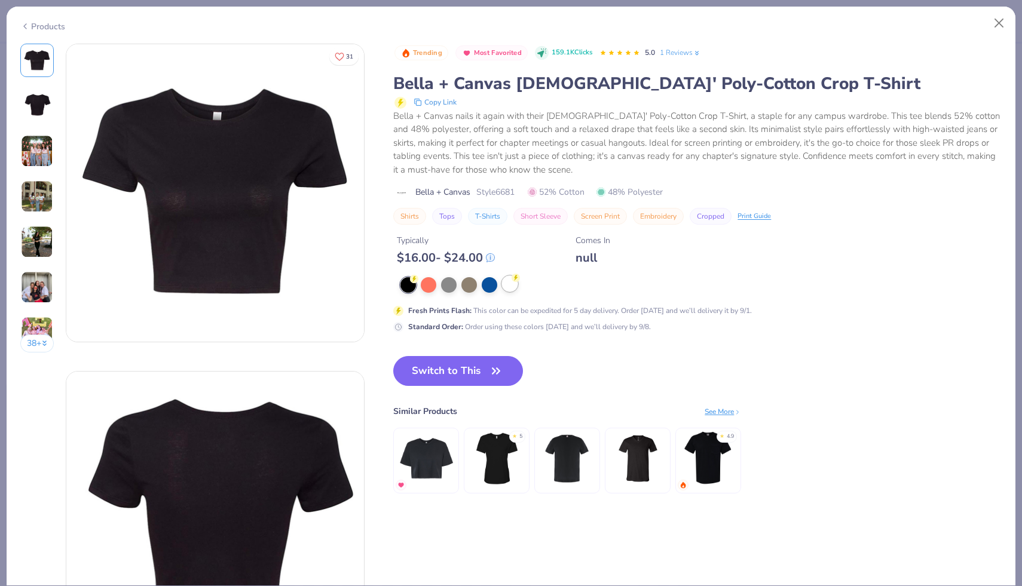
click at [514, 289] on div at bounding box center [510, 284] width 16 height 16
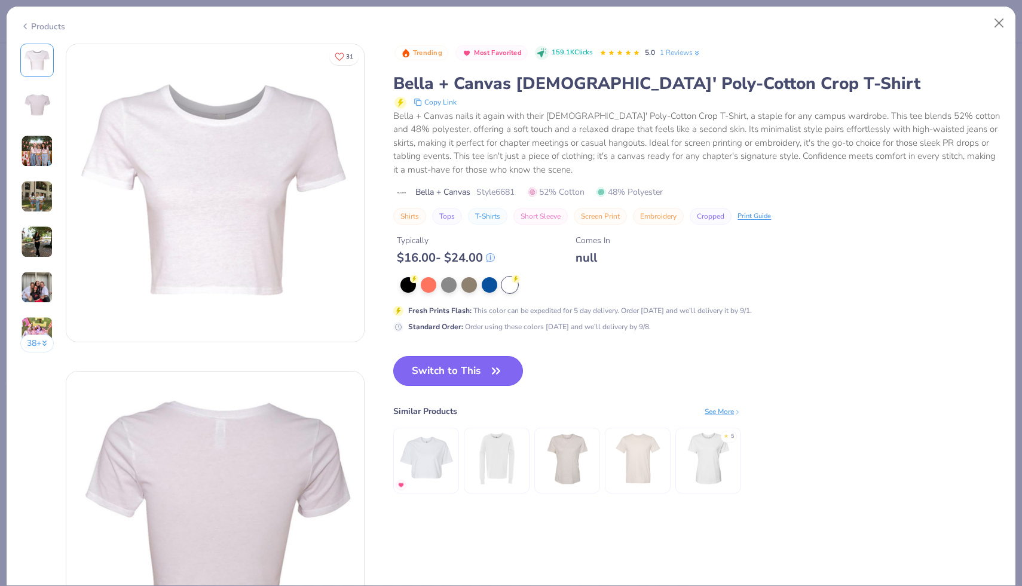
click at [488, 376] on icon "button" at bounding box center [496, 371] width 17 height 17
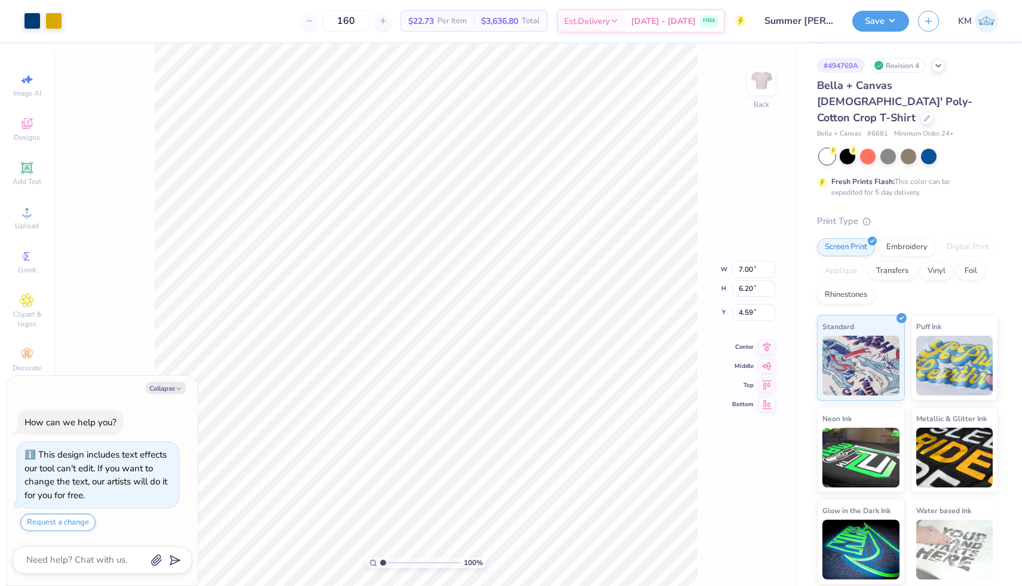
type textarea "x"
type input "4.15"
click at [175, 388] on icon "button" at bounding box center [178, 388] width 7 height 7
type textarea "x"
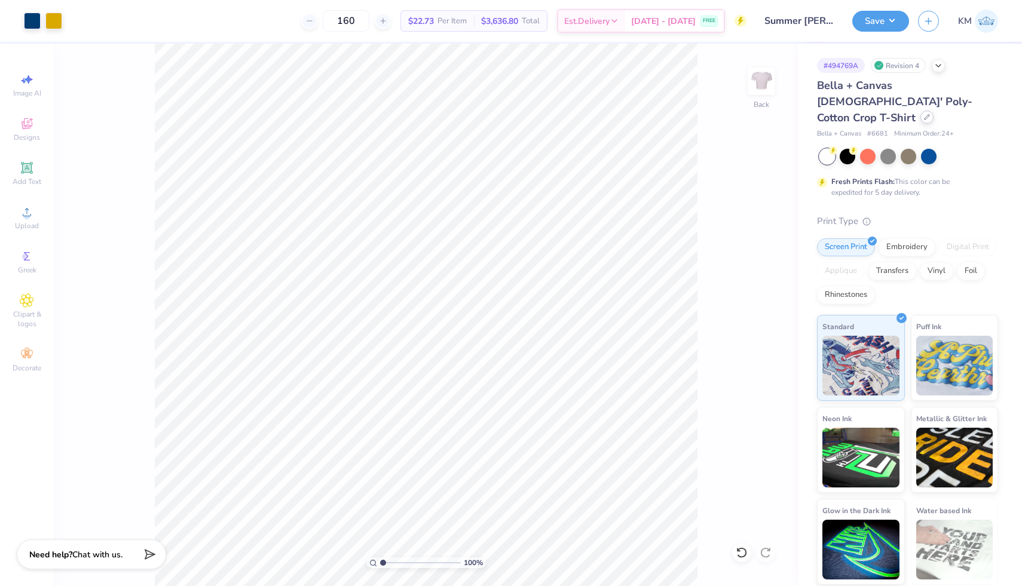
click at [920, 111] on div at bounding box center [926, 117] width 13 height 13
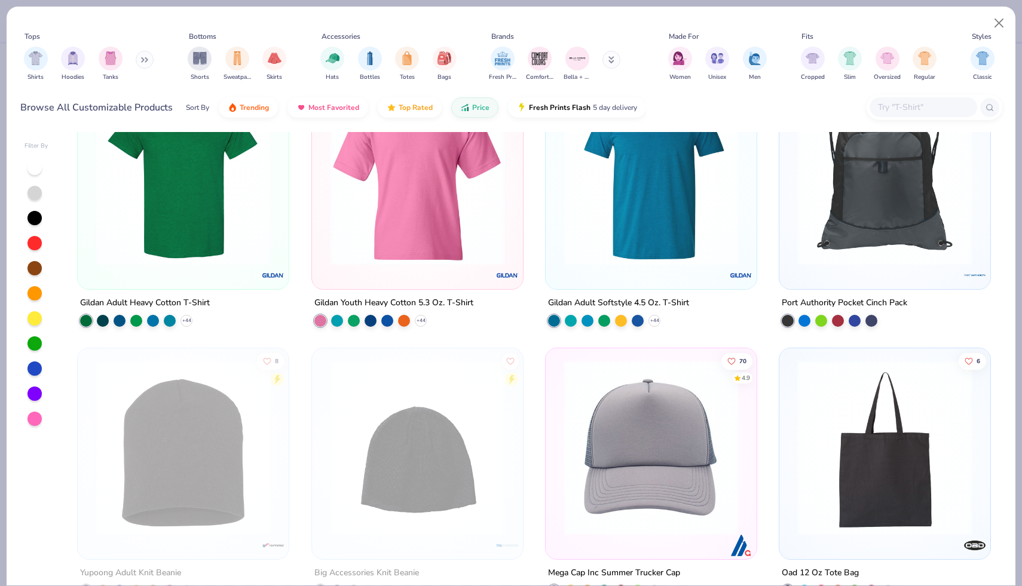
scroll to position [600, 0]
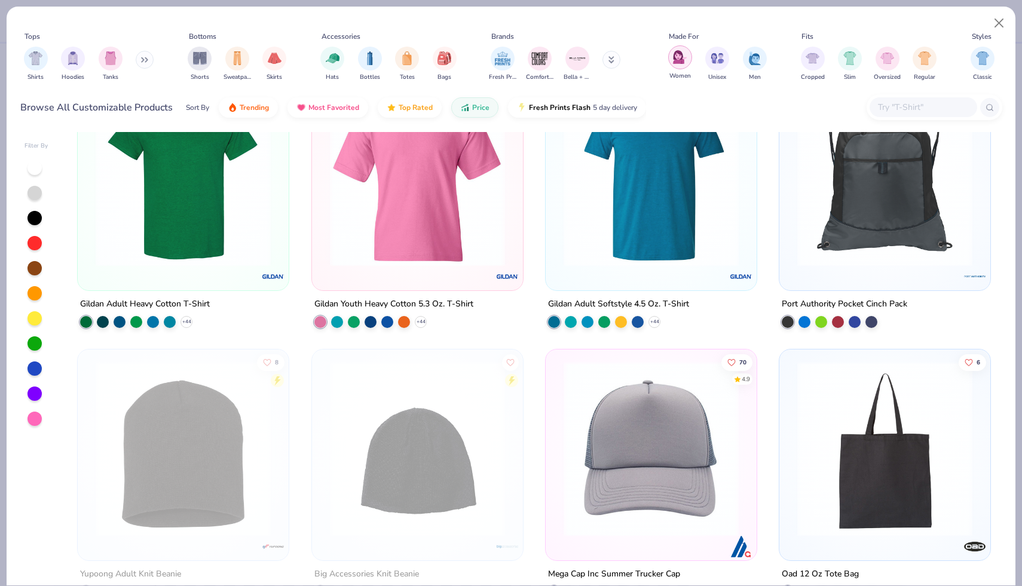
click at [685, 57] on img "filter for Women" at bounding box center [680, 57] width 14 height 14
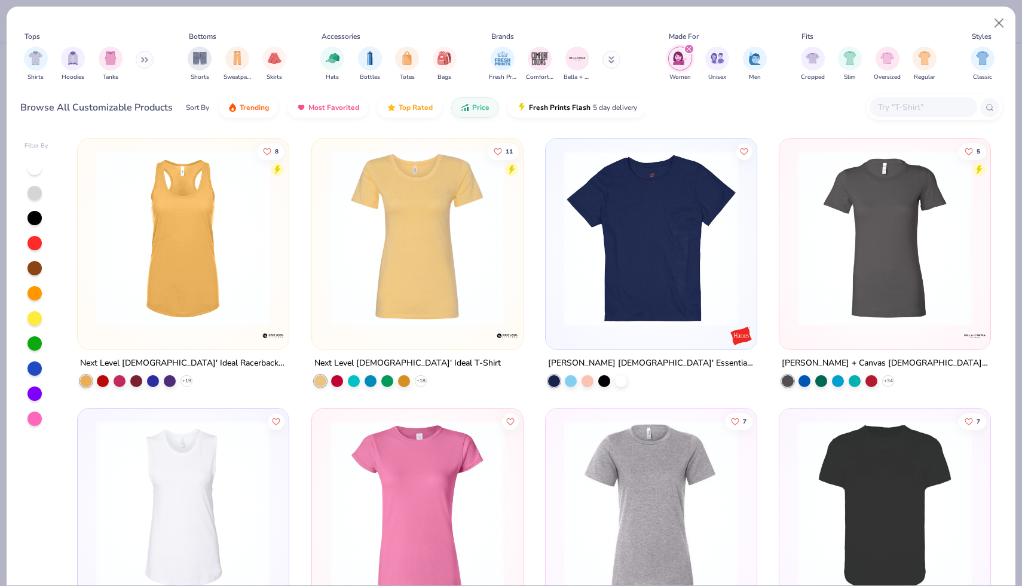
click at [673, 319] on img at bounding box center [650, 238] width 187 height 175
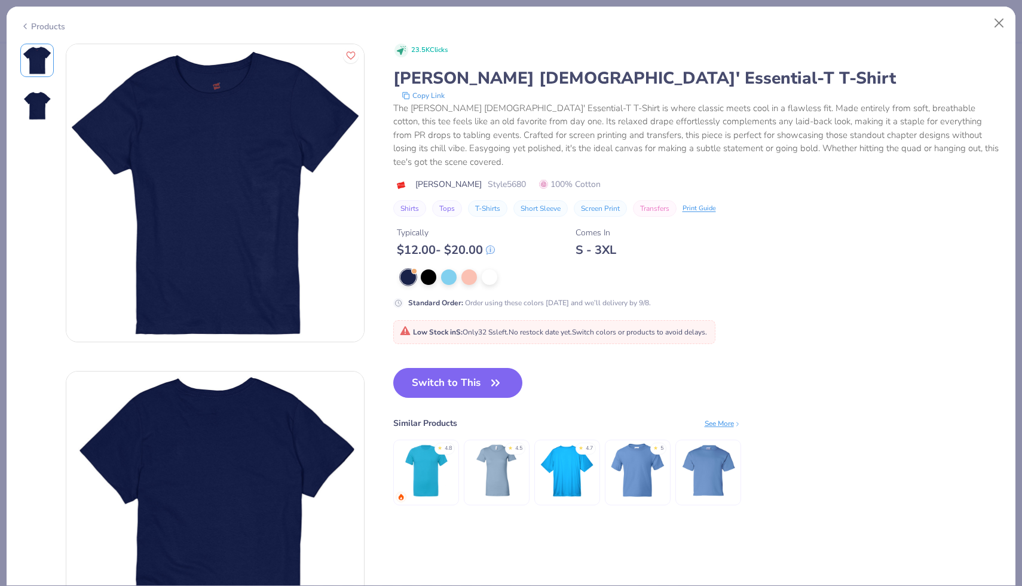
click at [42, 25] on div "Products" at bounding box center [42, 26] width 45 height 13
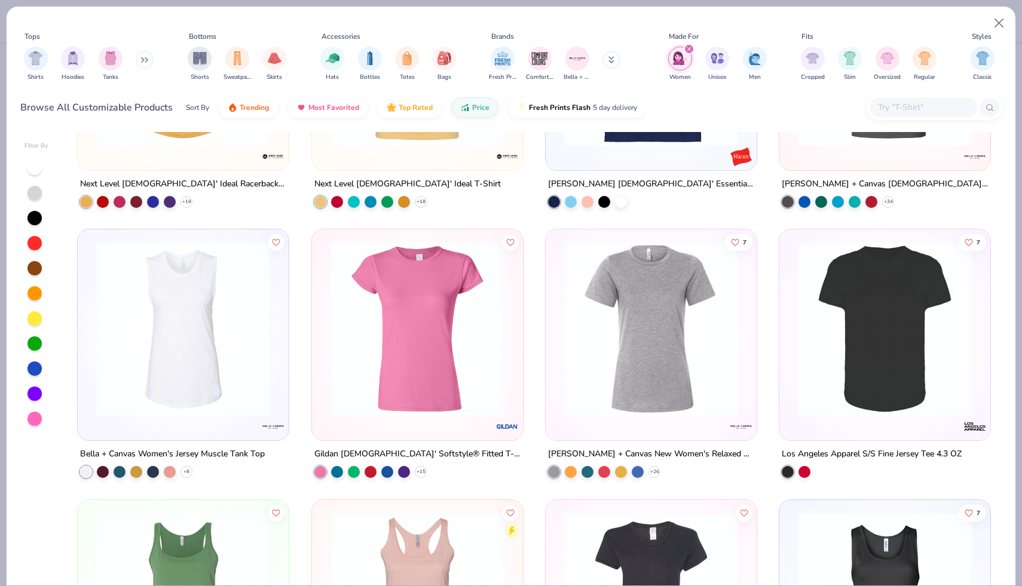
scroll to position [180, 0]
click at [842, 410] on img at bounding box center [884, 328] width 187 height 175
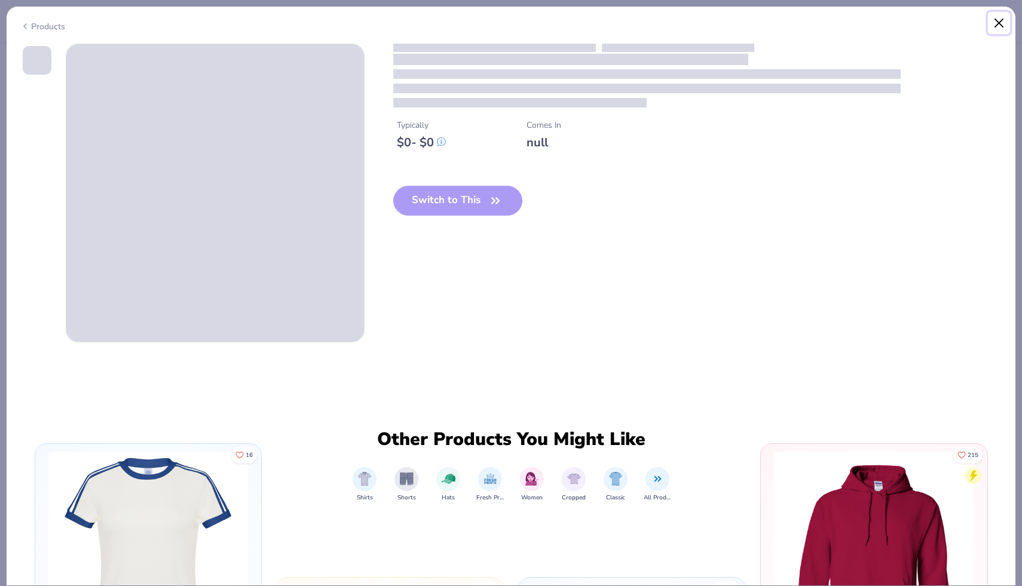
click at [1001, 26] on button "Close" at bounding box center [999, 23] width 23 height 23
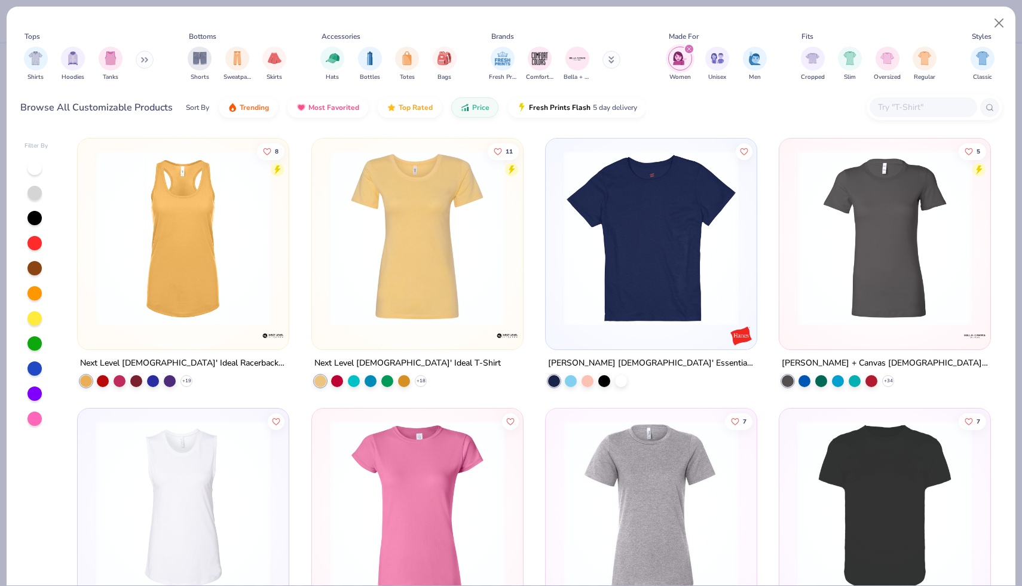
click at [36, 173] on div at bounding box center [34, 168] width 14 height 14
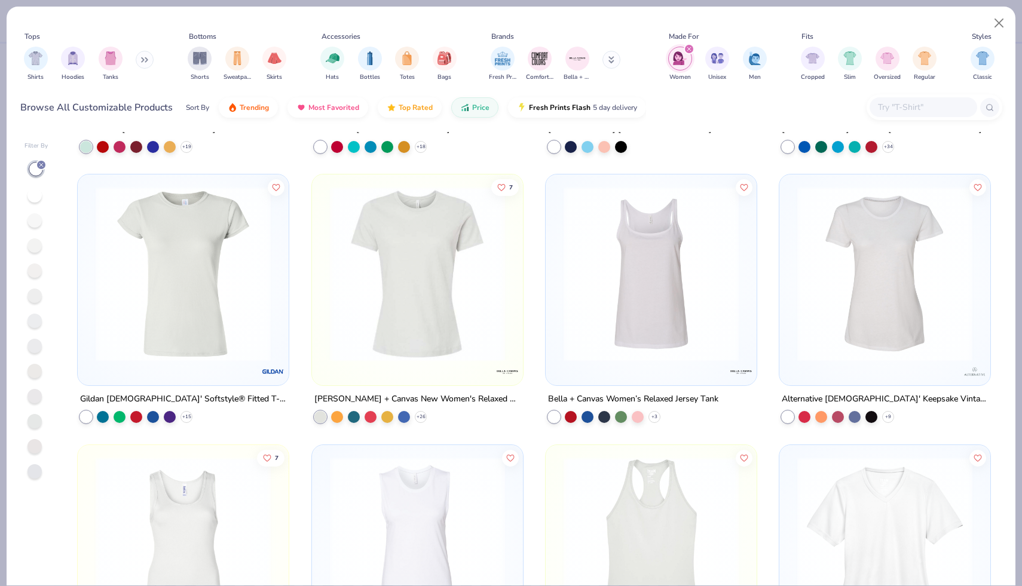
scroll to position [235, 0]
click at [464, 344] on img at bounding box center [417, 272] width 187 height 175
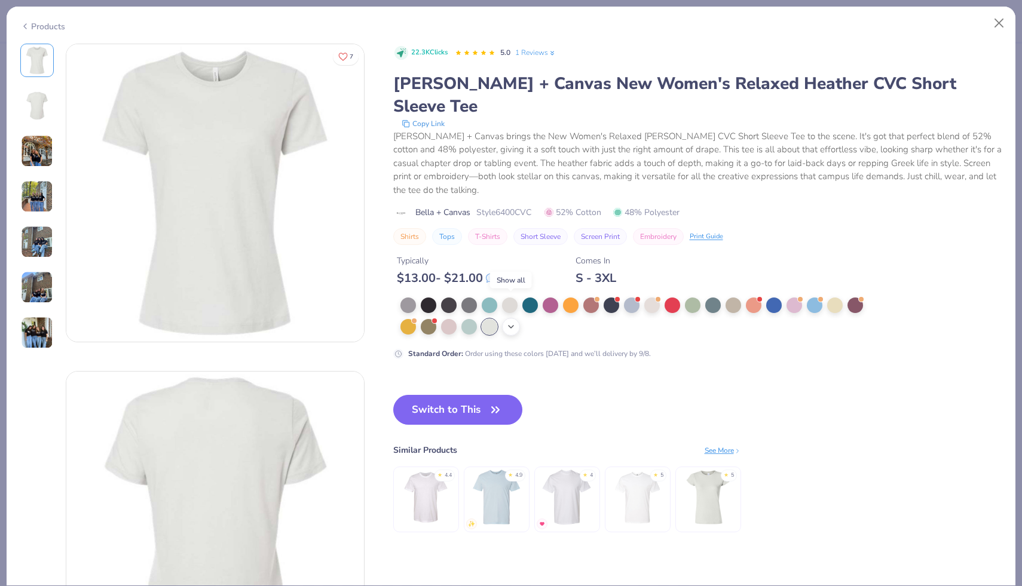
click at [510, 318] on div "+ 4" at bounding box center [511, 327] width 18 height 18
click at [553, 318] on div at bounding box center [550, 326] width 16 height 16
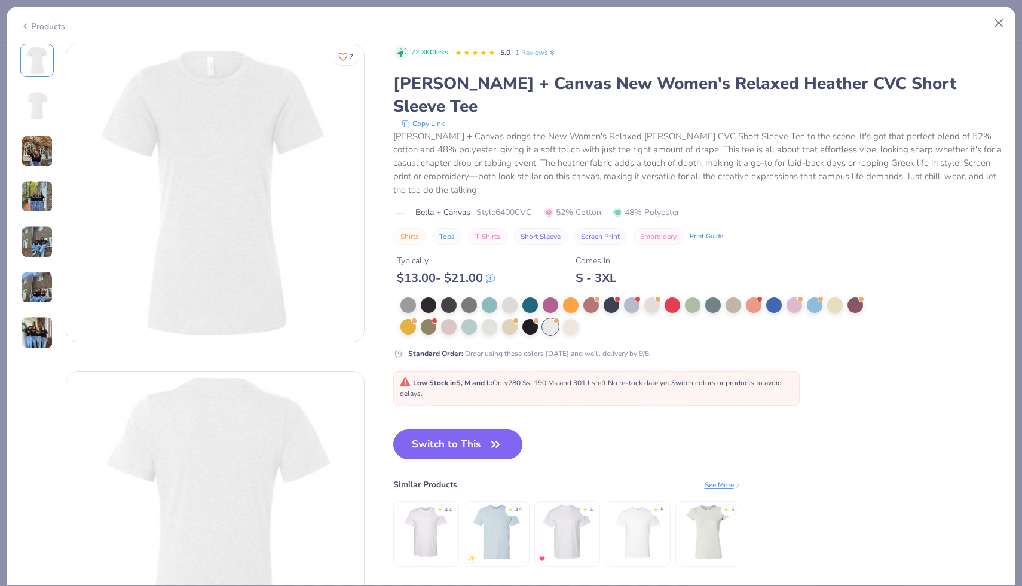
click at [36, 159] on img at bounding box center [37, 151] width 32 height 32
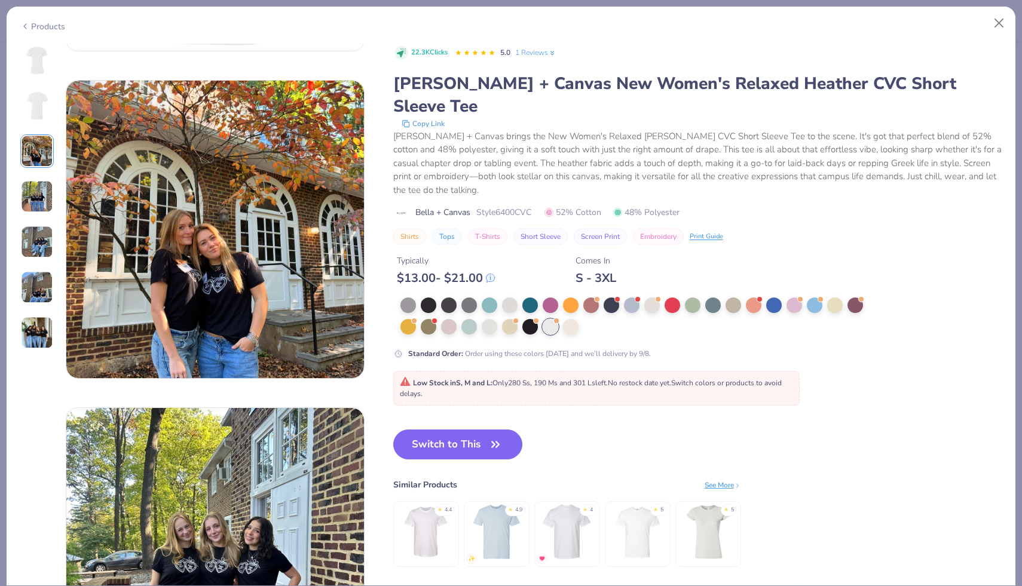
scroll to position [655, 0]
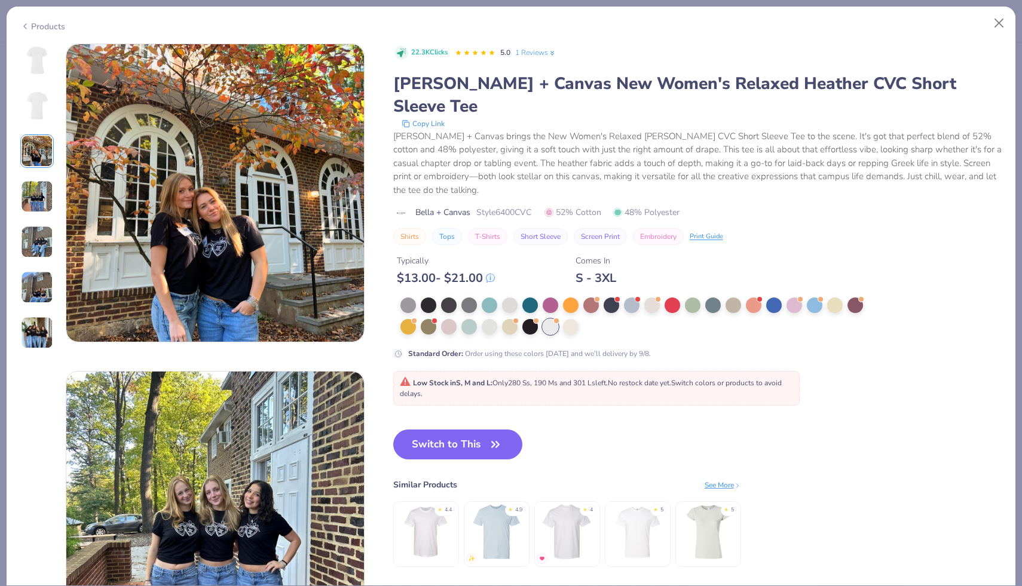
click at [54, 197] on div "7 KU Kappa Delta, [GEOGRAPHIC_DATA] [GEOGRAPHIC_DATA], [GEOGRAPHIC_DATA] [GEOGR…" at bounding box center [192, 520] width 344 height 2263
click at [34, 234] on img at bounding box center [37, 242] width 32 height 32
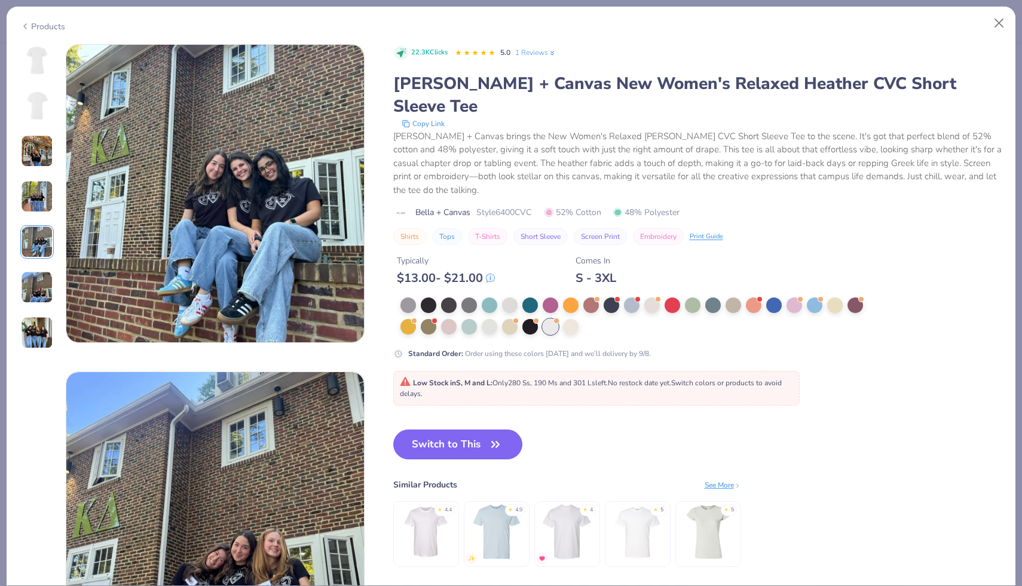
scroll to position [1310, 0]
click at [32, 250] on img at bounding box center [37, 242] width 32 height 32
click at [35, 266] on div at bounding box center [36, 197] width 33 height 306
click at [36, 273] on img at bounding box center [37, 287] width 32 height 32
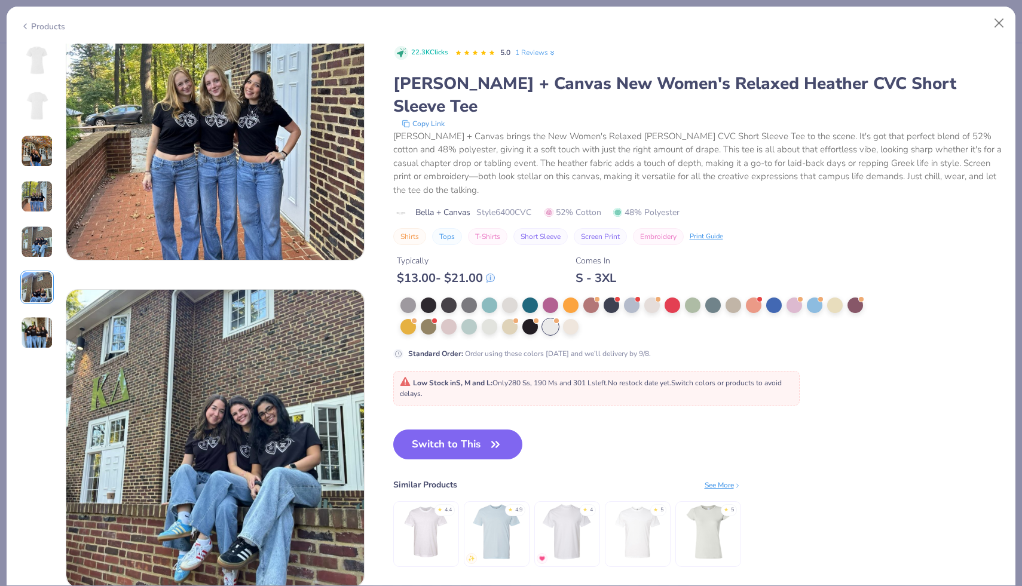
scroll to position [893, 0]
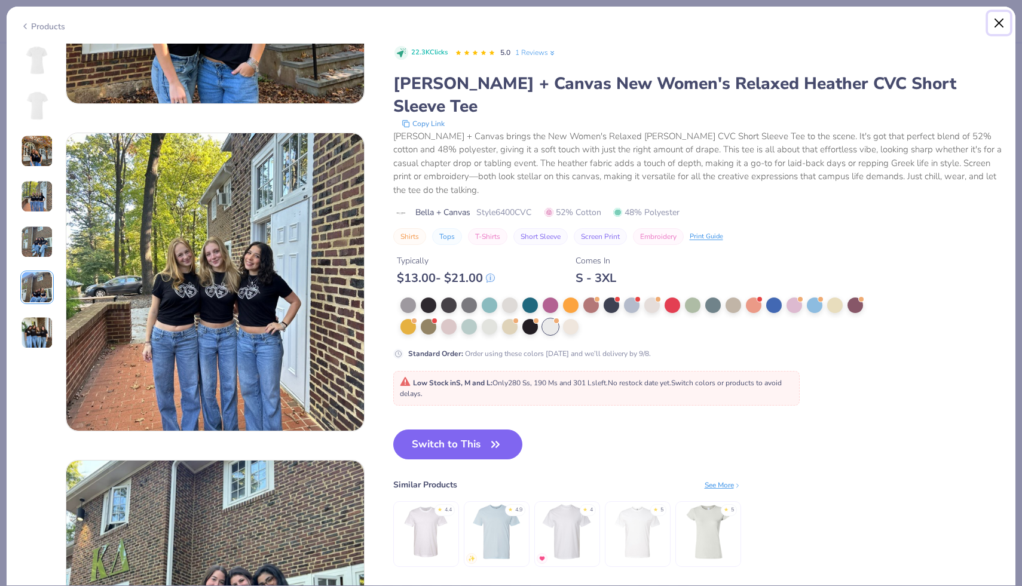
click at [1000, 20] on button "Close" at bounding box center [999, 23] width 23 height 23
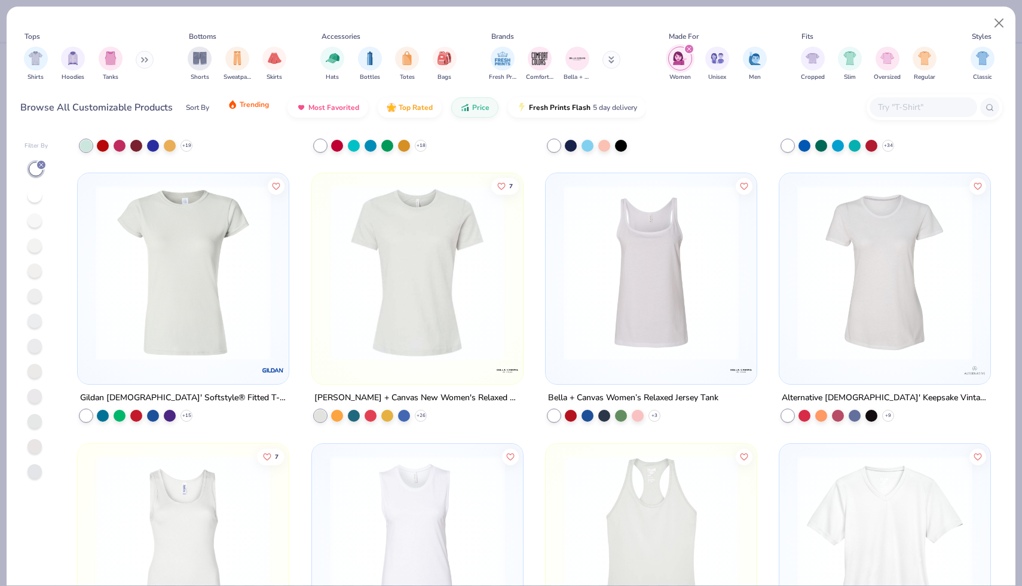
click at [245, 109] on span "Trending" at bounding box center [254, 105] width 29 height 10
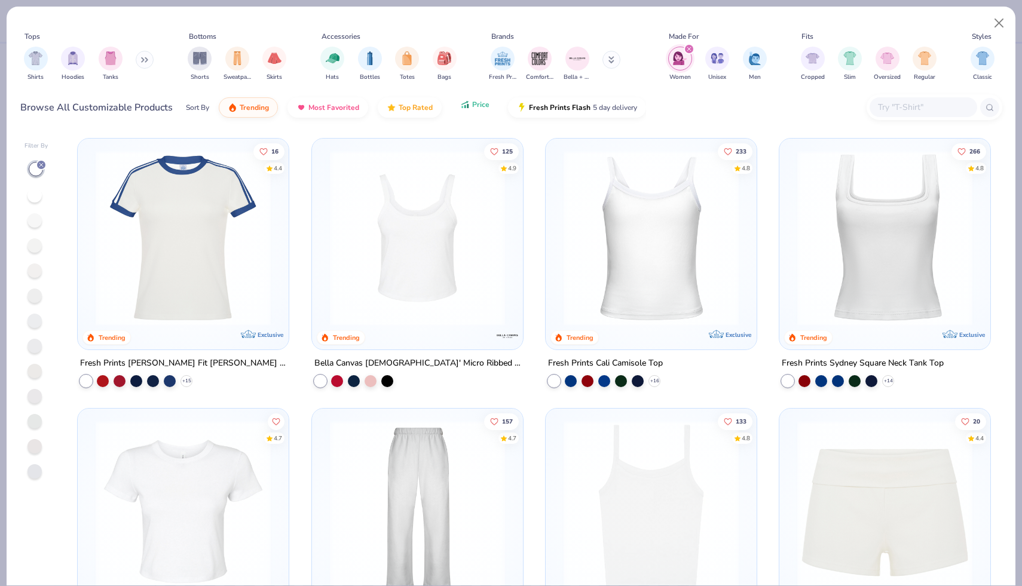
click at [470, 111] on button "Price" at bounding box center [474, 104] width 47 height 20
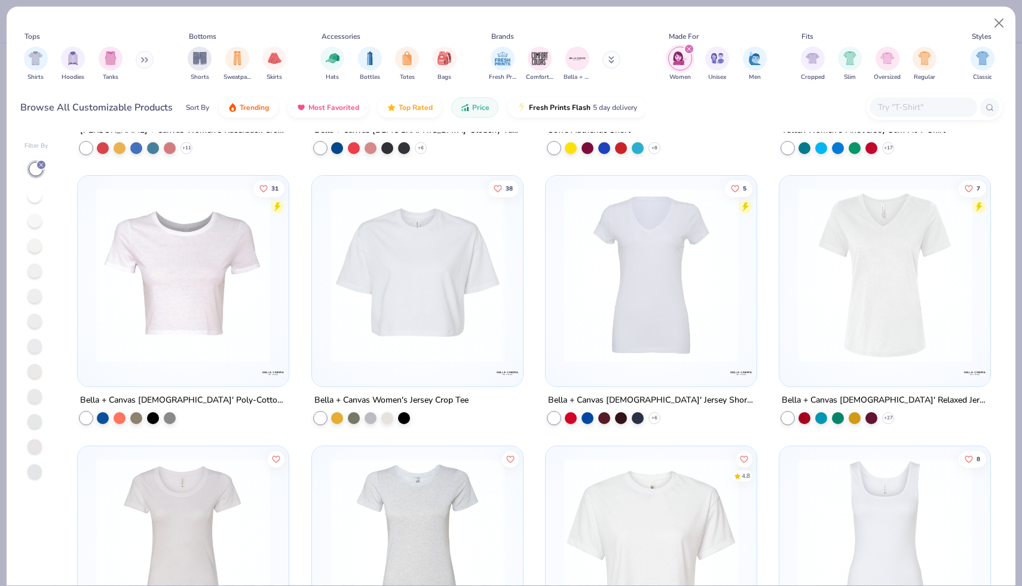
scroll to position [1313, 0]
click at [449, 349] on img at bounding box center [417, 276] width 187 height 175
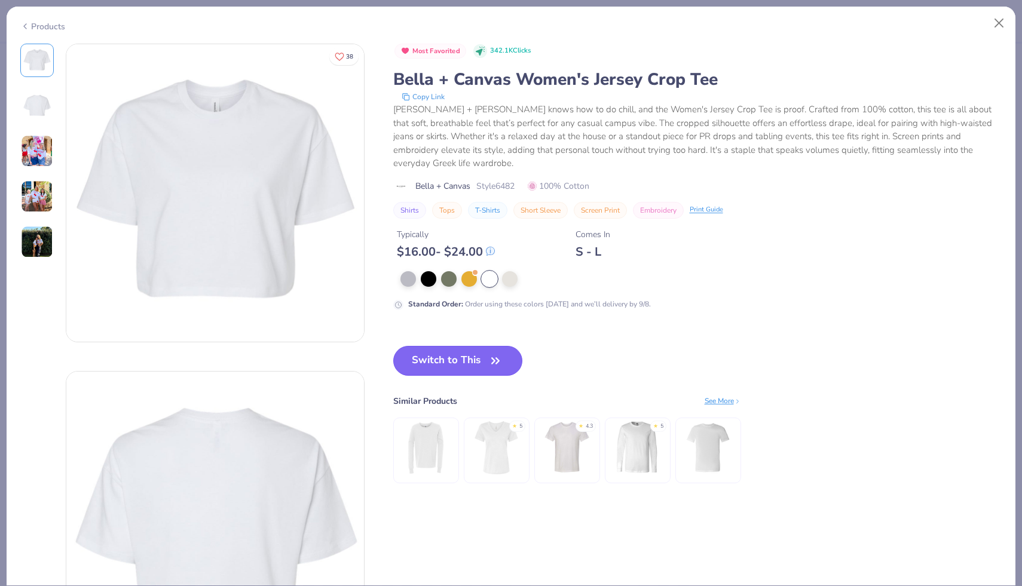
click at [448, 349] on button "Switch to This" at bounding box center [458, 361] width 130 height 30
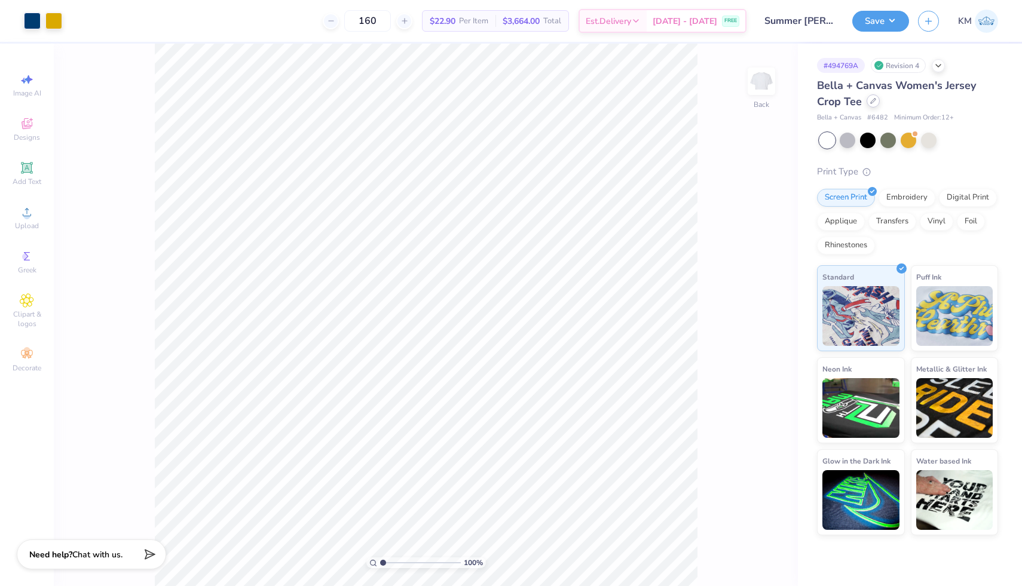
click at [869, 106] on div at bounding box center [872, 100] width 13 height 13
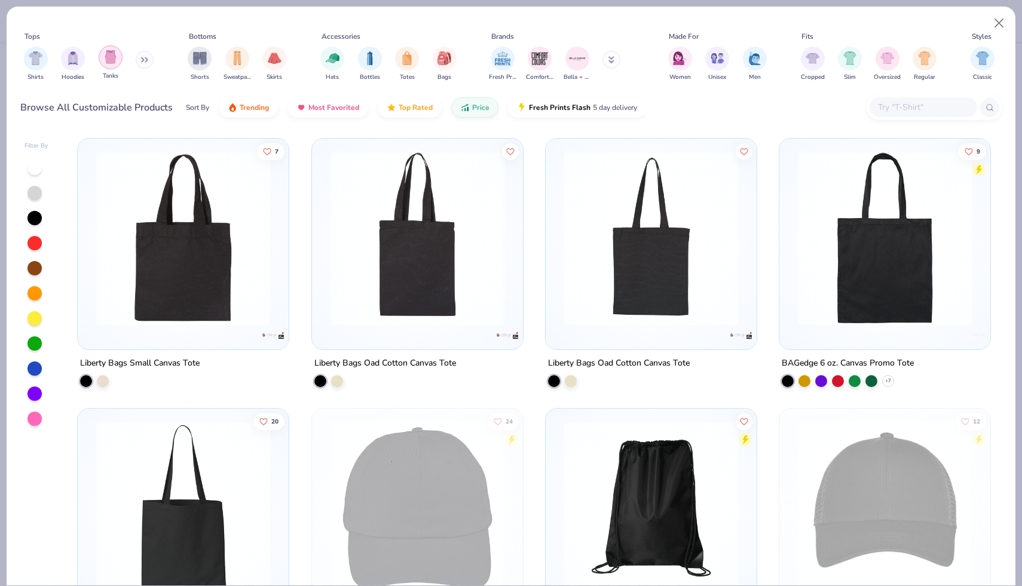
click at [112, 62] on img "filter for Tanks" at bounding box center [110, 57] width 13 height 14
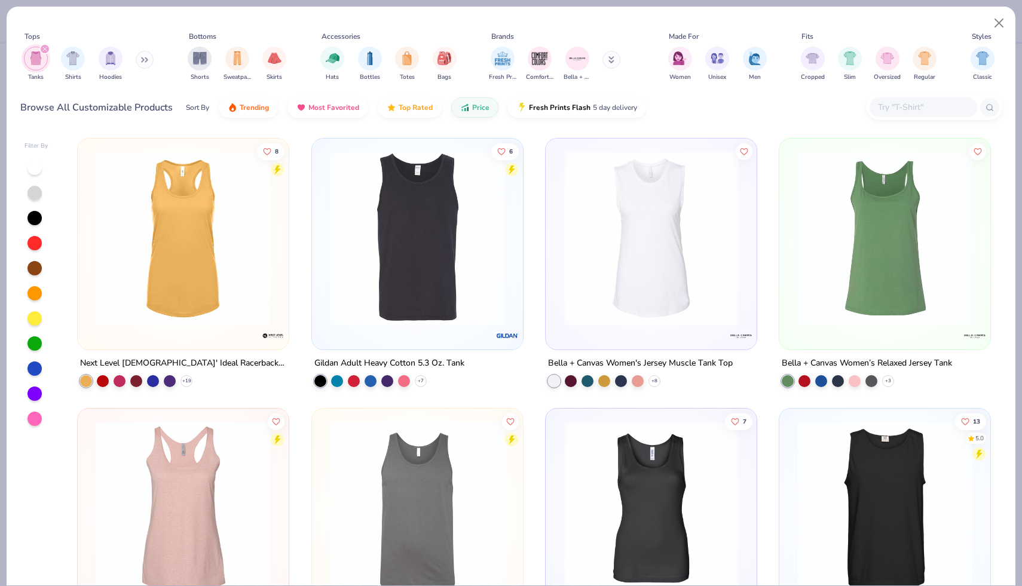
click at [141, 64] on button at bounding box center [145, 60] width 18 height 18
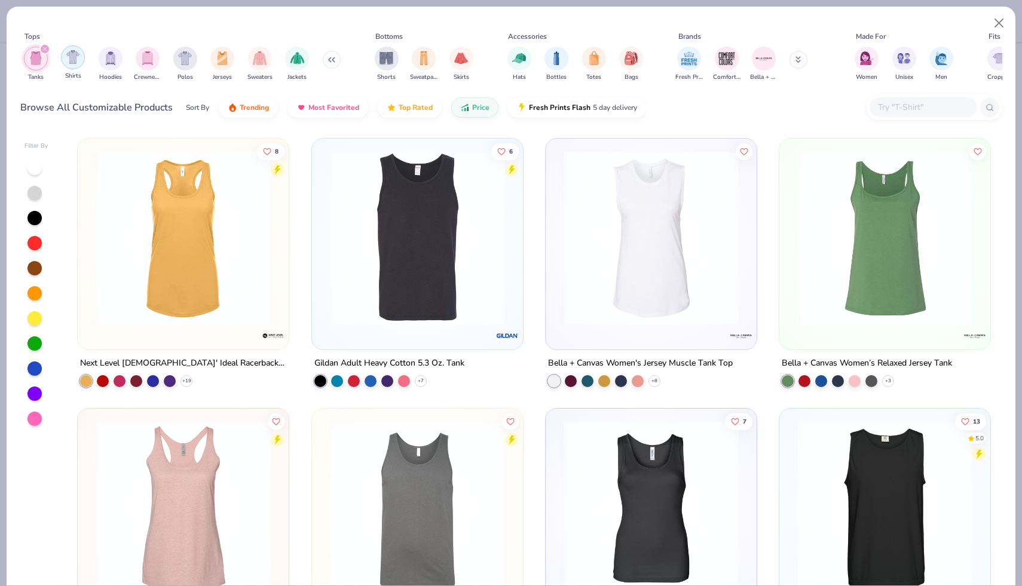
click at [65, 57] on div "filter for Shirts" at bounding box center [73, 57] width 24 height 24
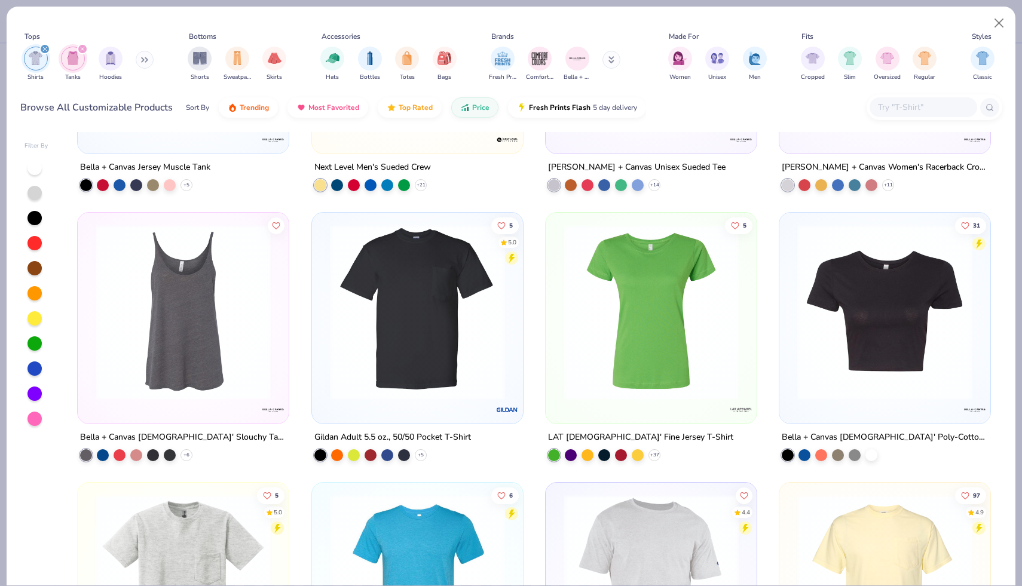
scroll to position [4253, 0]
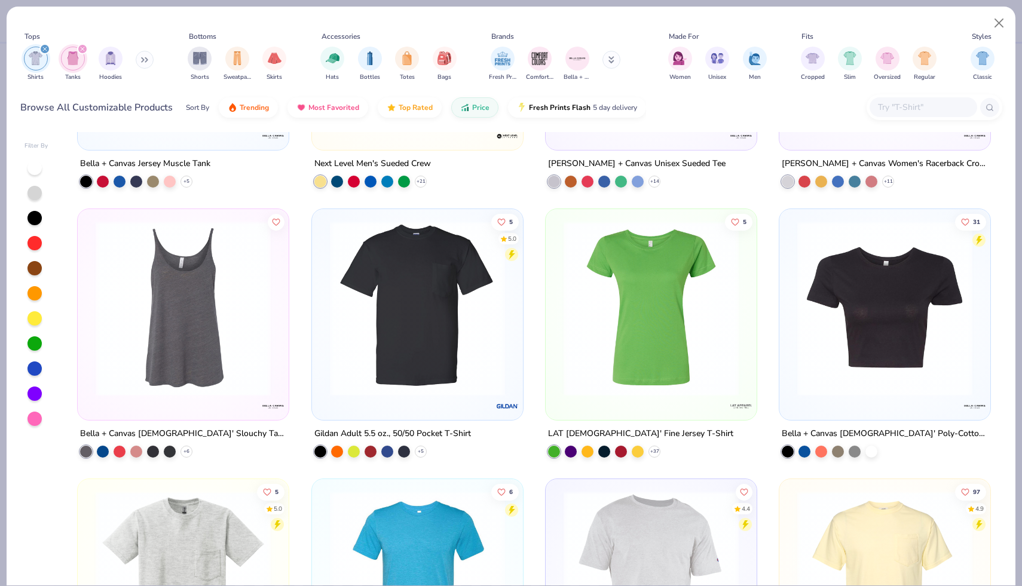
click at [46, 53] on div "filter for Shirts" at bounding box center [44, 49] width 11 height 11
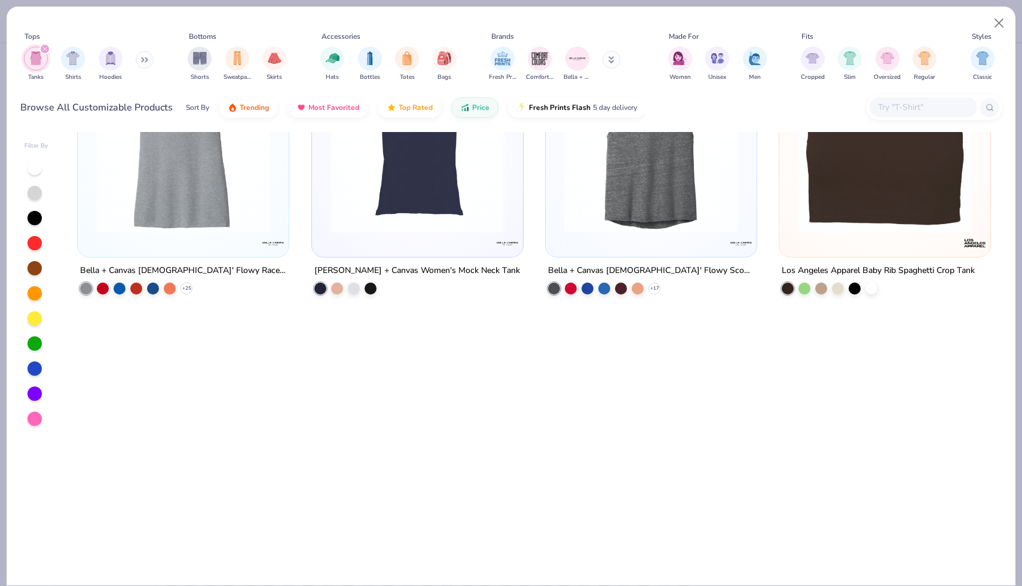
scroll to position [1173, 0]
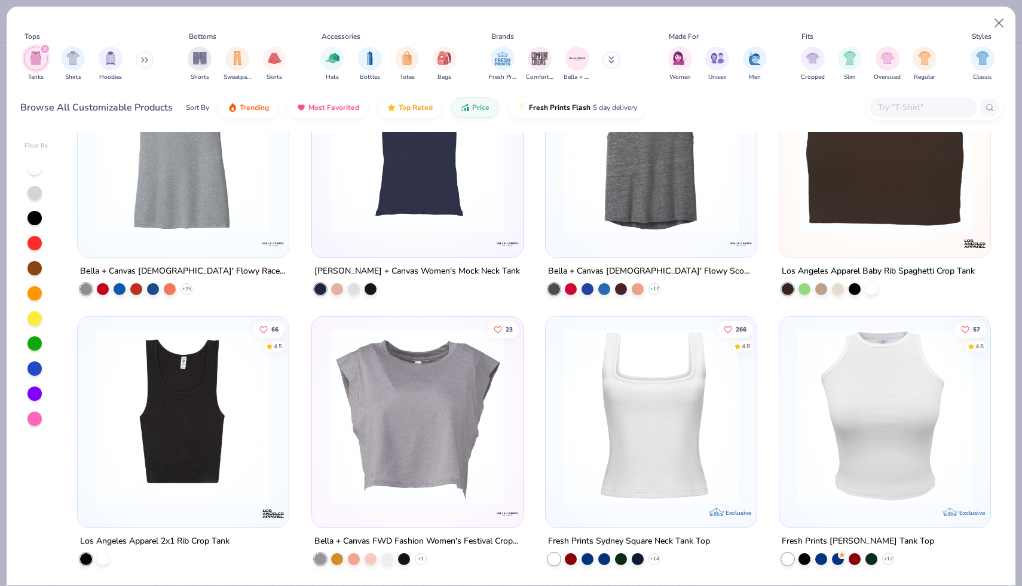
click at [238, 423] on img at bounding box center [183, 416] width 187 height 175
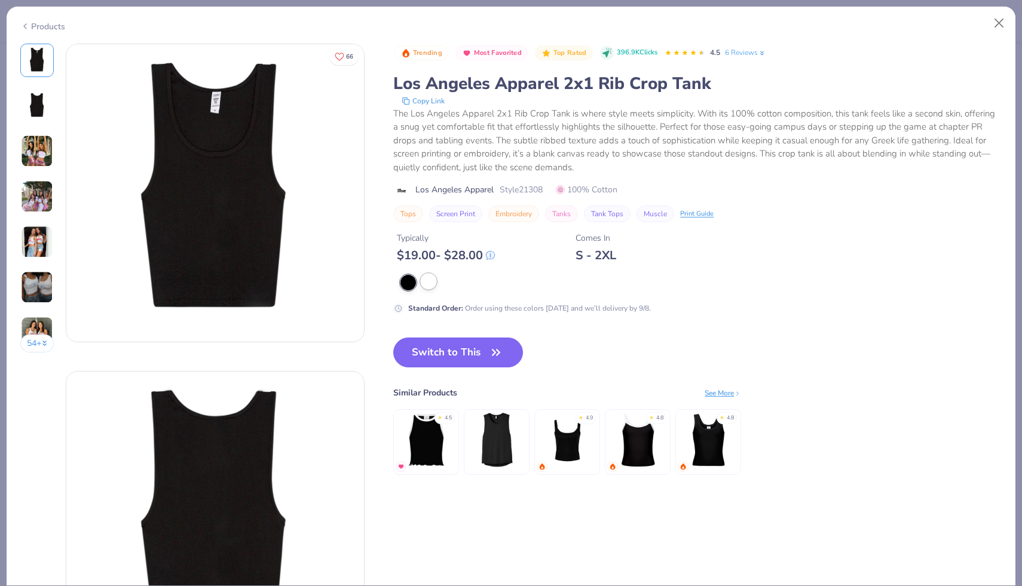
click at [429, 286] on div at bounding box center [429, 282] width 16 height 16
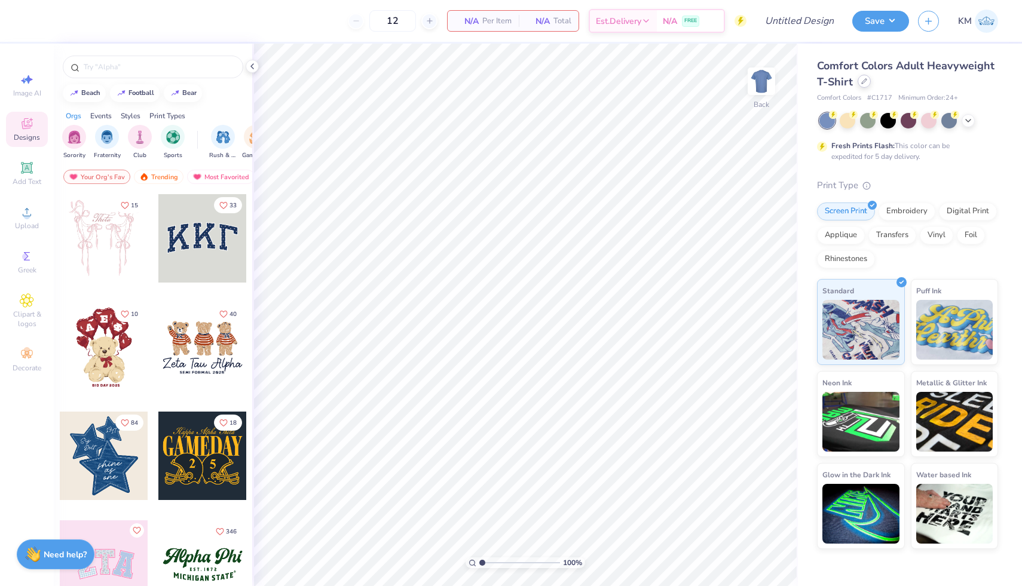
click at [860, 79] on div at bounding box center [863, 81] width 13 height 13
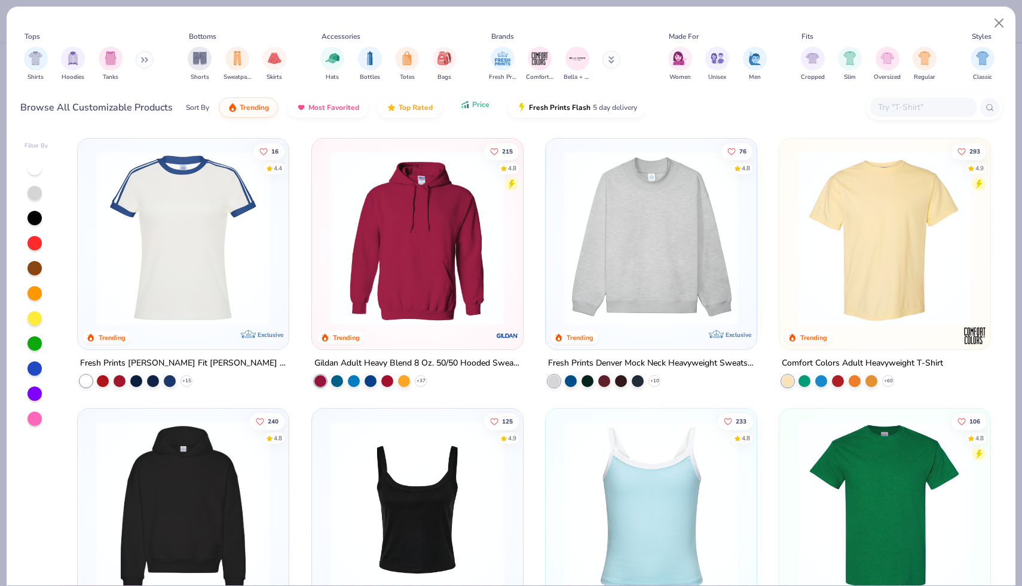
click at [472, 108] on span "Price" at bounding box center [480, 105] width 17 height 10
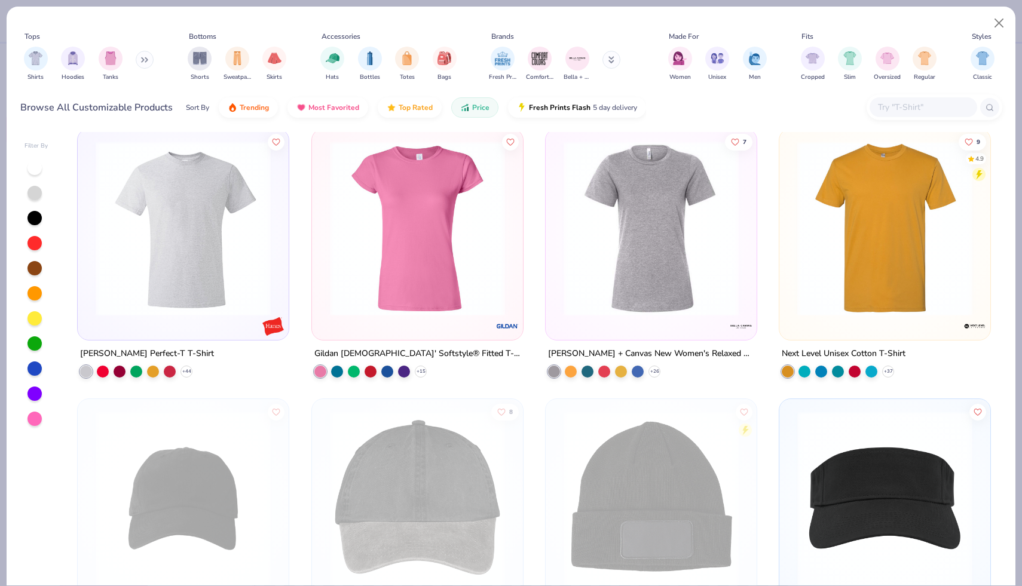
scroll to position [4062, 0]
click at [464, 280] on img at bounding box center [417, 229] width 187 height 175
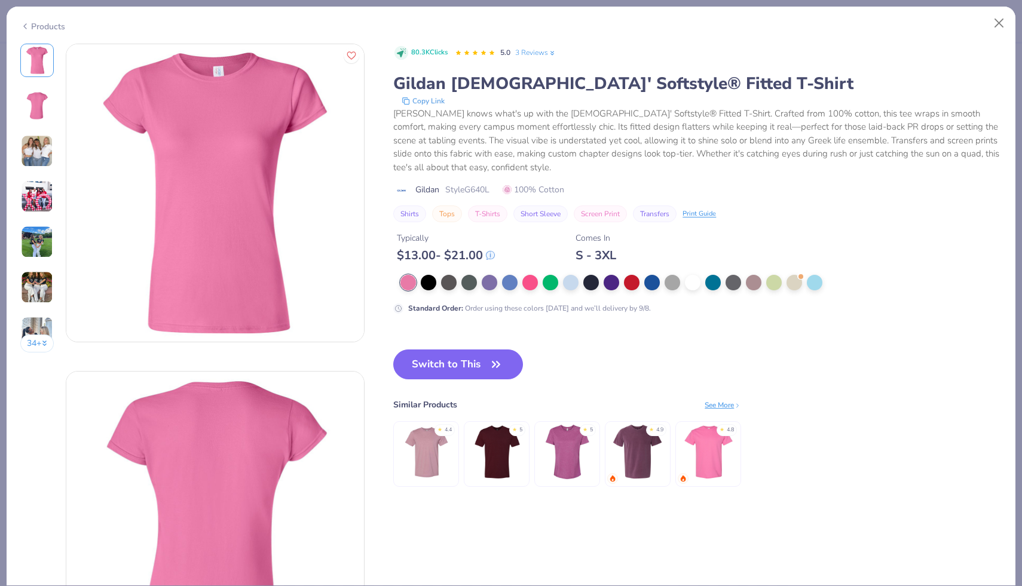
click at [36, 140] on img at bounding box center [37, 151] width 32 height 32
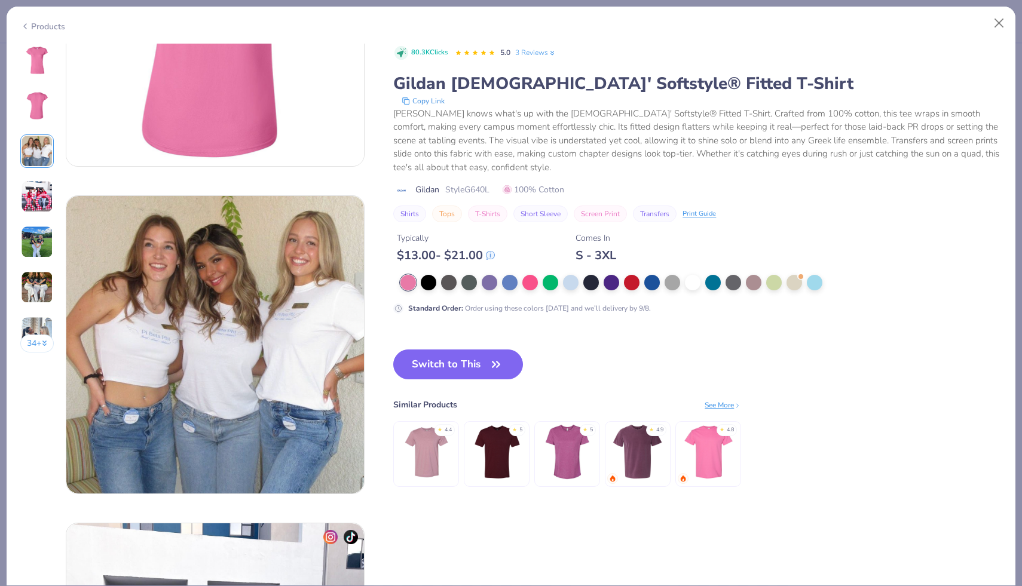
scroll to position [655, 0]
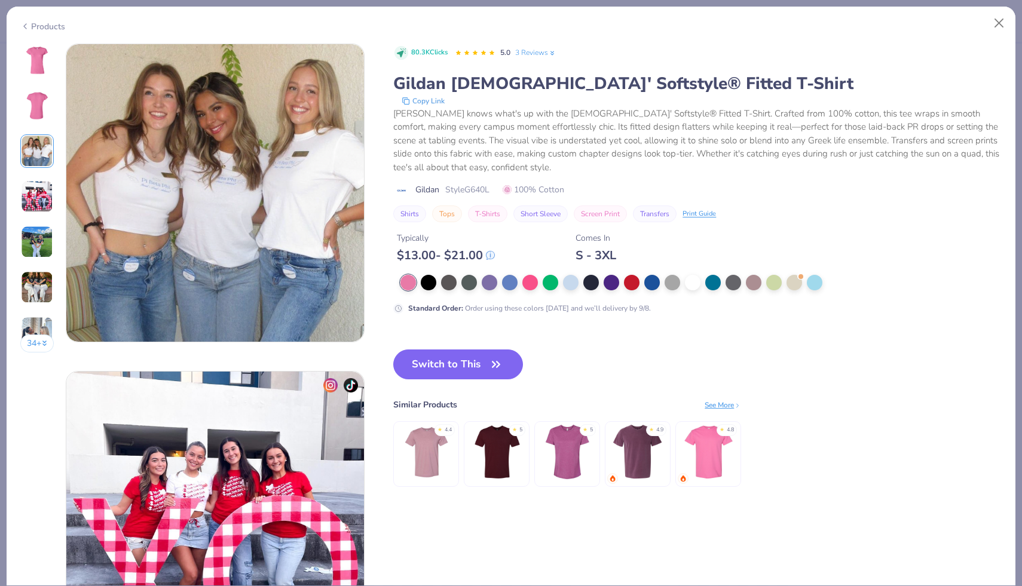
click at [47, 190] on img at bounding box center [37, 196] width 32 height 32
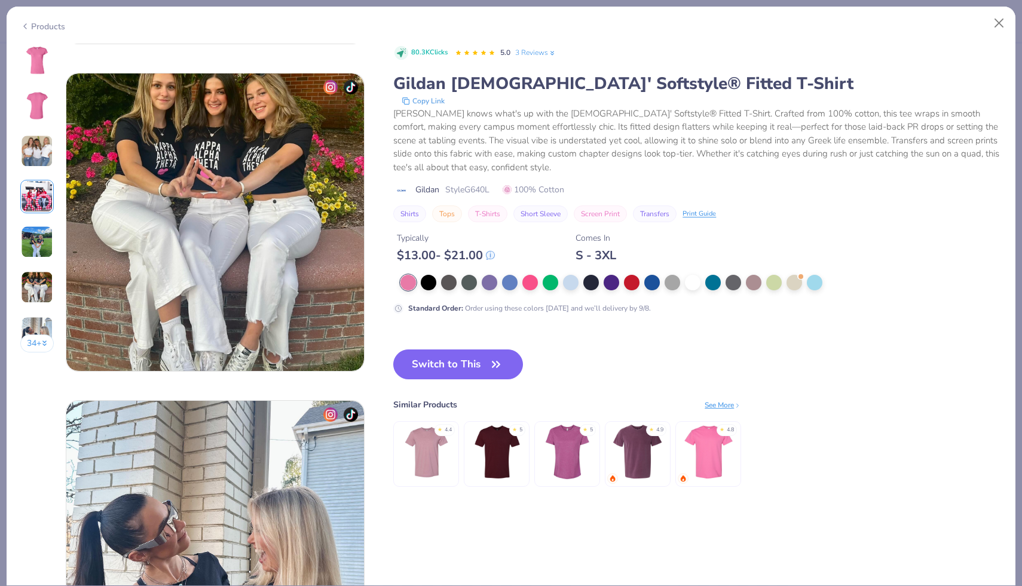
scroll to position [1591, 0]
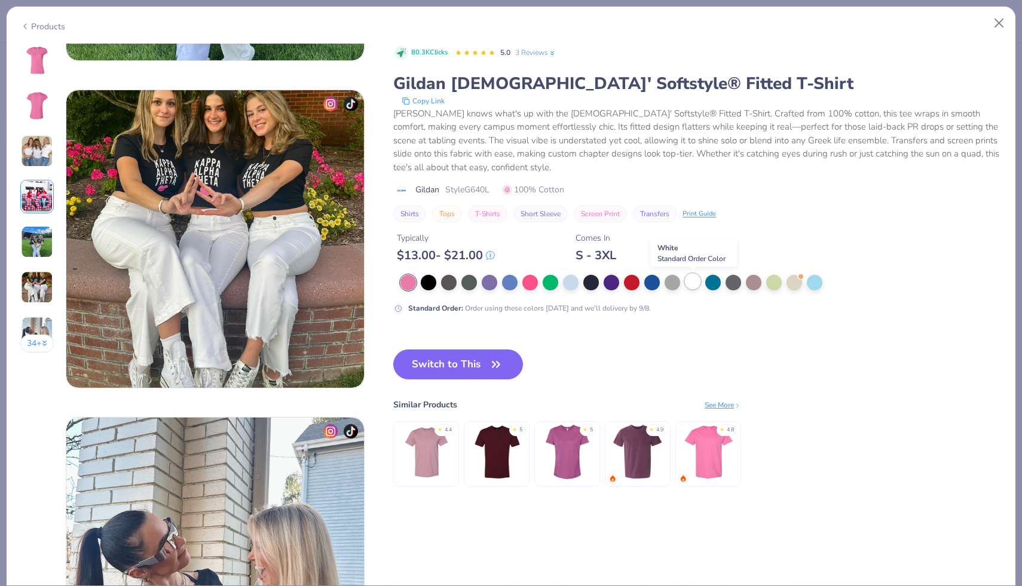
click at [693, 274] on div at bounding box center [693, 282] width 16 height 16
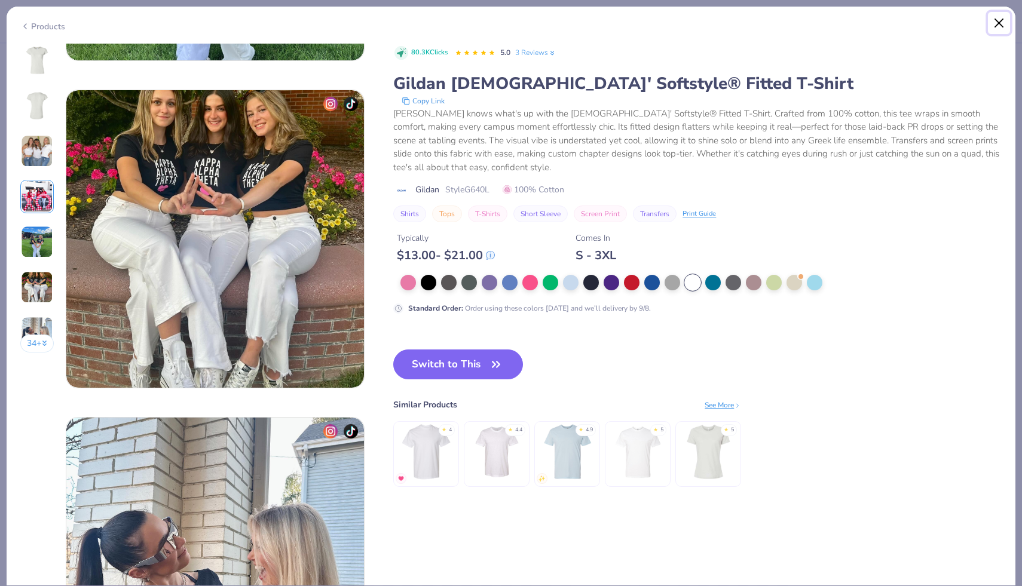
click at [1001, 18] on button "Close" at bounding box center [999, 23] width 23 height 23
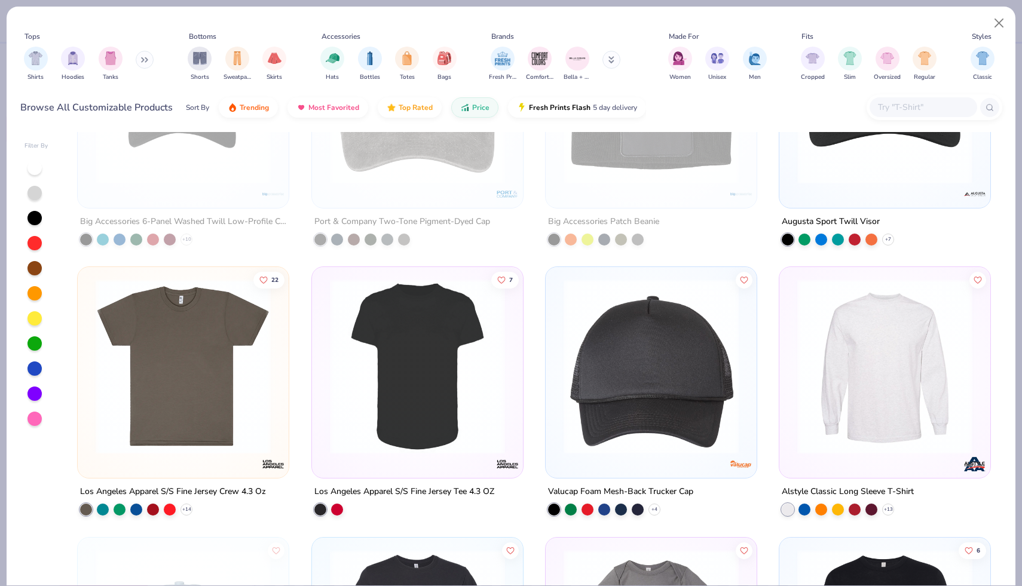
scroll to position [4466, 0]
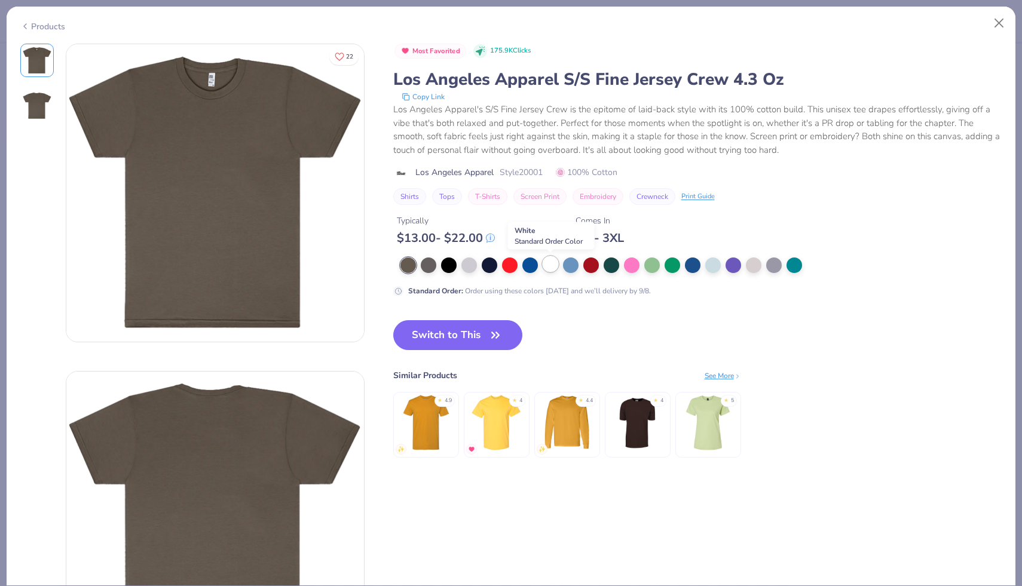
click at [550, 262] on div at bounding box center [550, 264] width 16 height 16
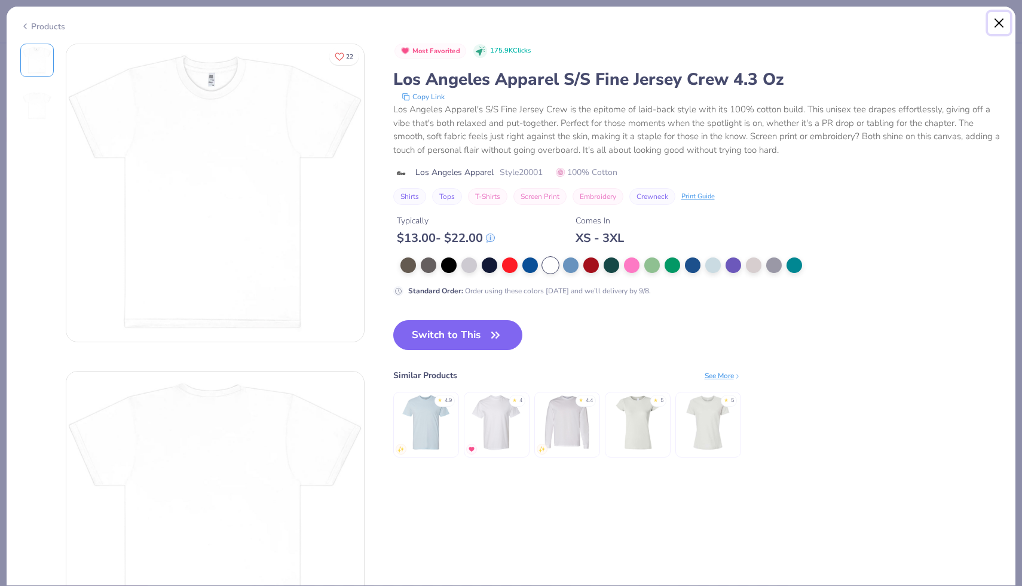
click at [1008, 23] on button "Close" at bounding box center [999, 23] width 23 height 23
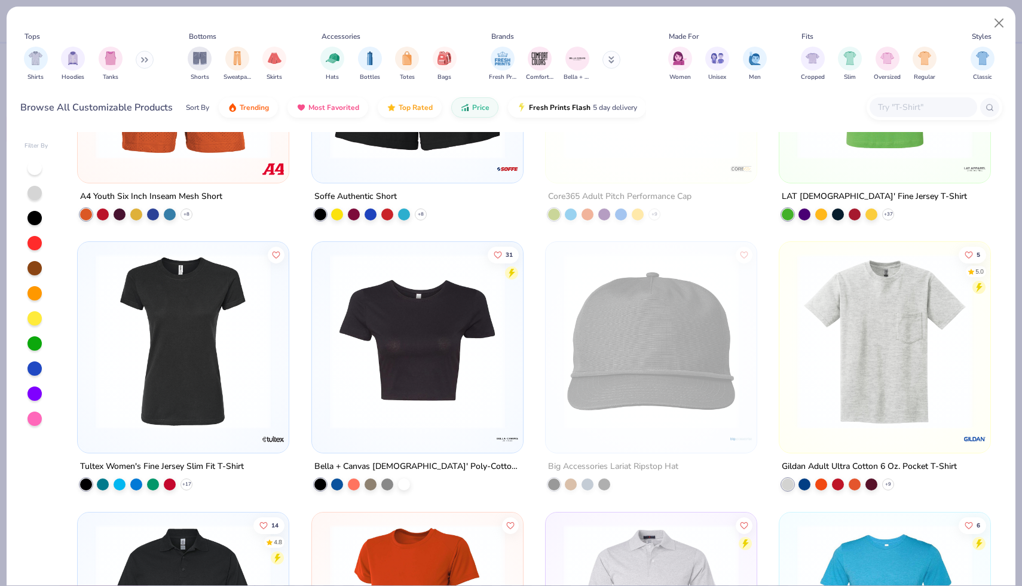
scroll to position [8812, 0]
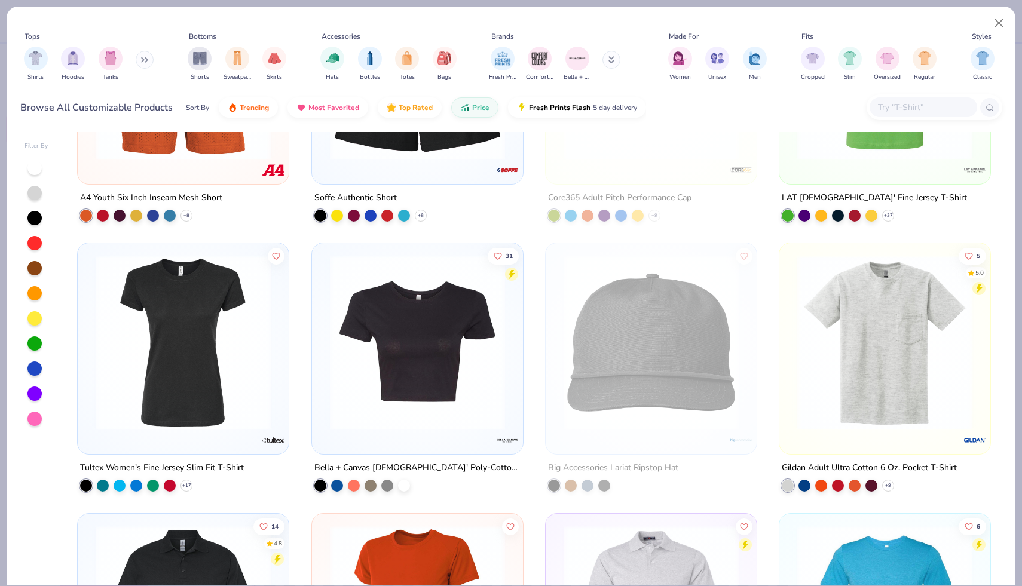
click at [448, 389] on img at bounding box center [417, 342] width 187 height 175
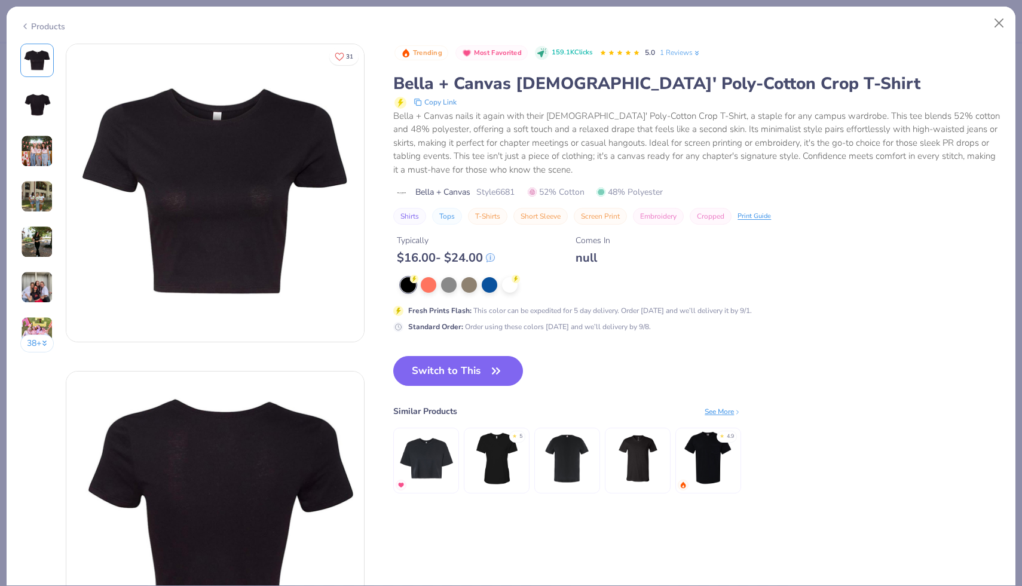
click at [43, 155] on img at bounding box center [37, 151] width 32 height 32
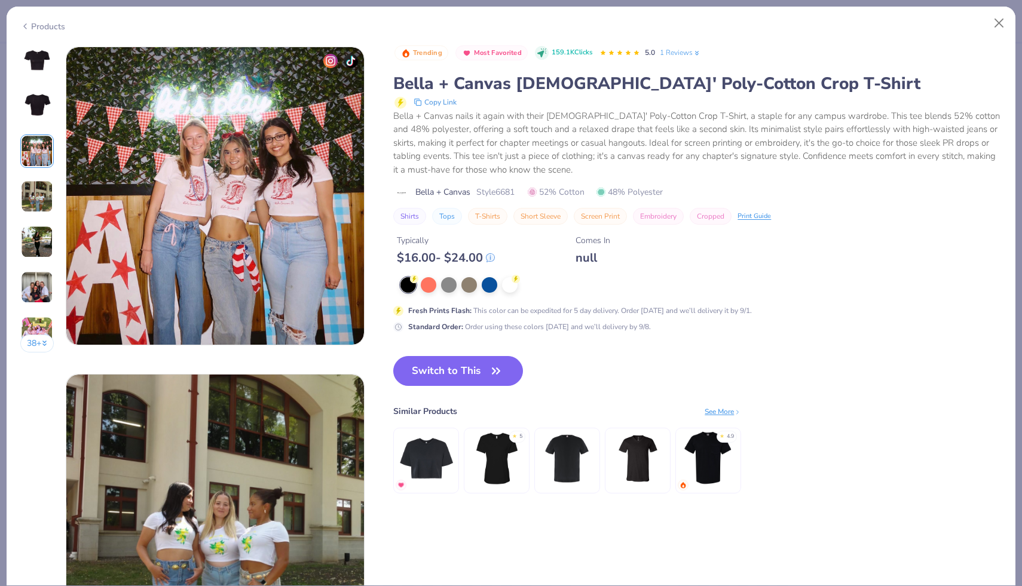
scroll to position [655, 0]
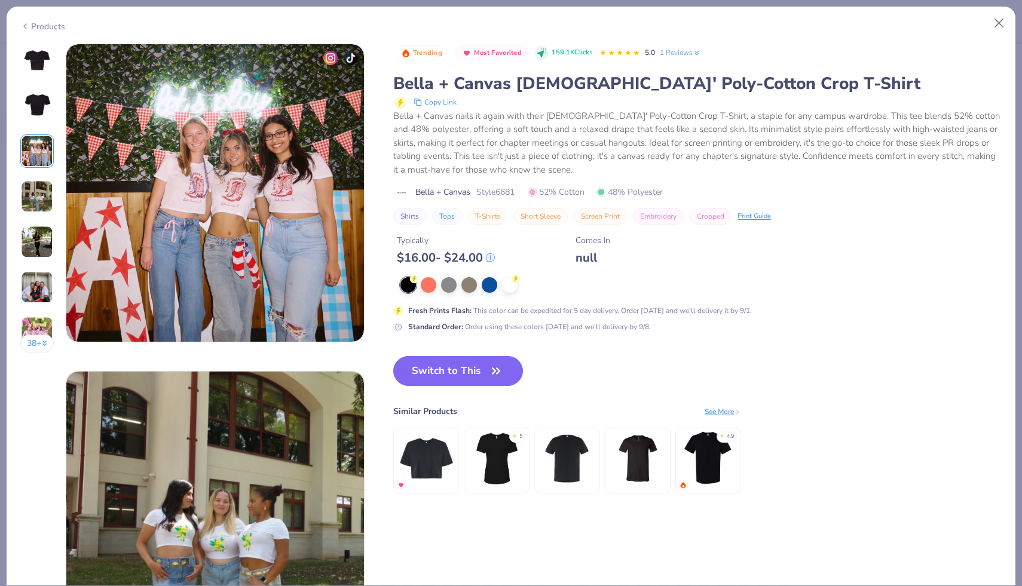
click at [40, 207] on img at bounding box center [37, 196] width 32 height 32
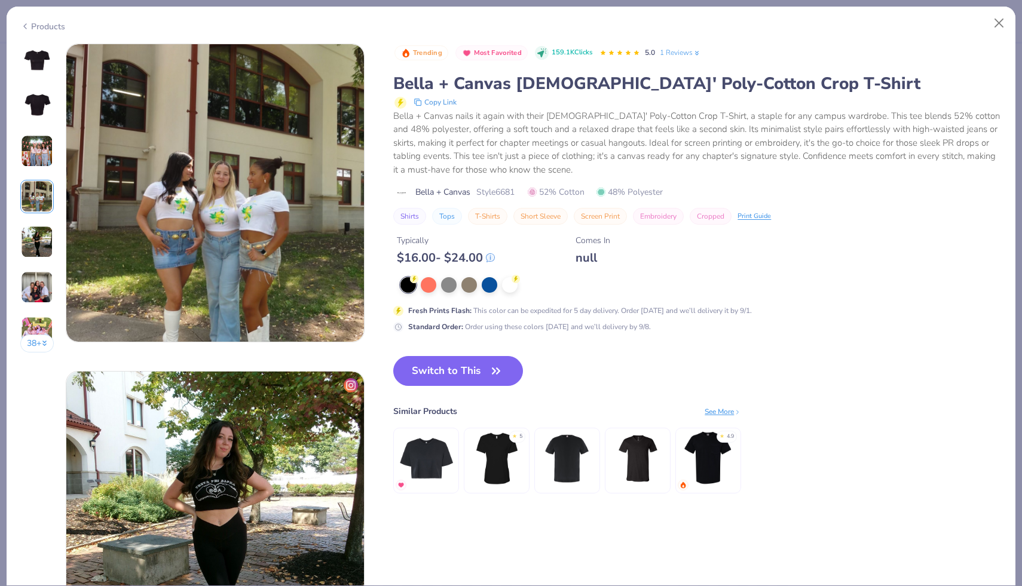
click at [40, 237] on img at bounding box center [37, 242] width 32 height 32
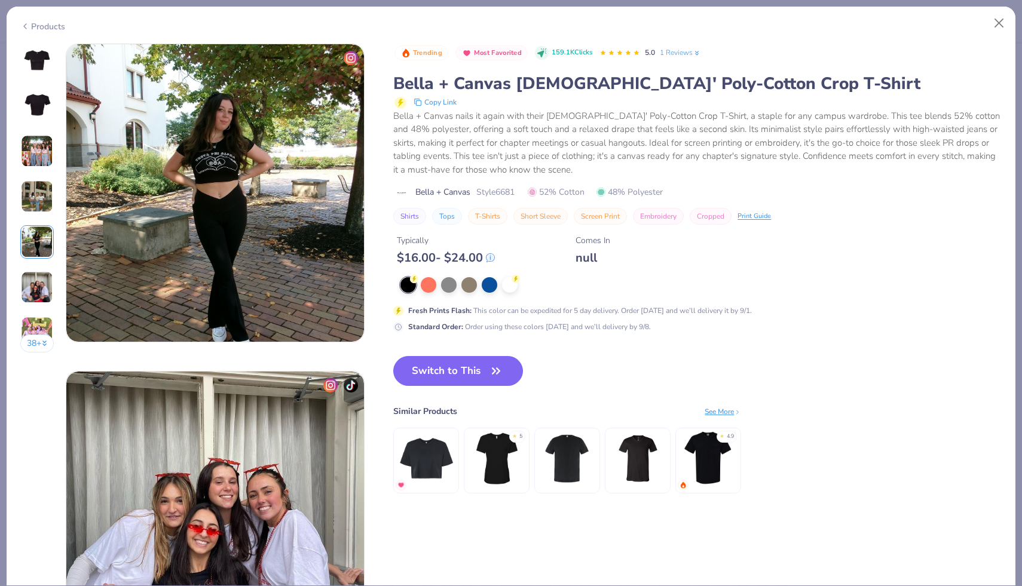
click at [48, 284] on img at bounding box center [37, 287] width 32 height 32
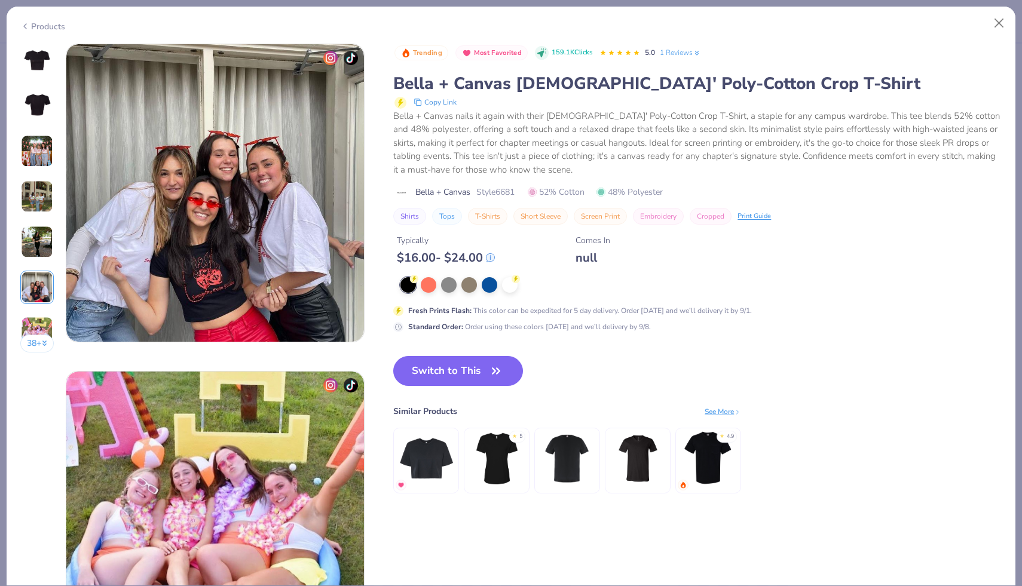
click at [45, 341] on icon at bounding box center [45, 342] width 4 height 2
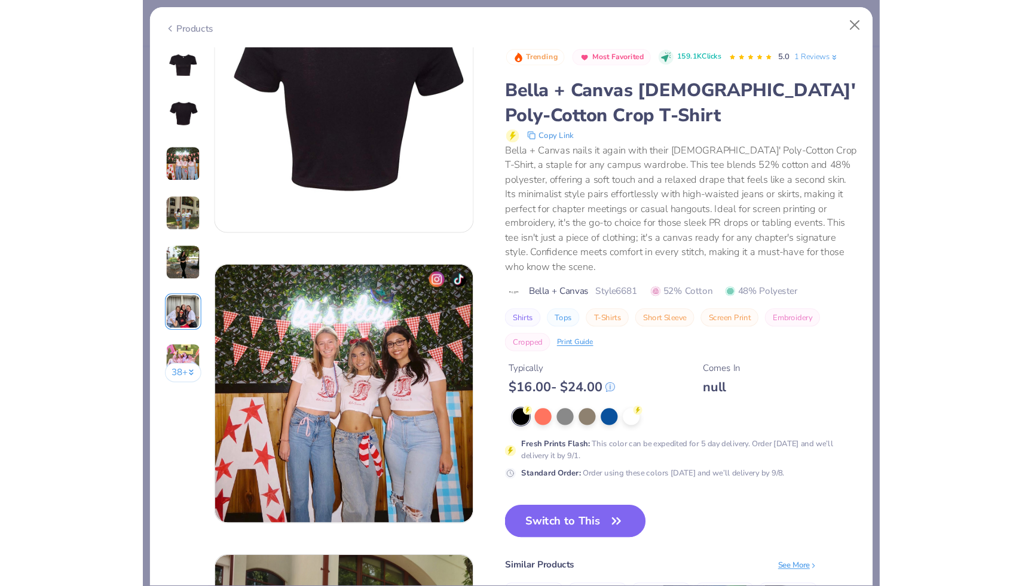
scroll to position [307, 0]
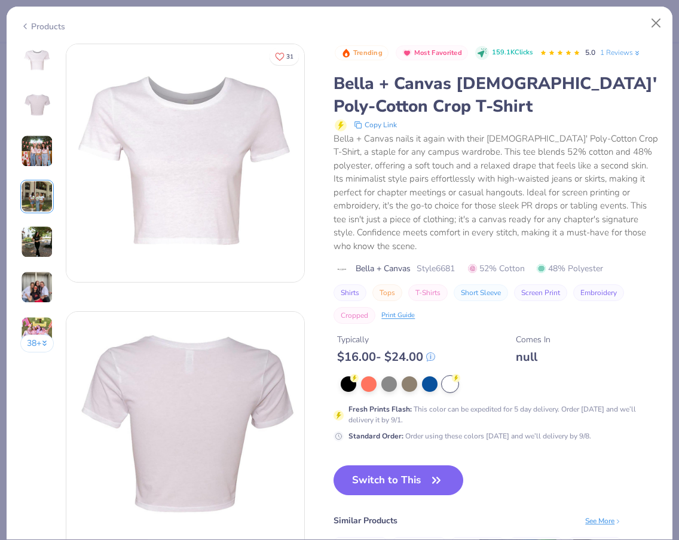
scroll to position [982, 0]
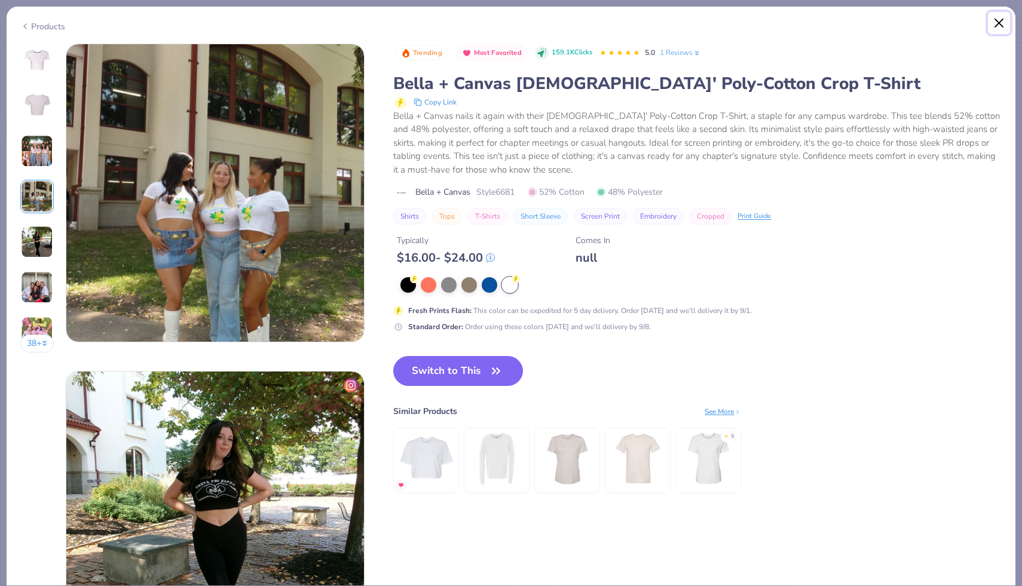
click at [678, 25] on button "Close" at bounding box center [999, 23] width 23 height 23
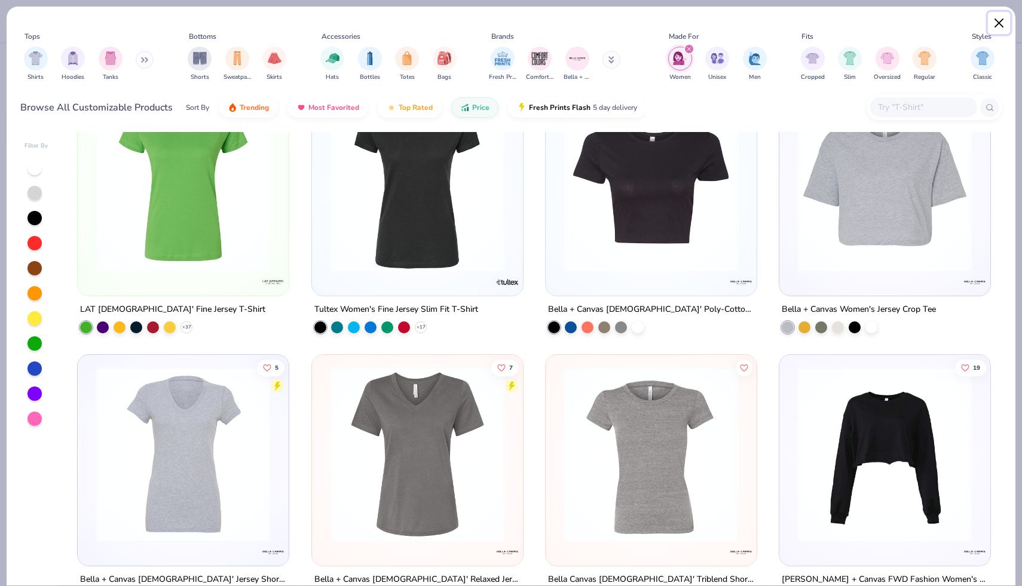
click at [678, 22] on button "Close" at bounding box center [999, 23] width 23 height 23
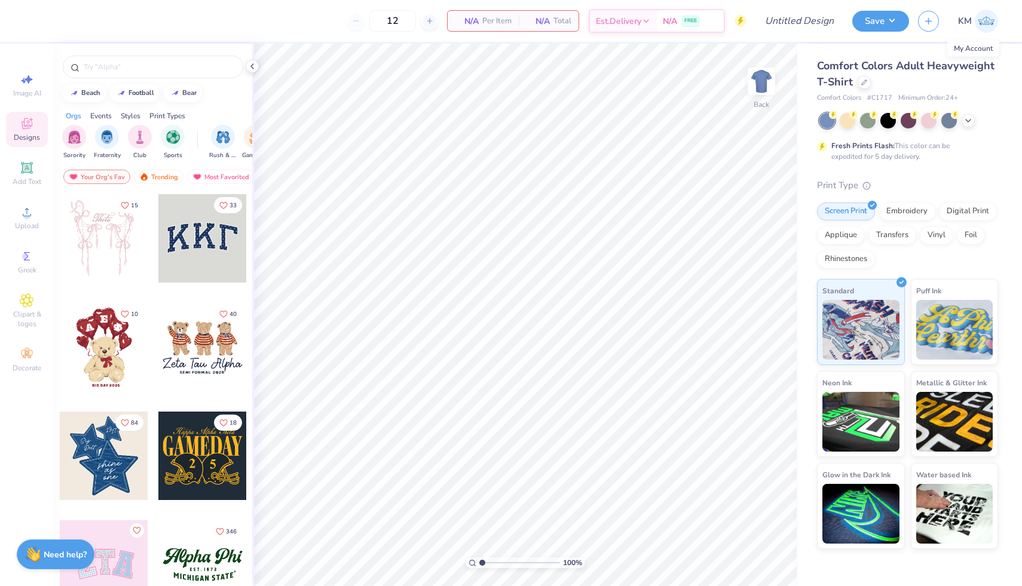
click at [678, 20] on link "KM" at bounding box center [978, 21] width 40 height 23
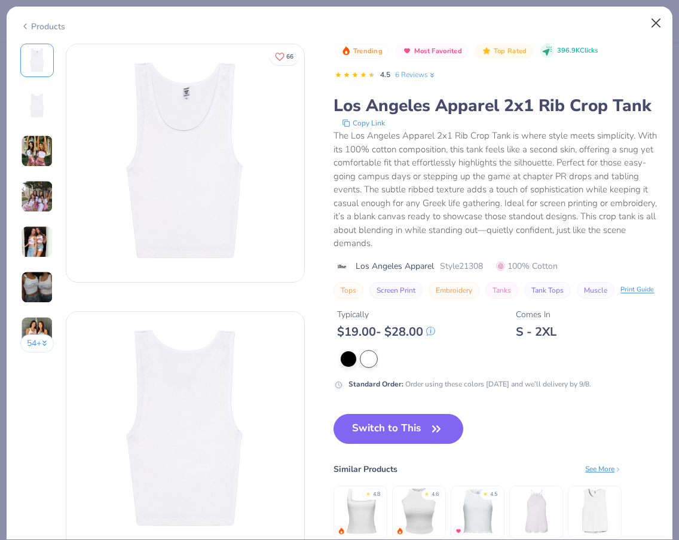
scroll to position [1173, 0]
click at [648, 26] on button "Close" at bounding box center [656, 23] width 23 height 23
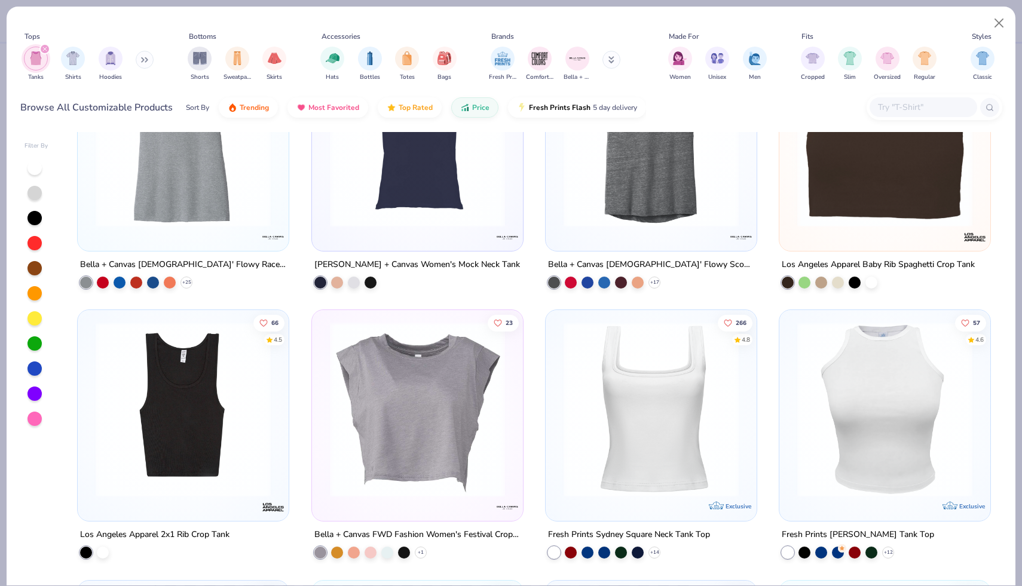
scroll to position [1183, 0]
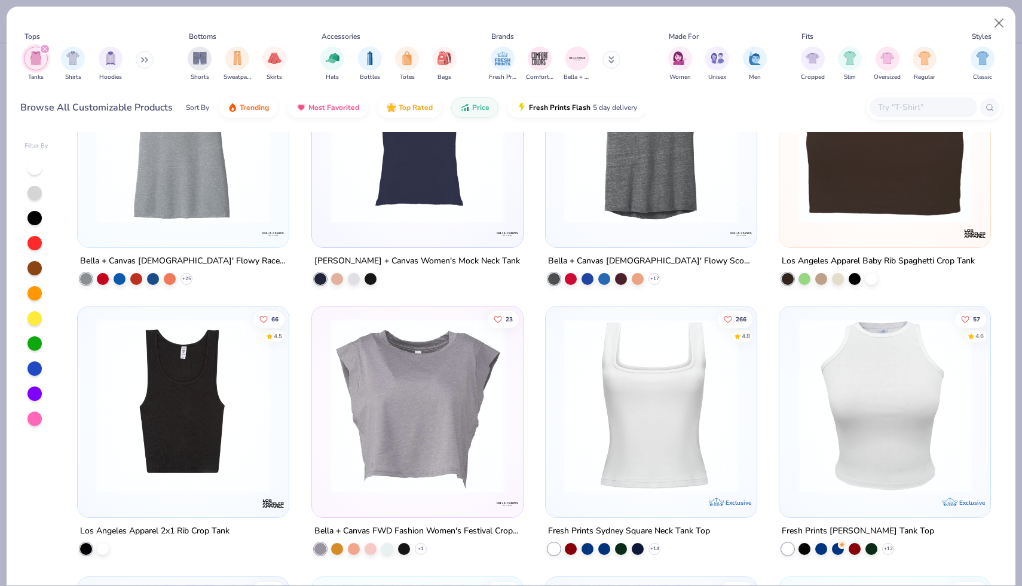
click at [201, 374] on img at bounding box center [183, 405] width 187 height 175
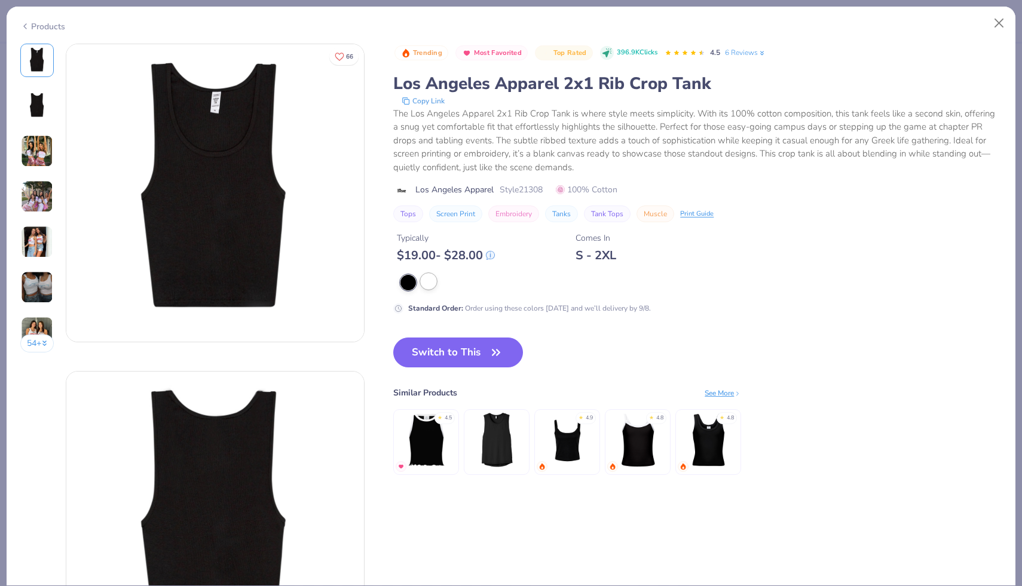
click at [436, 280] on div at bounding box center [429, 282] width 16 height 16
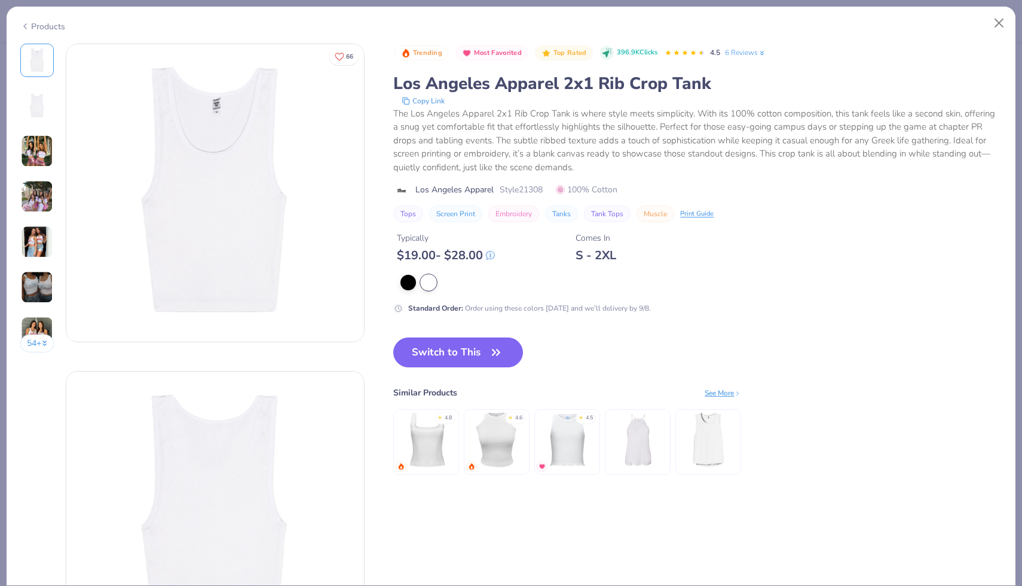
click at [49, 147] on img at bounding box center [37, 151] width 32 height 32
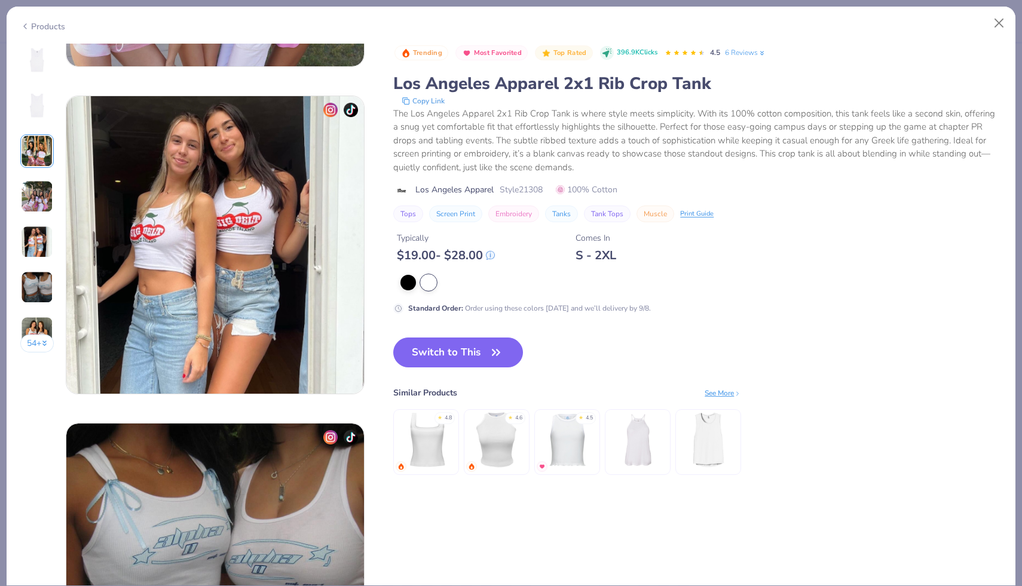
scroll to position [1259, 0]
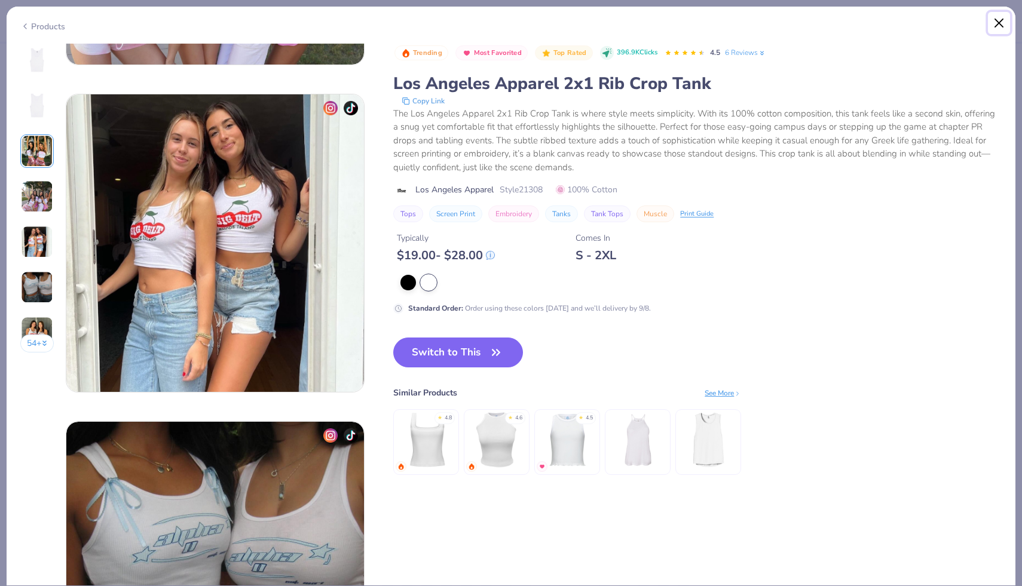
click at [678, 20] on button "Close" at bounding box center [999, 23] width 23 height 23
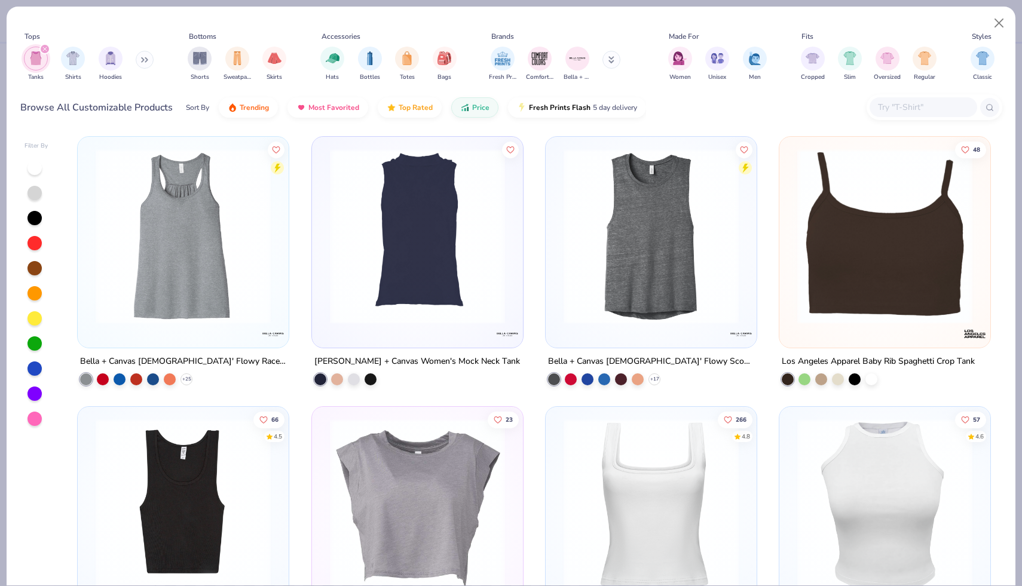
scroll to position [1075, 0]
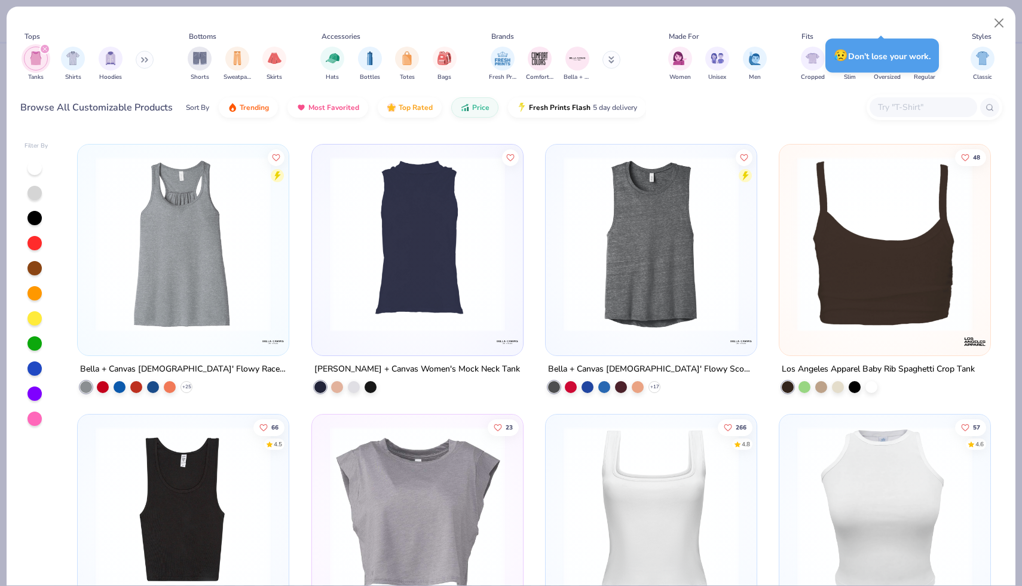
click at [678, 303] on img at bounding box center [697, 244] width 187 height 175
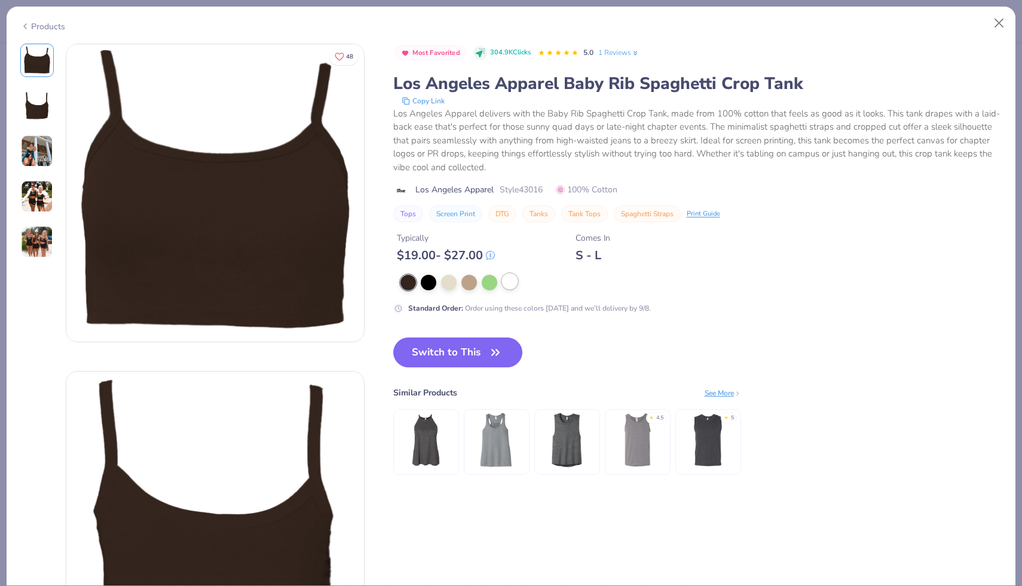
click at [507, 286] on div at bounding box center [510, 282] width 16 height 16
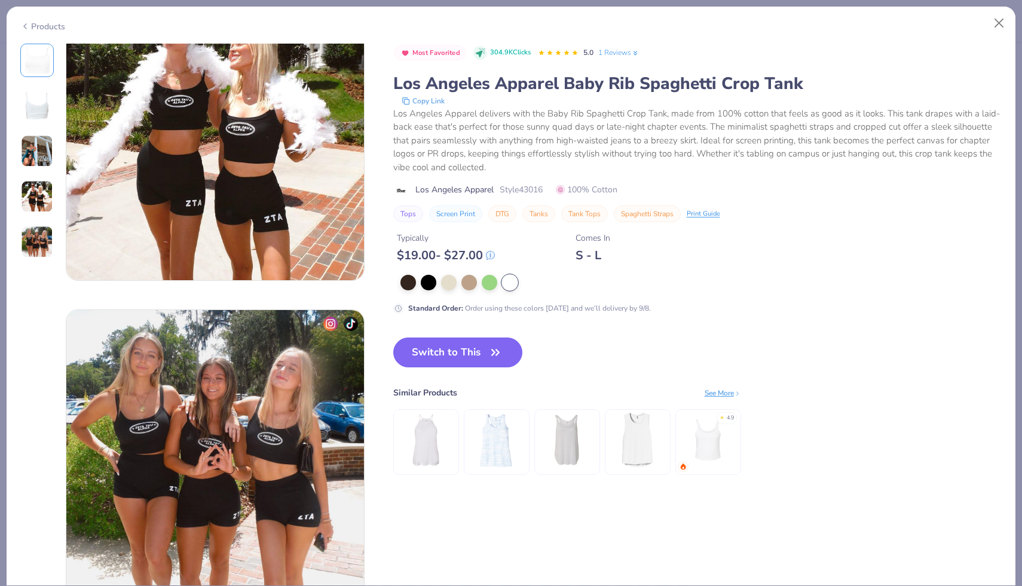
scroll to position [1041, 0]
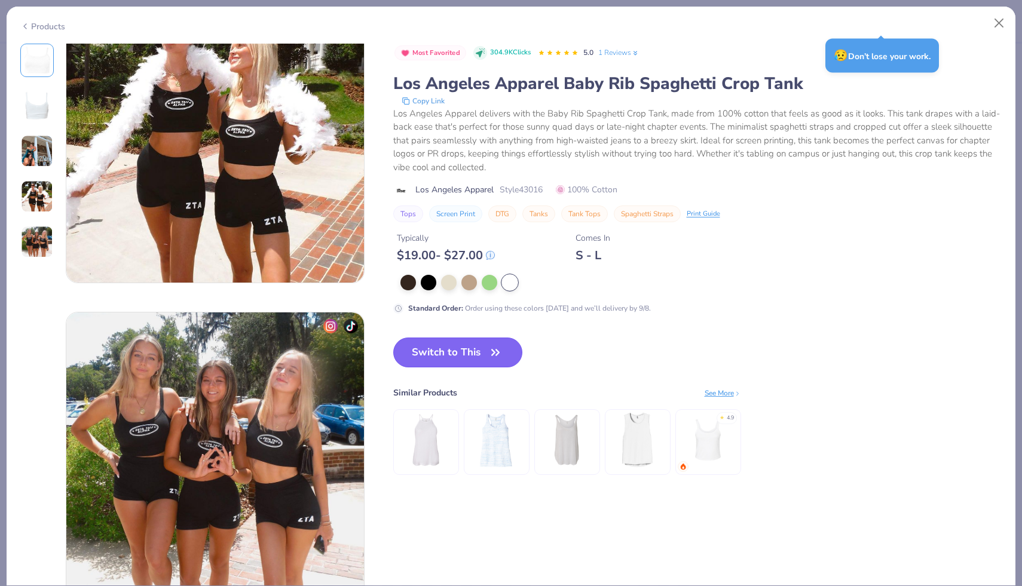
click at [489, 342] on button "Switch to This" at bounding box center [458, 353] width 130 height 30
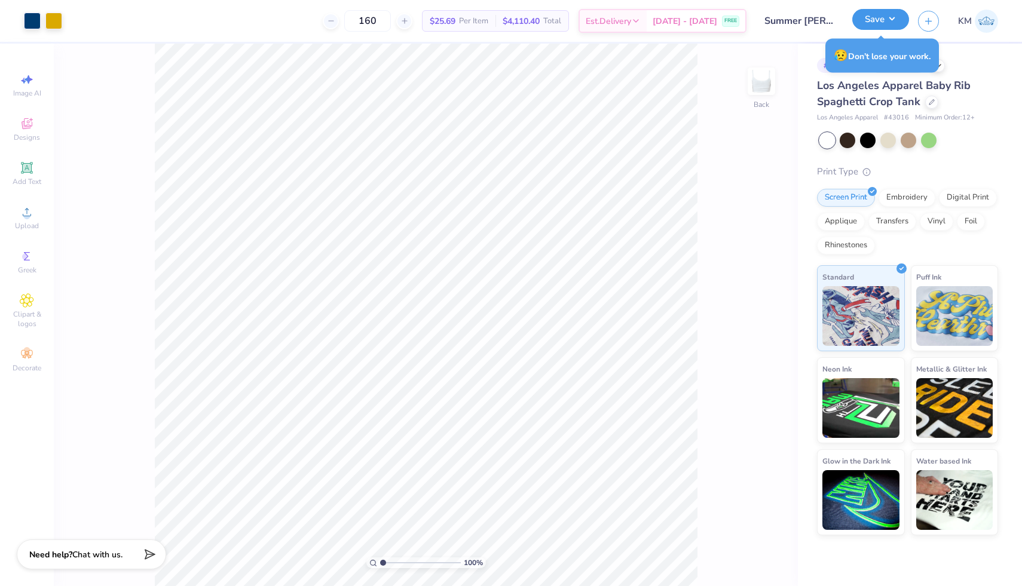
click at [678, 16] on button "Save" at bounding box center [880, 19] width 57 height 21
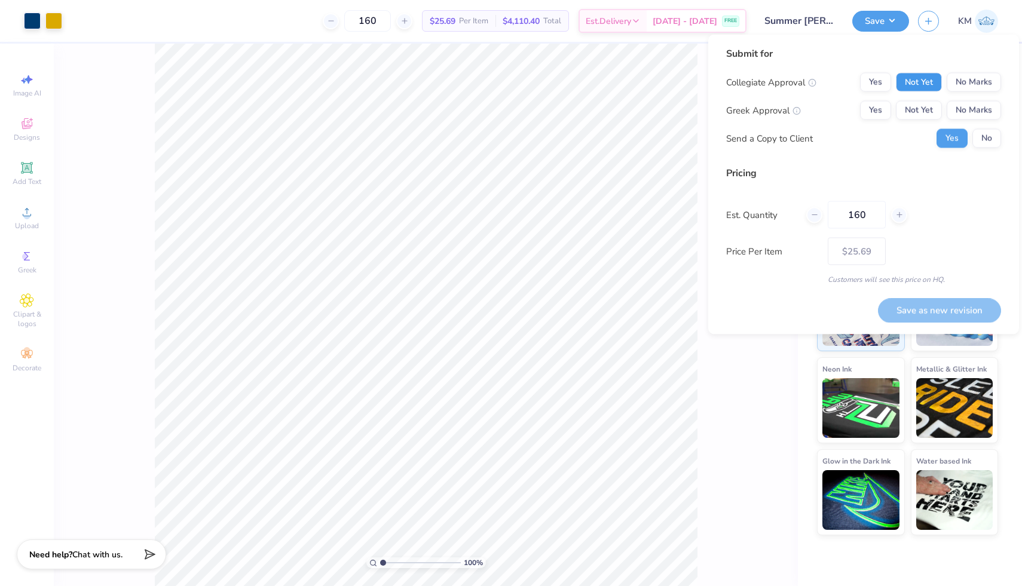
click at [678, 84] on button "Not Yet" at bounding box center [919, 82] width 46 height 19
click at [678, 106] on button "No Marks" at bounding box center [973, 110] width 54 height 19
click at [678, 136] on button "No" at bounding box center [986, 138] width 29 height 19
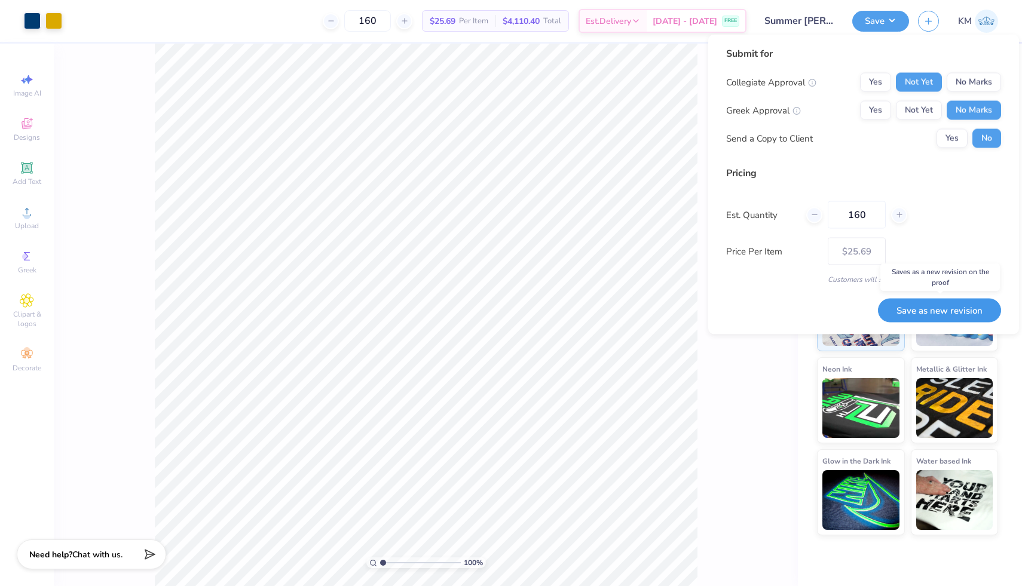
click at [678, 302] on button "Save as new revision" at bounding box center [939, 310] width 123 height 24
type input "$21.66"
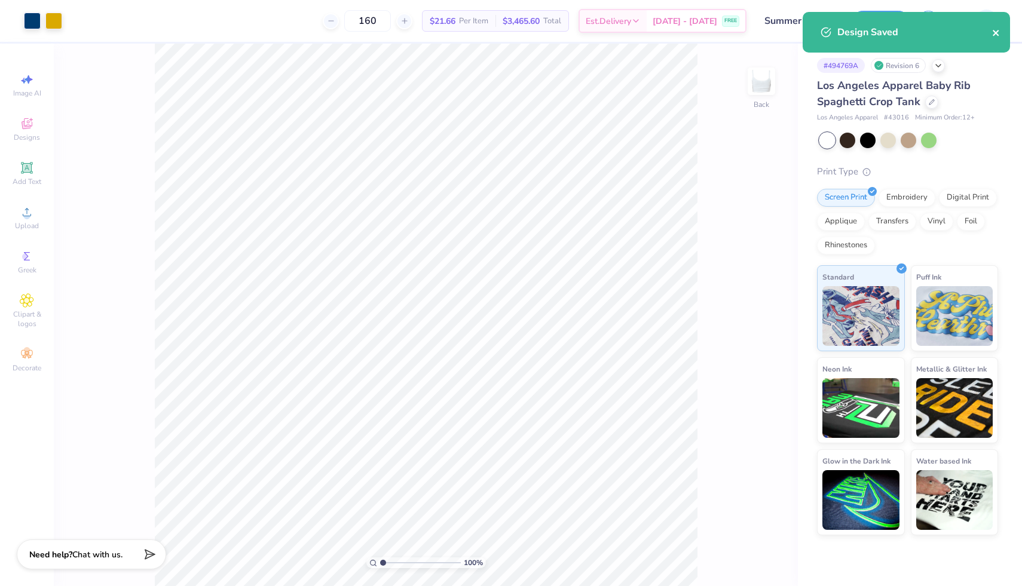
click at [678, 37] on icon "close" at bounding box center [996, 33] width 8 height 10
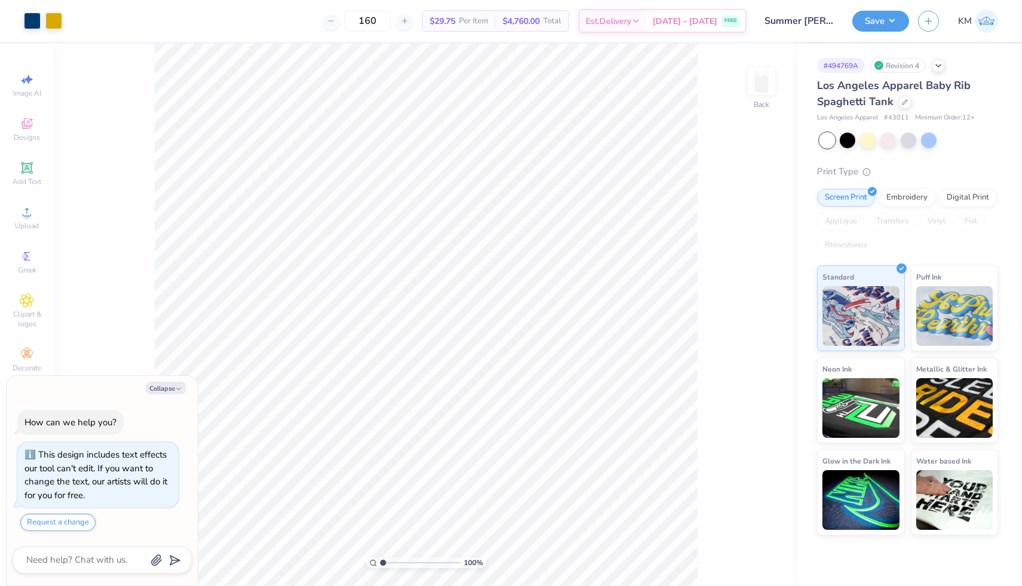
click at [906, 108] on div "Los Angeles Apparel Baby Rib Spaghetti Tank" at bounding box center [907, 94] width 181 height 32
click at [905, 103] on icon at bounding box center [905, 101] width 6 height 6
type textarea "x"
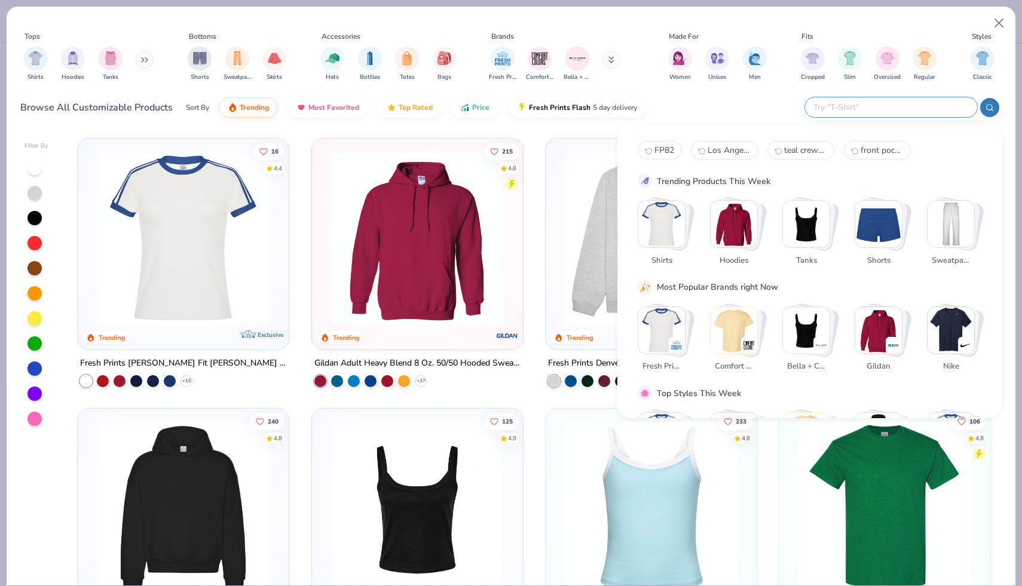
click at [905, 103] on input "text" at bounding box center [890, 107] width 157 height 14
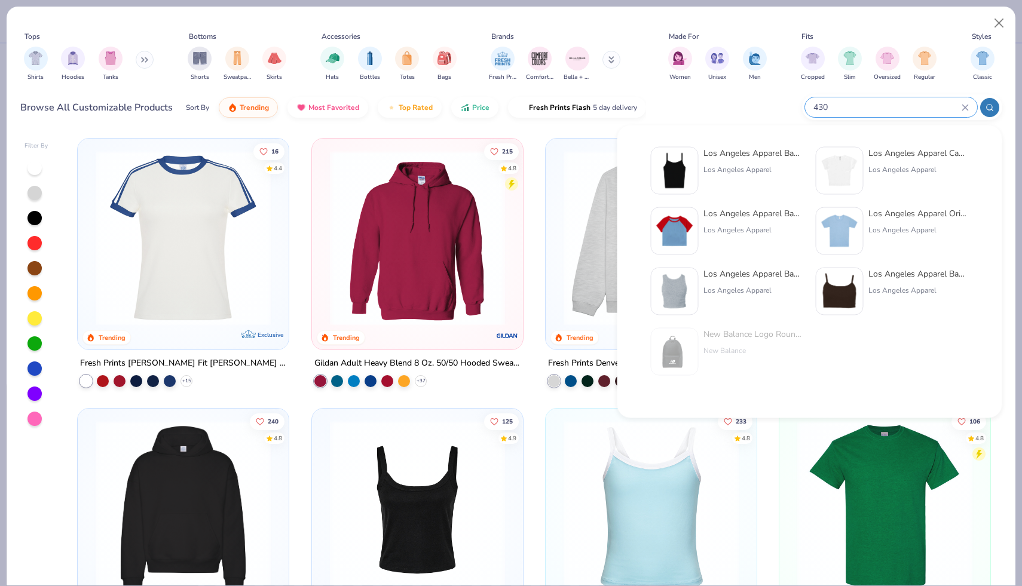
type input "430"
click at [783, 272] on div "Los Angeles Apparel Baby Rib Crop Tank" at bounding box center [753, 274] width 100 height 13
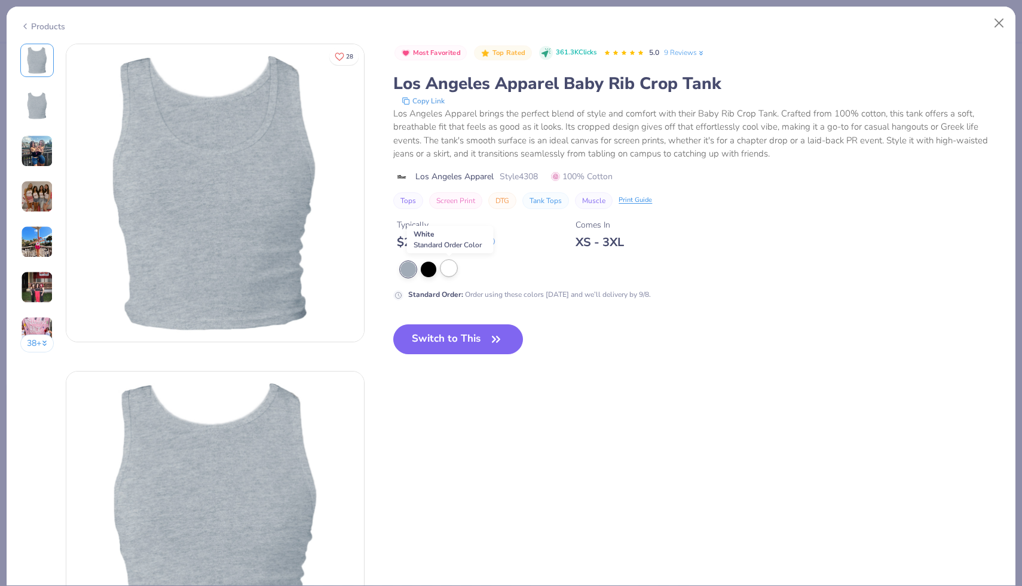
click at [455, 268] on div at bounding box center [449, 268] width 16 height 16
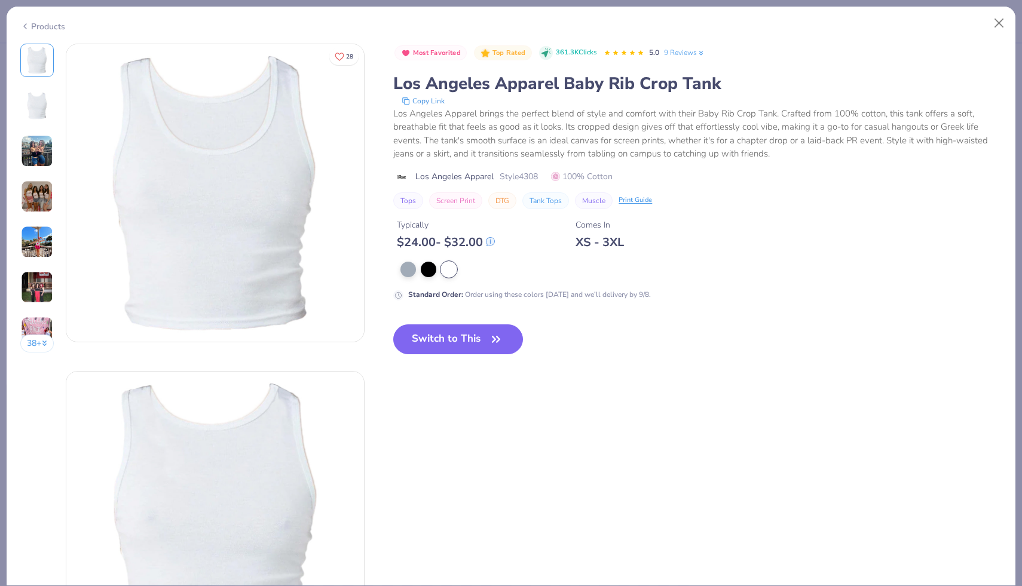
click at [35, 161] on img at bounding box center [37, 151] width 32 height 32
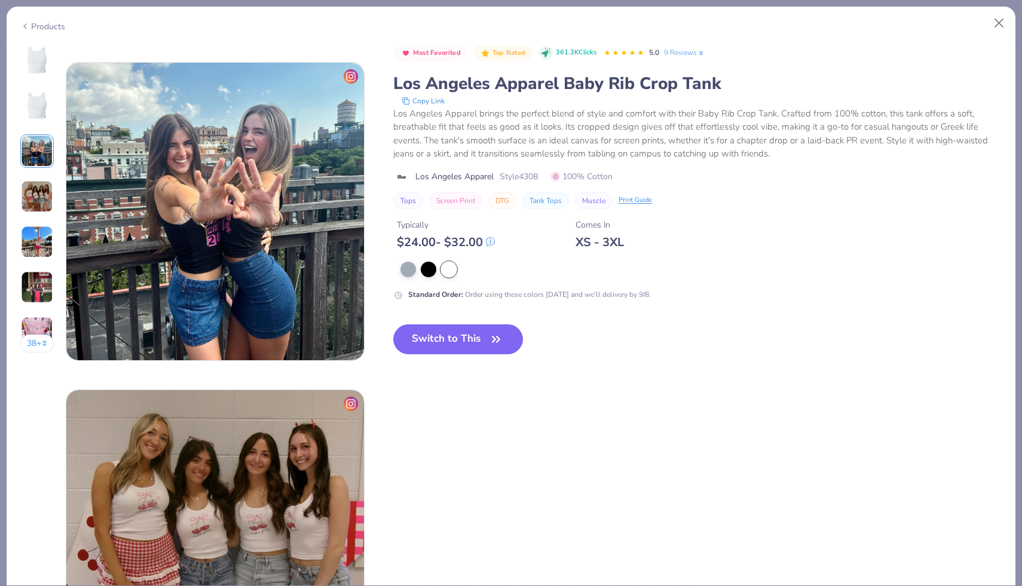
scroll to position [655, 0]
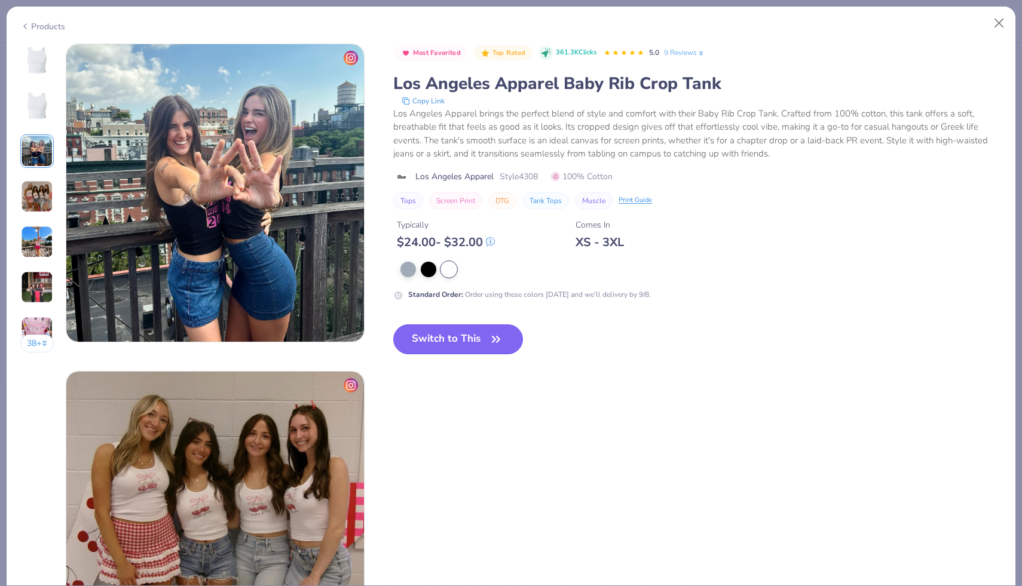
click at [436, 343] on button "Switch to This" at bounding box center [458, 339] width 130 height 30
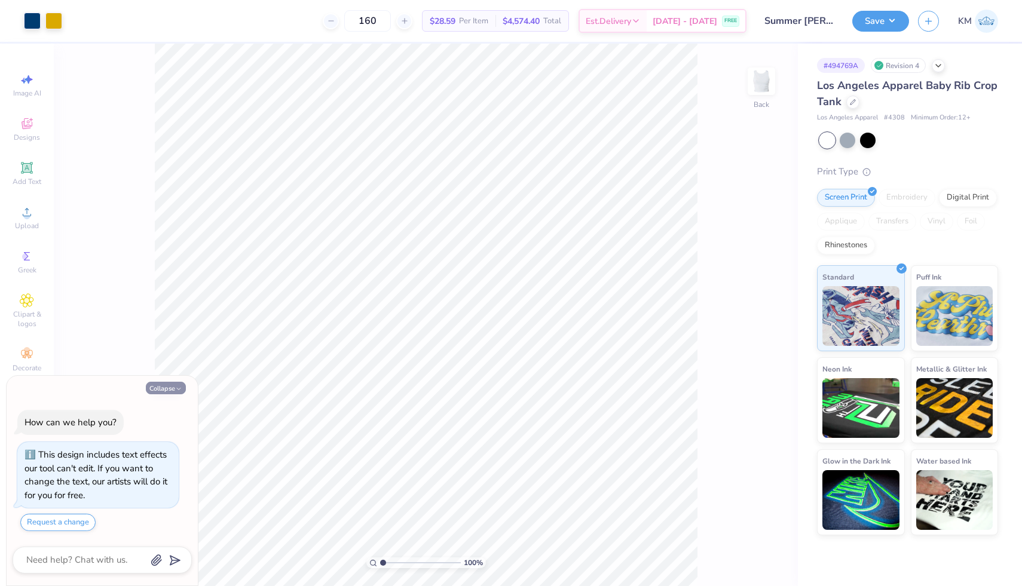
click at [177, 392] on button "Collapse" at bounding box center [166, 388] width 40 height 13
type textarea "x"
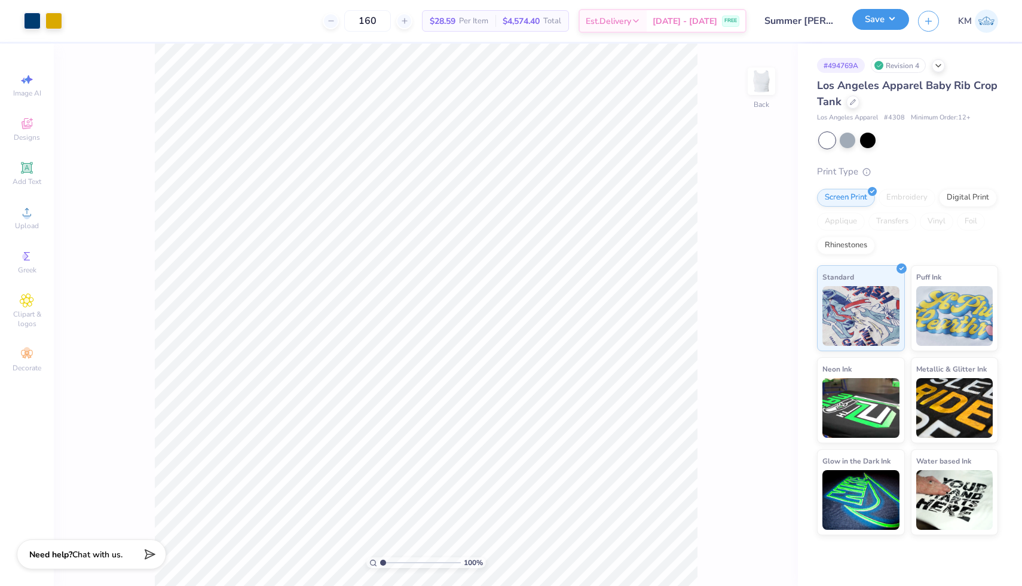
click at [880, 23] on button "Save" at bounding box center [880, 19] width 57 height 21
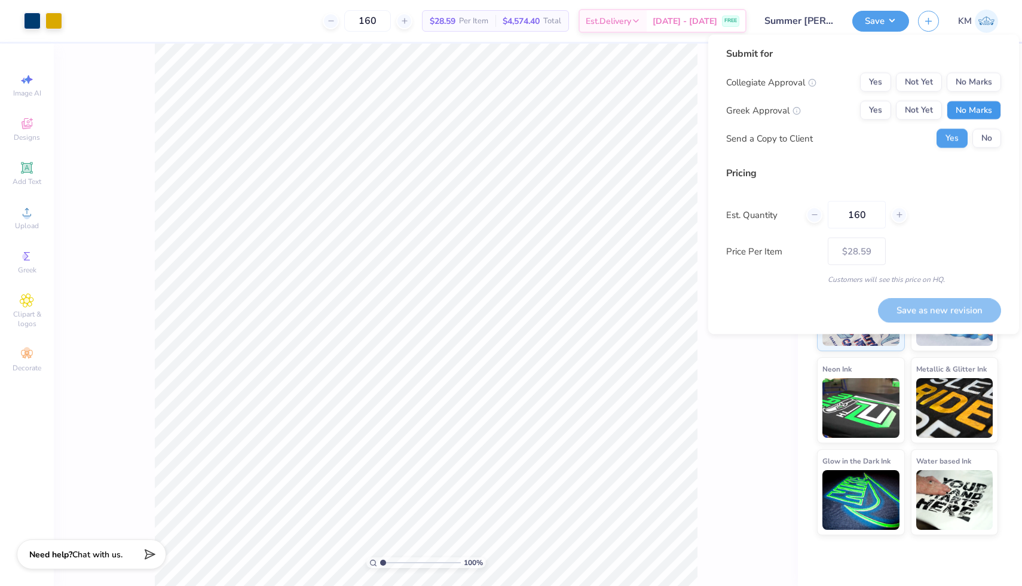
click at [969, 119] on button "No Marks" at bounding box center [973, 110] width 54 height 19
click at [884, 85] on button "Yes" at bounding box center [875, 82] width 31 height 19
click at [927, 315] on button "Save as new revision" at bounding box center [939, 310] width 123 height 24
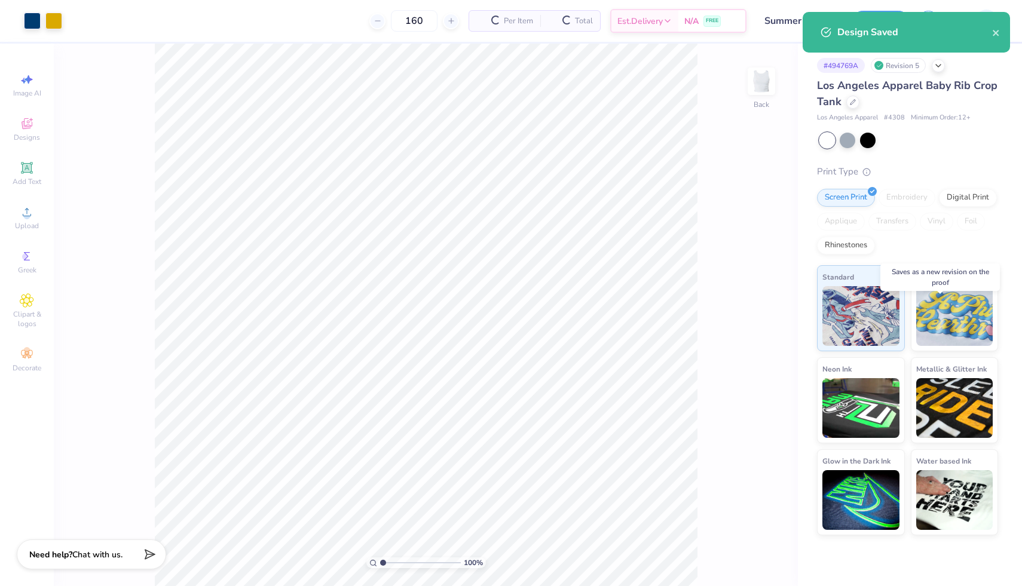
type input "$24.11"
click at [993, 36] on icon "close" at bounding box center [996, 33] width 8 height 10
